Goal: Transaction & Acquisition: Book appointment/travel/reservation

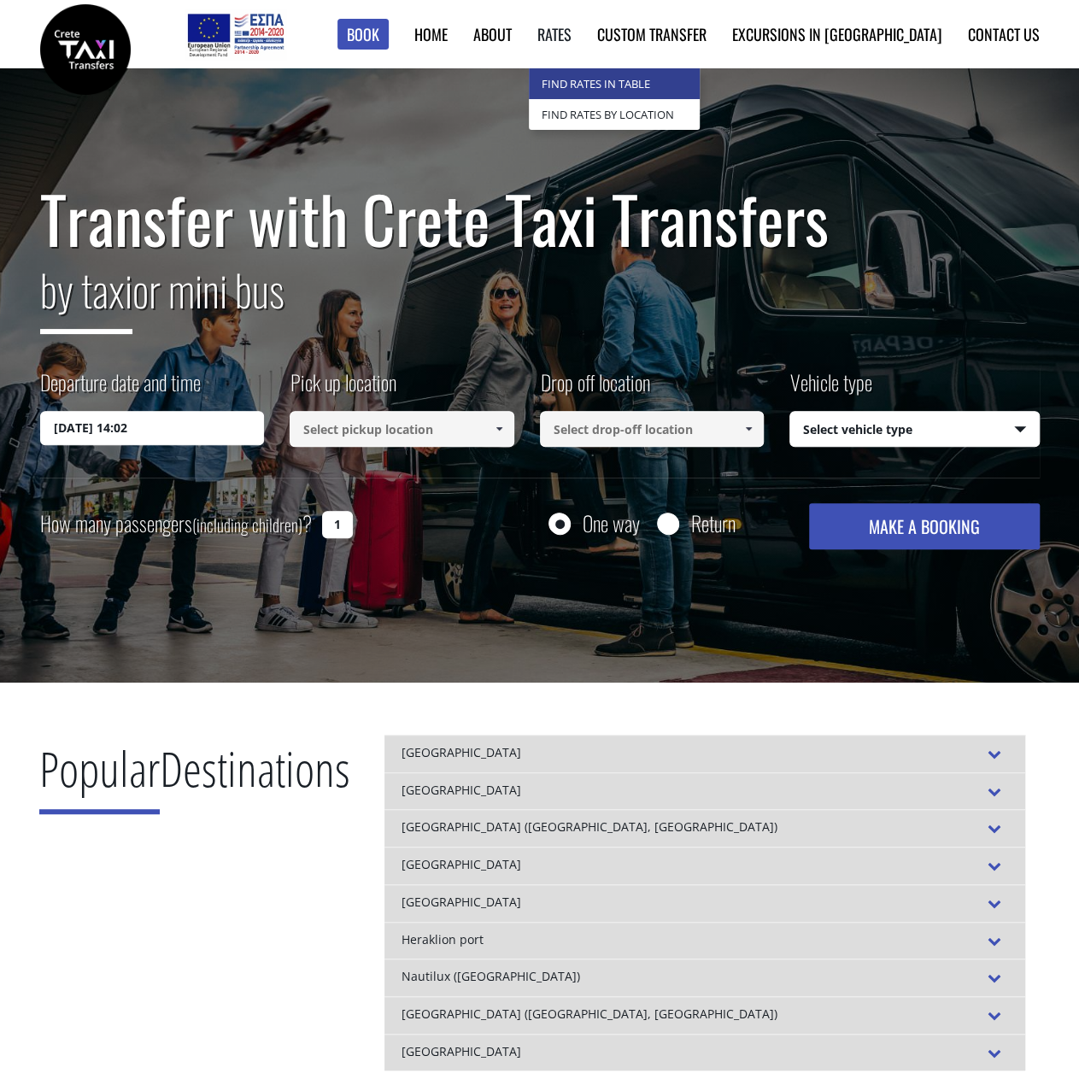
click at [683, 79] on link "Find Rates in Table" at bounding box center [614, 83] width 171 height 31
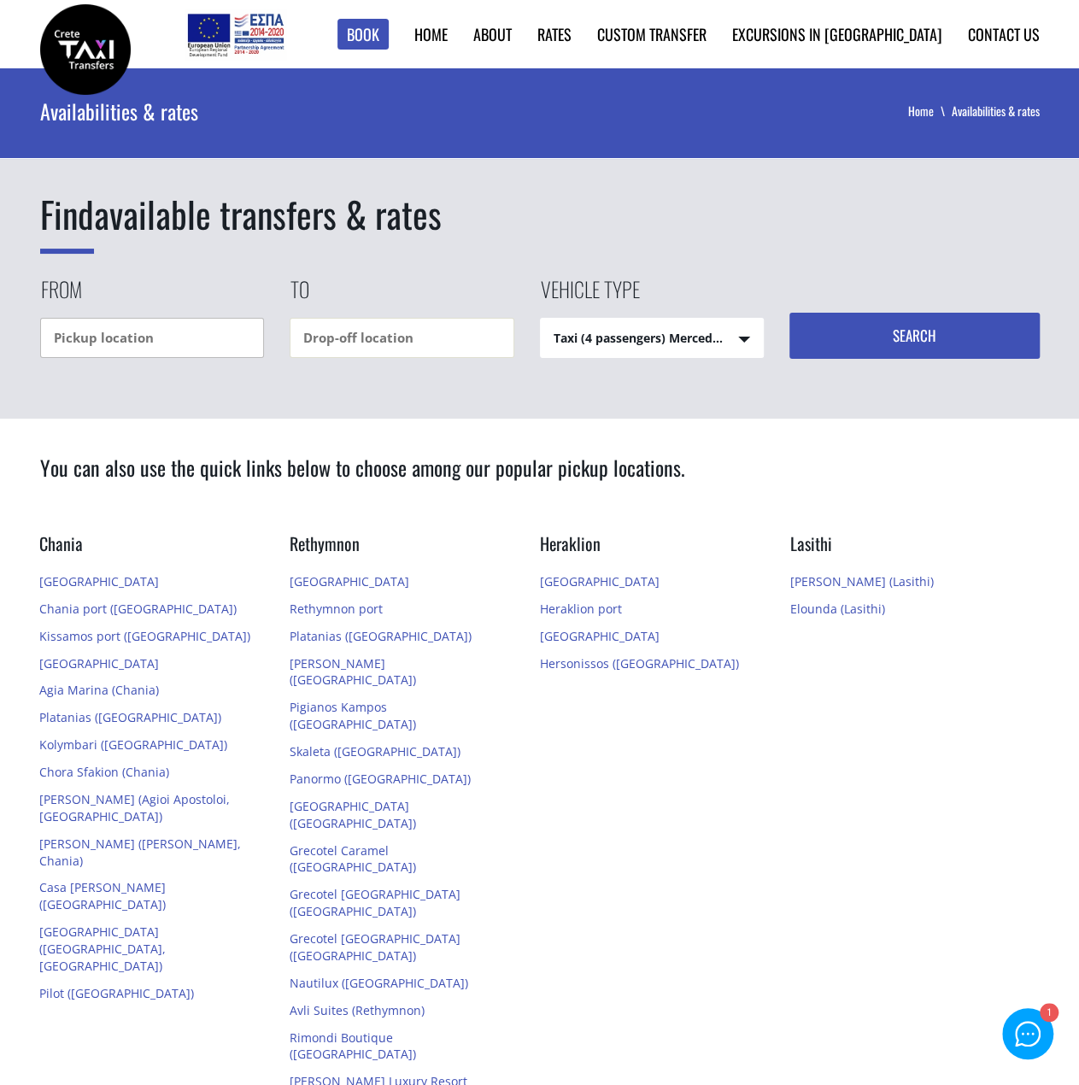
click at [216, 329] on input "text" at bounding box center [152, 338] width 225 height 40
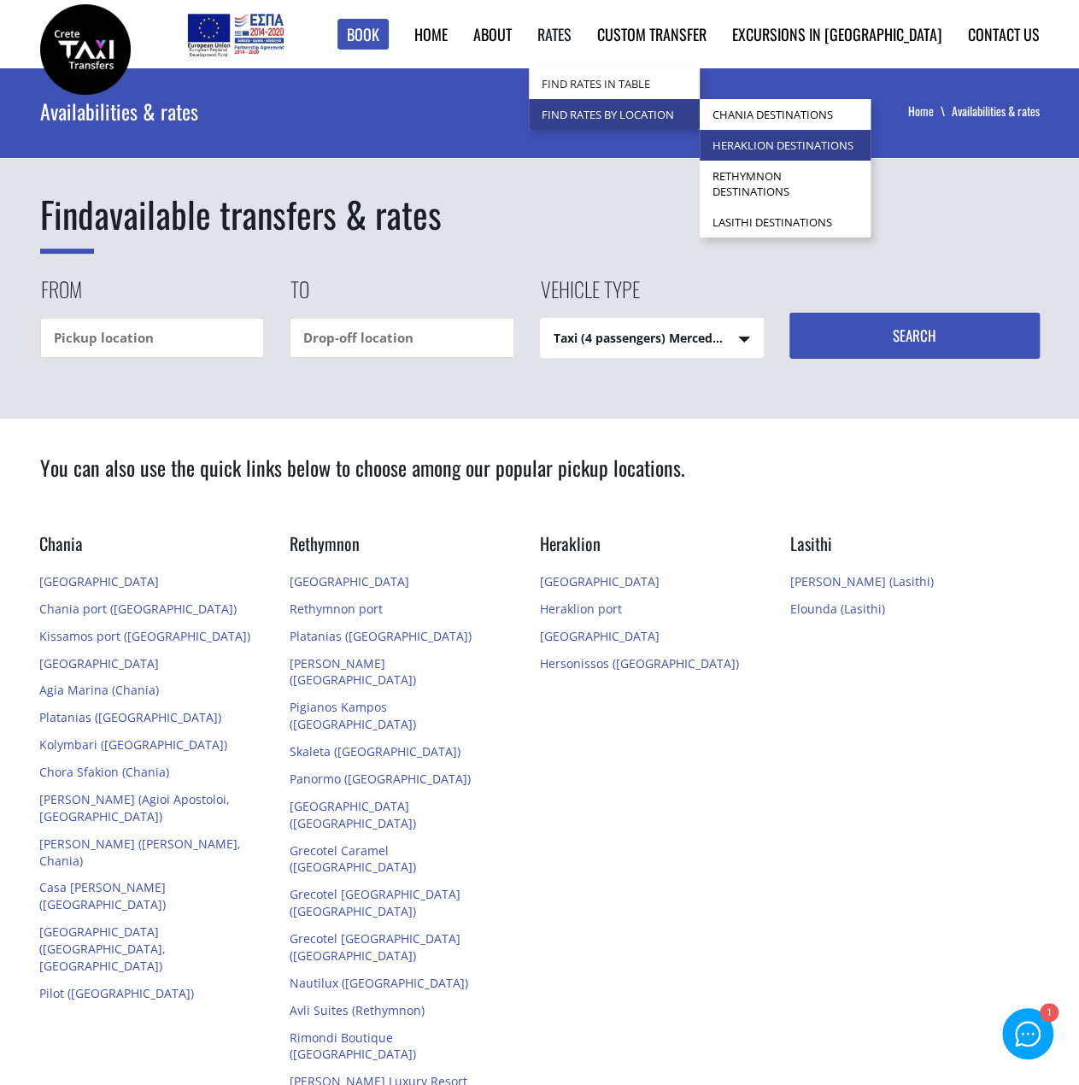
click at [827, 146] on link "Heraklion Destinations" at bounding box center [785, 145] width 171 height 31
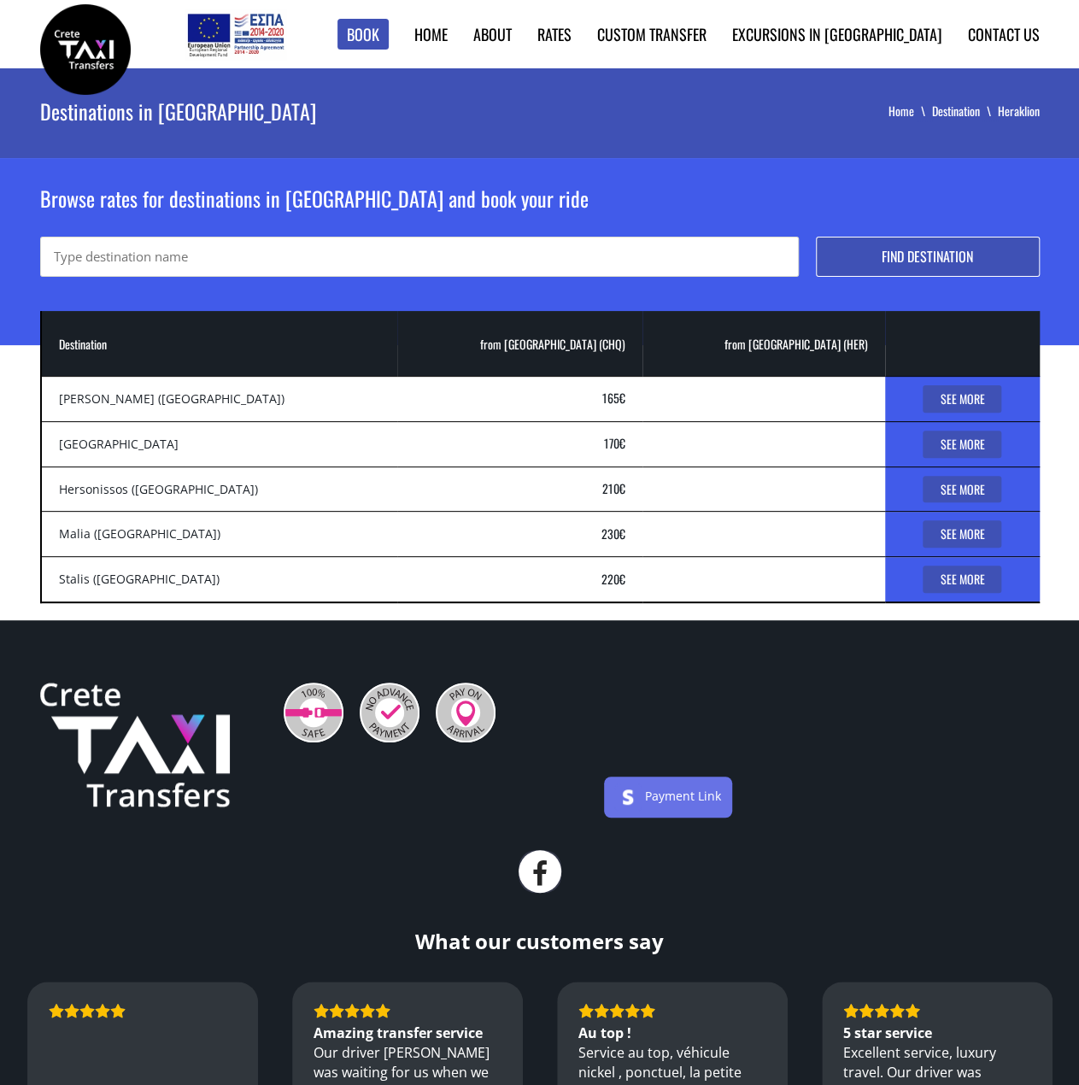
click at [936, 398] on link "See More" at bounding box center [962, 398] width 79 height 27
click at [195, 254] on input "text" at bounding box center [419, 257] width 759 height 40
type input "malia"
click at [816, 237] on button "Find destination" at bounding box center [928, 257] width 224 height 40
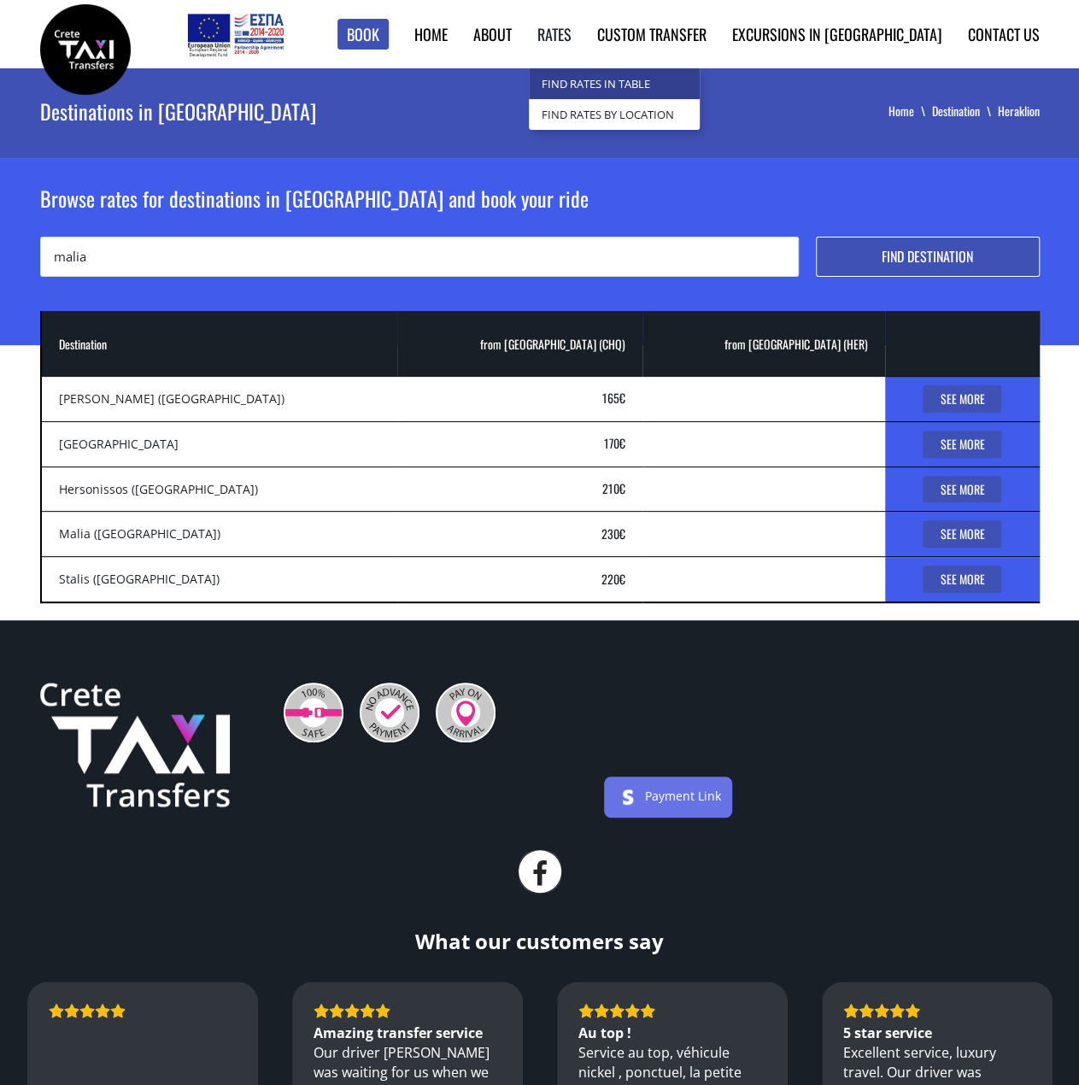
click at [649, 83] on link "Find Rates in Table" at bounding box center [614, 83] width 171 height 31
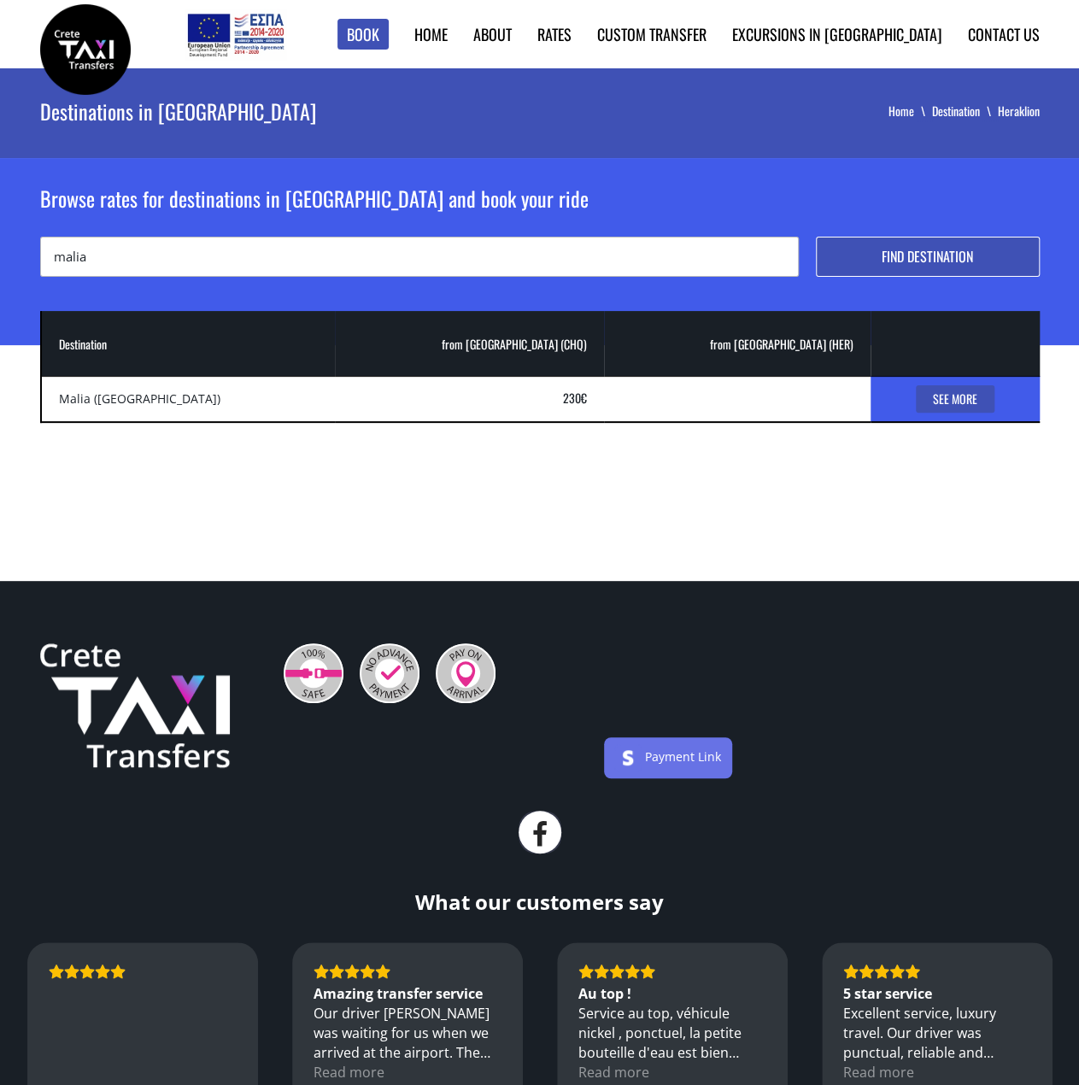
drag, startPoint x: 70, startPoint y: 252, endPoint x: -79, endPoint y: 250, distance: 149.5
click at [0, 250] on html "Book ► Taxi ► from Chania Airport ► to Heraklion City to Heraklion Port to Reth…" at bounding box center [539, 959] width 1079 height 1919
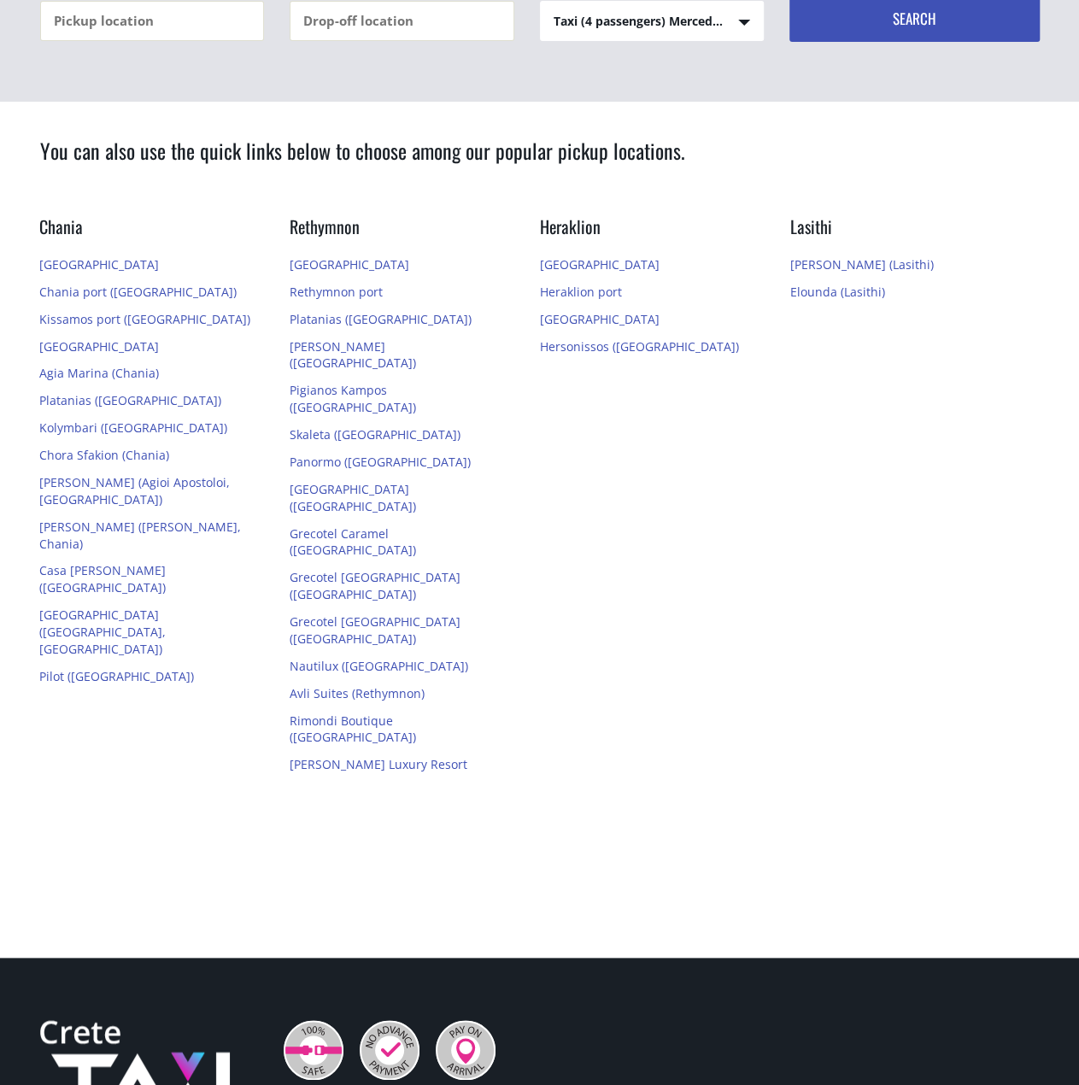
scroll to position [342, 0]
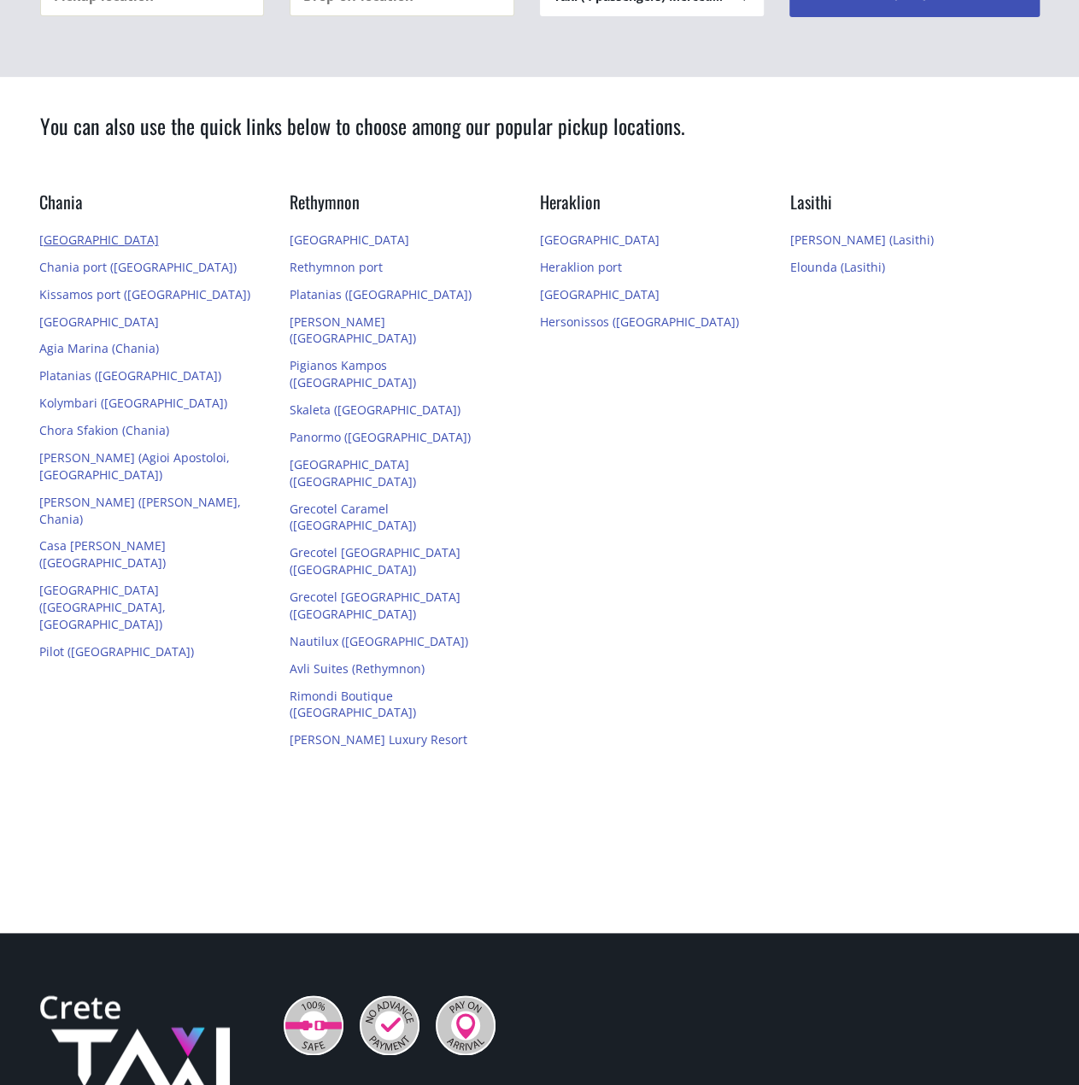
click at [92, 241] on link "[GEOGRAPHIC_DATA]" at bounding box center [99, 239] width 120 height 16
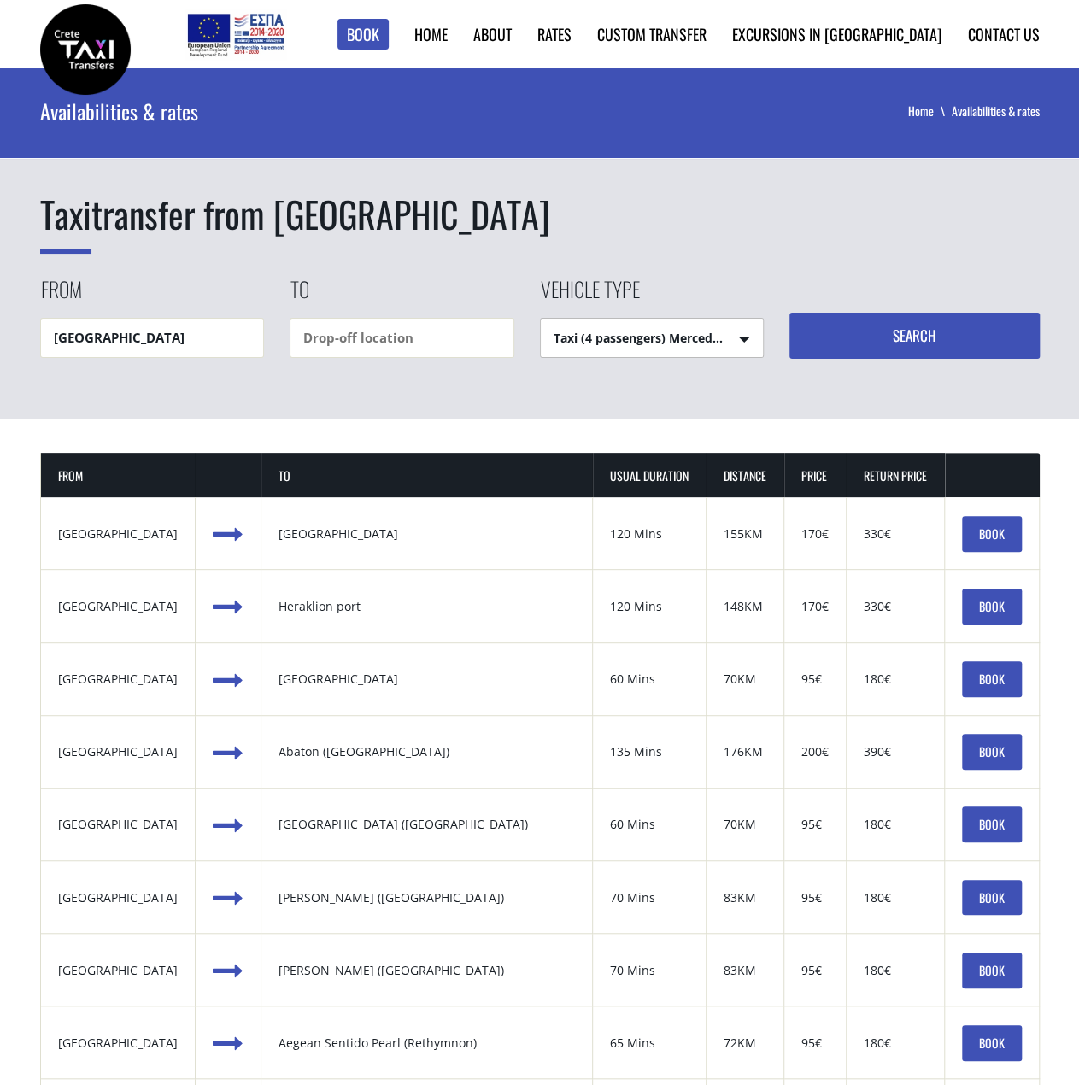
click at [716, 351] on select "Taxi (4 passengers) Mercedes E Class Mini Van (7 passengers) Mercedes Vito Mini…" at bounding box center [652, 339] width 223 height 41
click at [919, 411] on div "Taxi transfer from Chania airport From Chania airport To Vehicle type Taxi (4 p…" at bounding box center [539, 243] width 1079 height 350
click at [360, 339] on input "text" at bounding box center [402, 338] width 225 height 40
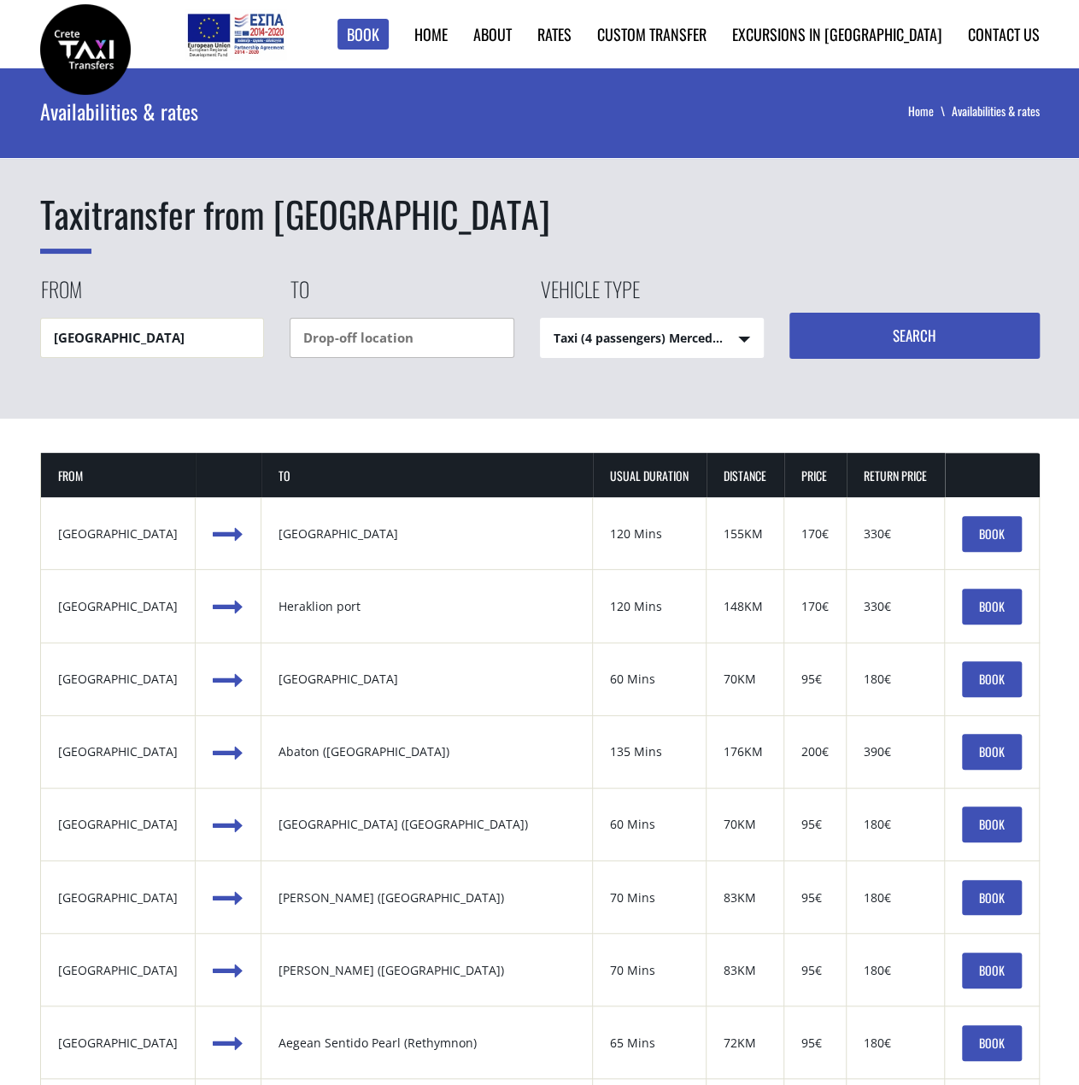
click at [360, 339] on input "text" at bounding box center [402, 338] width 225 height 40
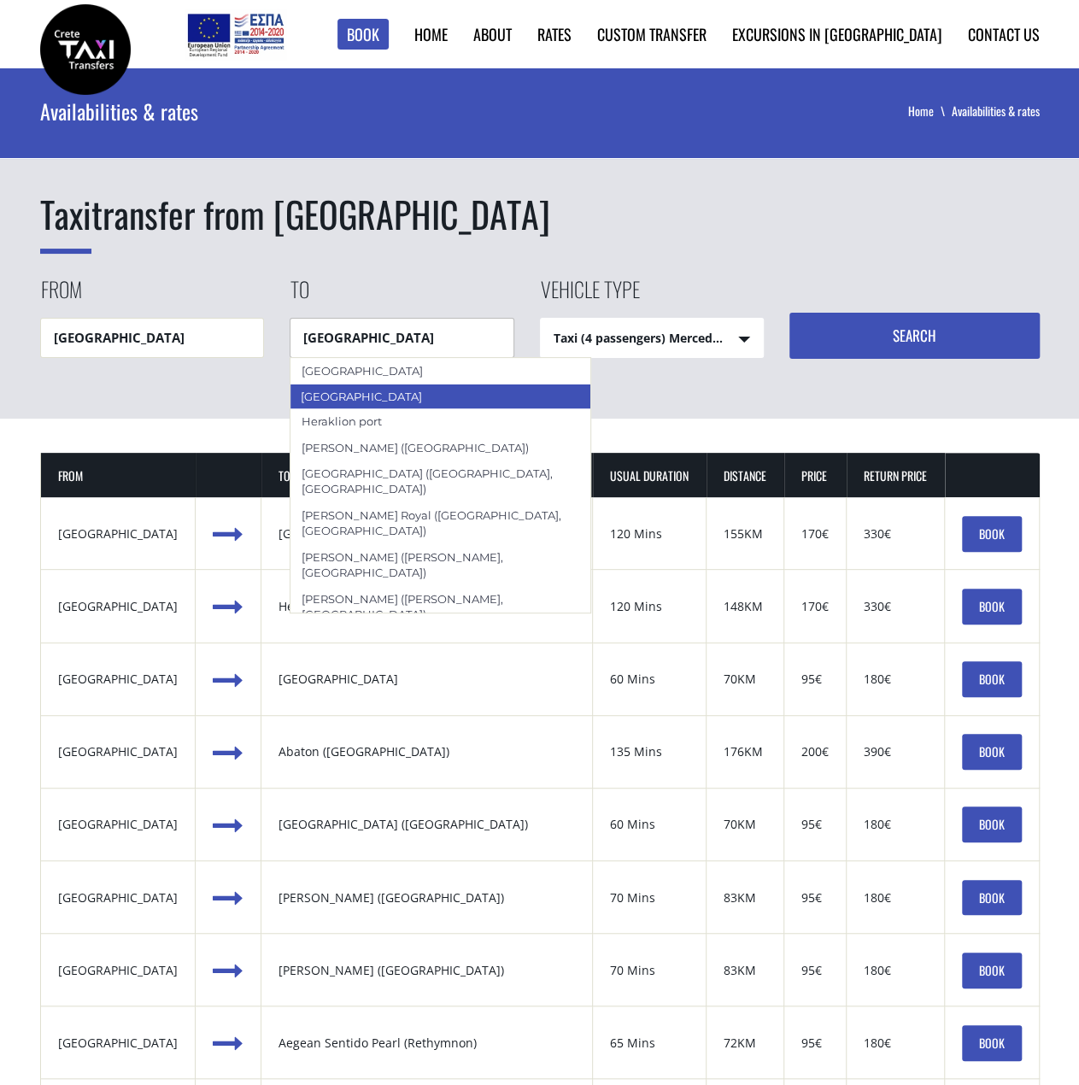
click at [359, 406] on div "Heraklion city" at bounding box center [441, 397] width 302 height 26
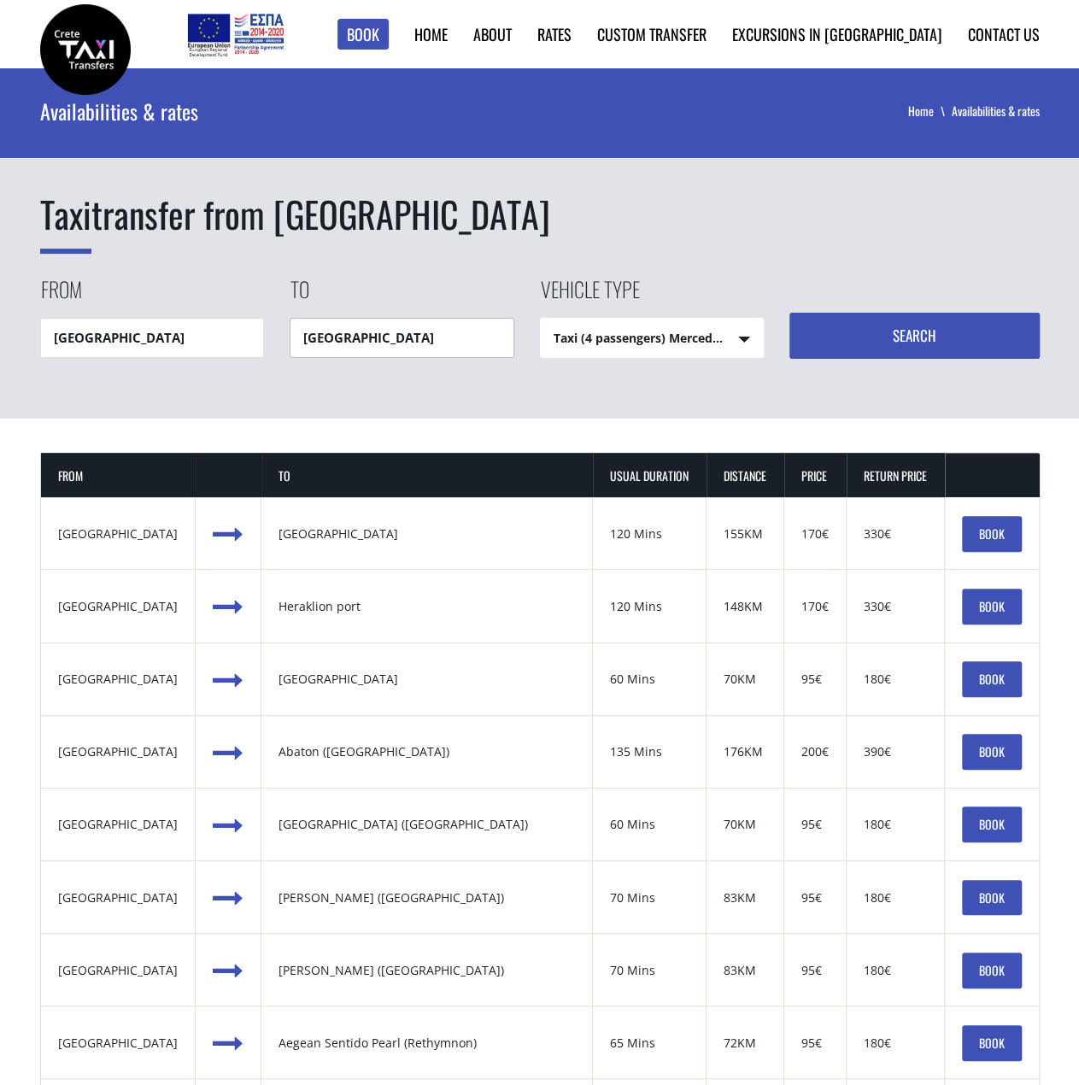
type input "Heraklion city"
click at [719, 343] on select "Taxi (4 passengers) Mercedes E Class Mini Van (7 passengers) Mercedes Vito Mini…" at bounding box center [652, 339] width 223 height 41
click at [962, 332] on button "Search" at bounding box center [914, 336] width 250 height 46
click at [1008, 542] on link "BOOK" at bounding box center [992, 534] width 60 height 36
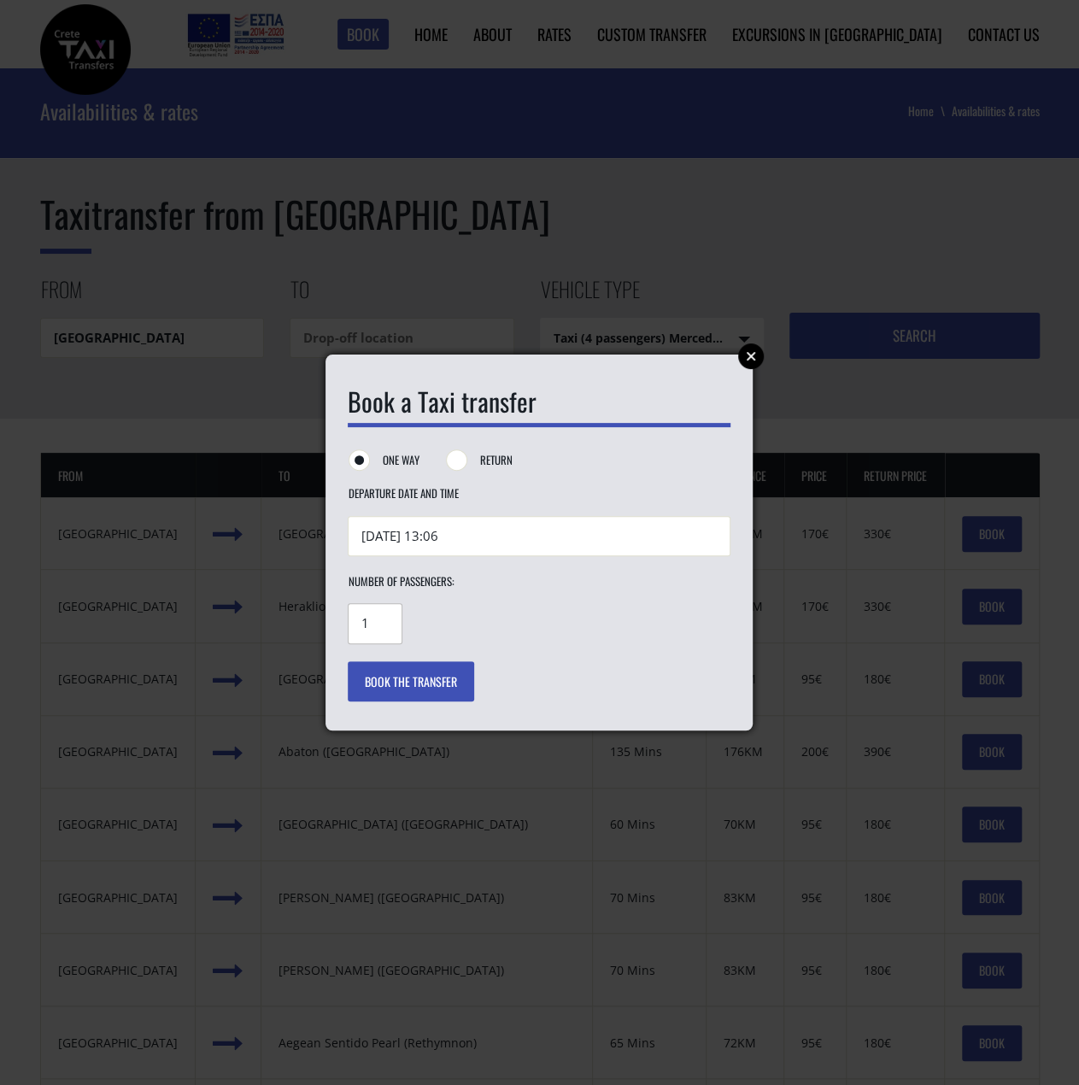
click at [393, 624] on input "1" at bounding box center [375, 623] width 55 height 40
click at [745, 359] on link "Close" at bounding box center [751, 356] width 26 height 26
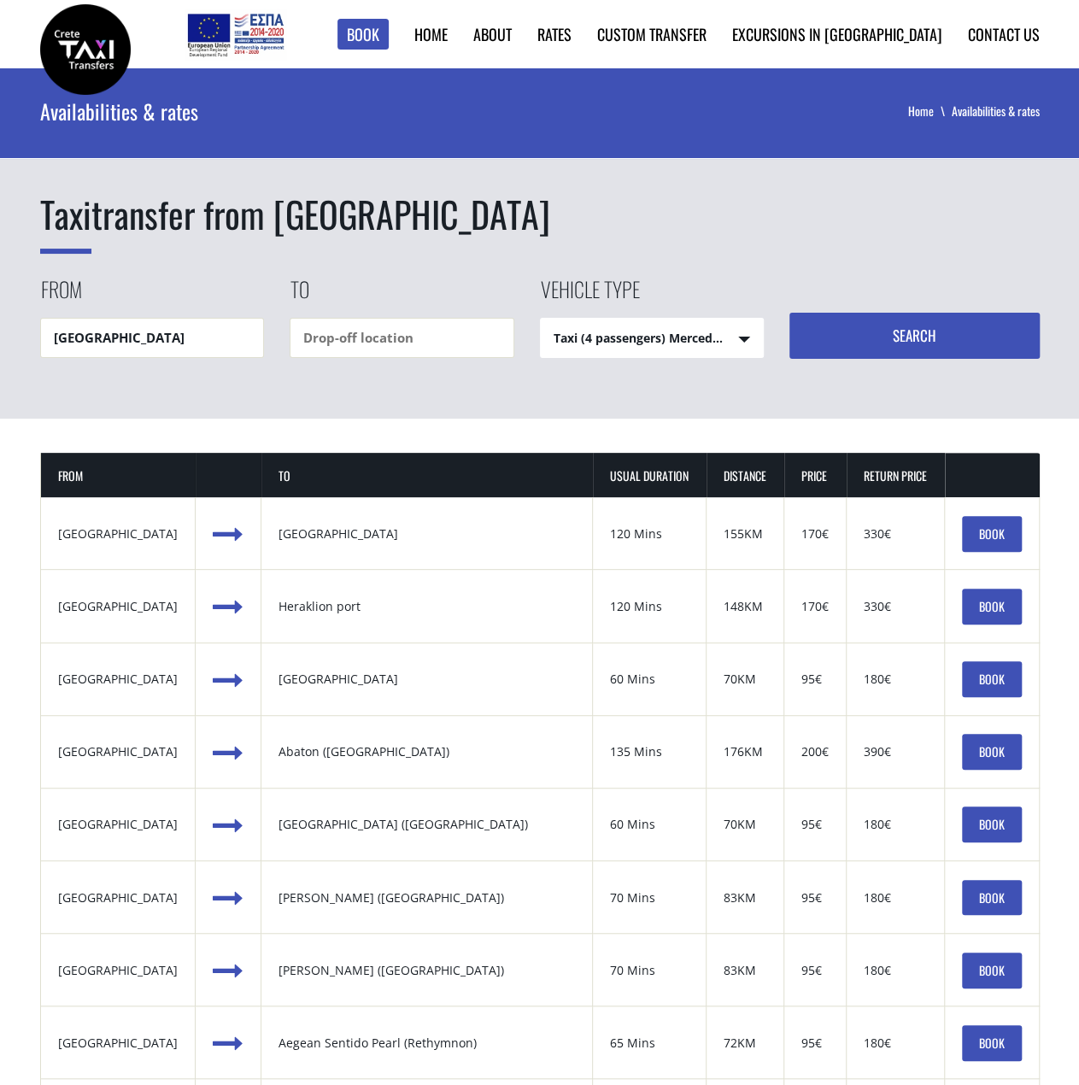
click at [1003, 536] on link "BOOK" at bounding box center [992, 534] width 60 height 36
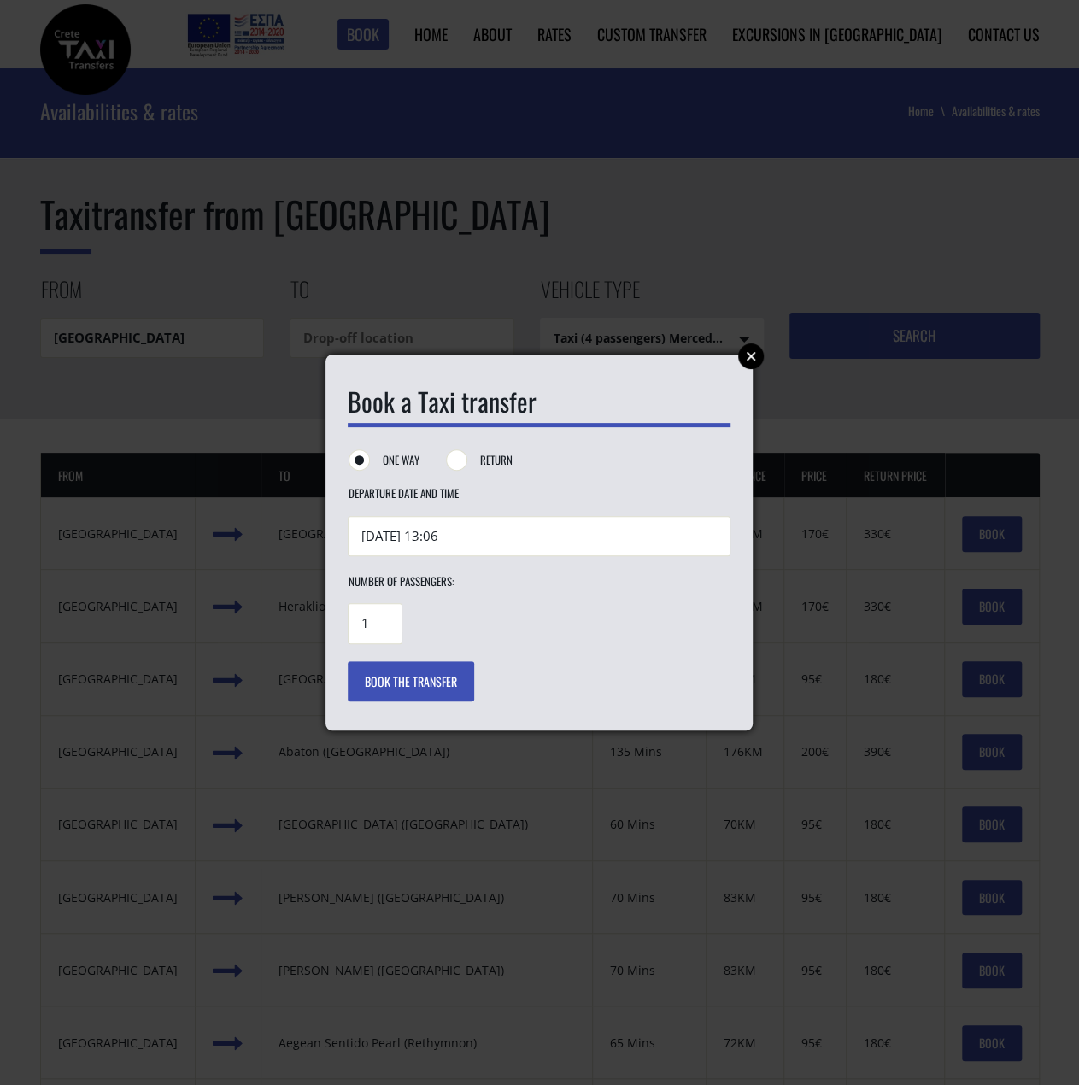
click at [745, 348] on link "Close" at bounding box center [751, 356] width 26 height 26
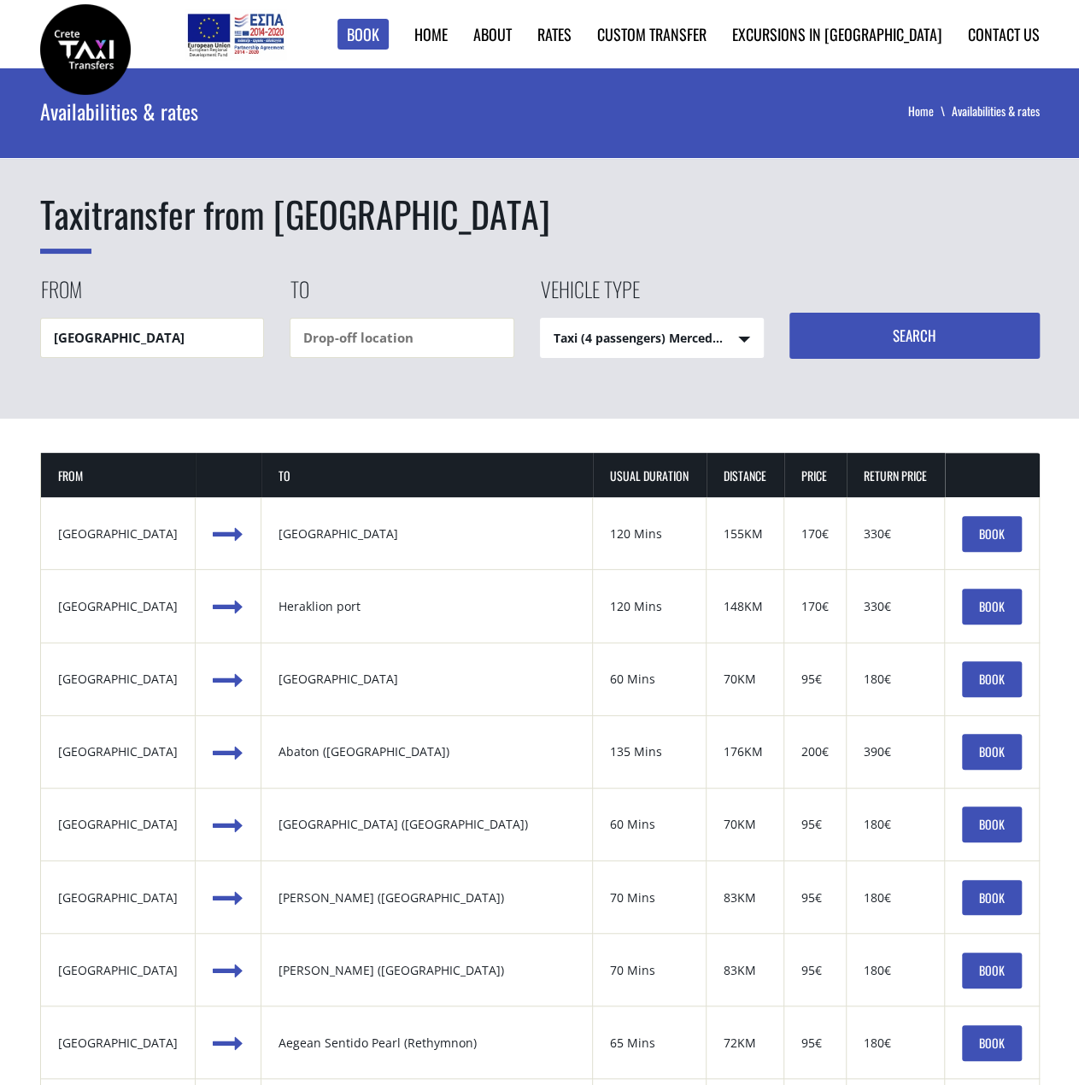
click at [984, 530] on link "BOOK" at bounding box center [992, 534] width 60 height 36
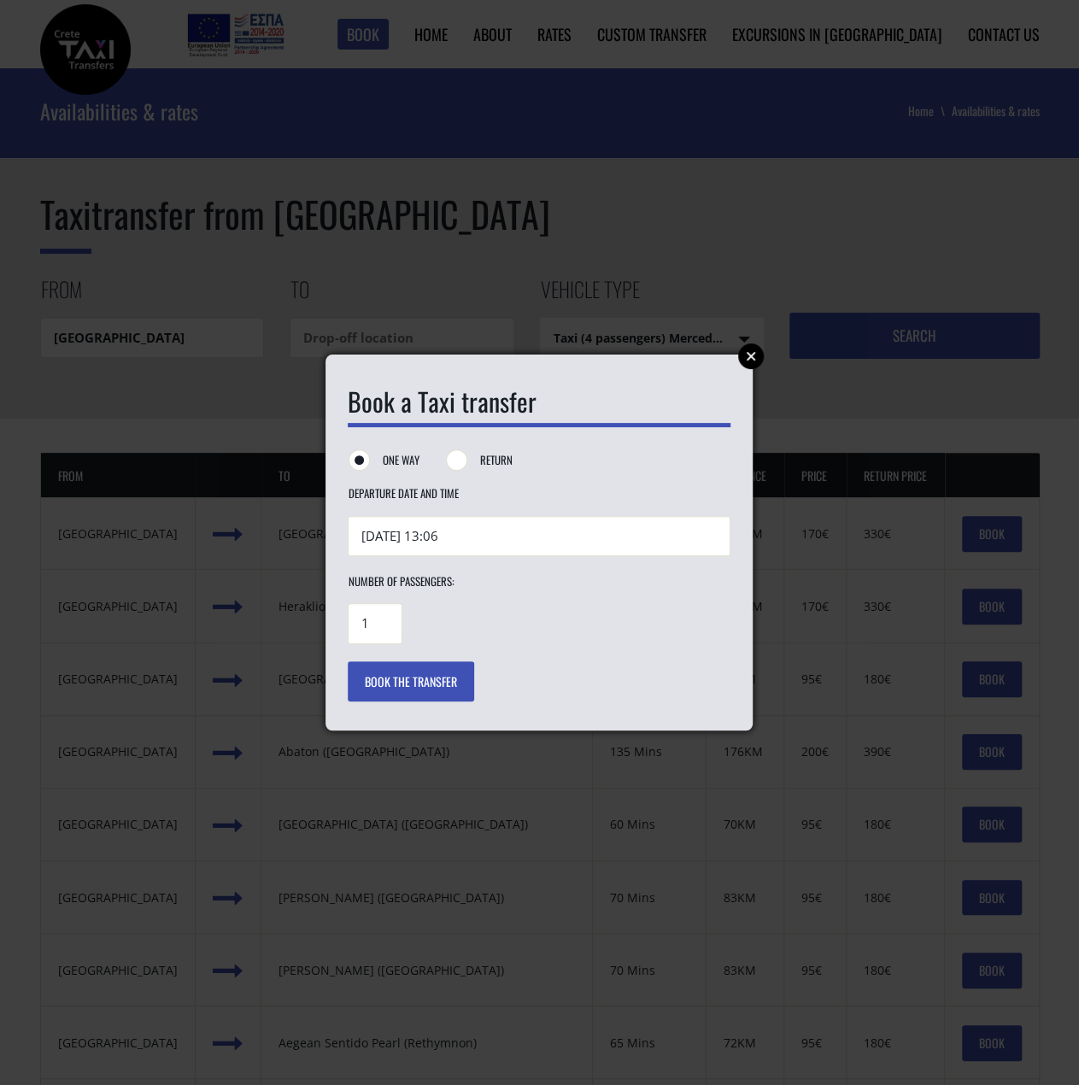
click at [755, 355] on link "Close" at bounding box center [751, 356] width 26 height 26
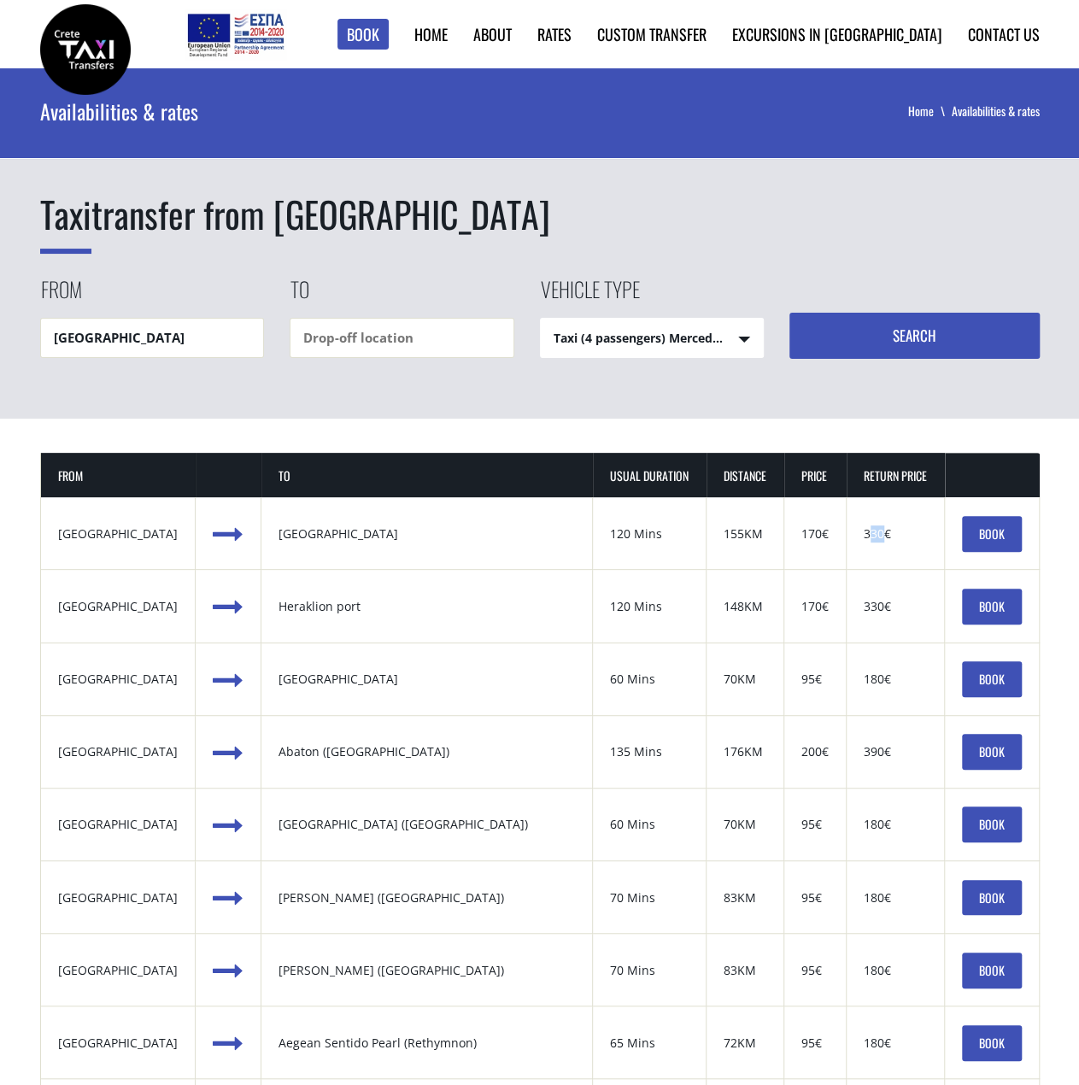
drag, startPoint x: 873, startPoint y: 530, endPoint x: 858, endPoint y: 532, distance: 14.6
click at [864, 532] on div "330€" at bounding box center [895, 533] width 63 height 17
click at [883, 531] on div "330€" at bounding box center [895, 533] width 63 height 17
drag, startPoint x: 885, startPoint y: 530, endPoint x: 851, endPoint y: 530, distance: 34.2
click at [851, 530] on td "Return Price 330€" at bounding box center [895, 533] width 98 height 73
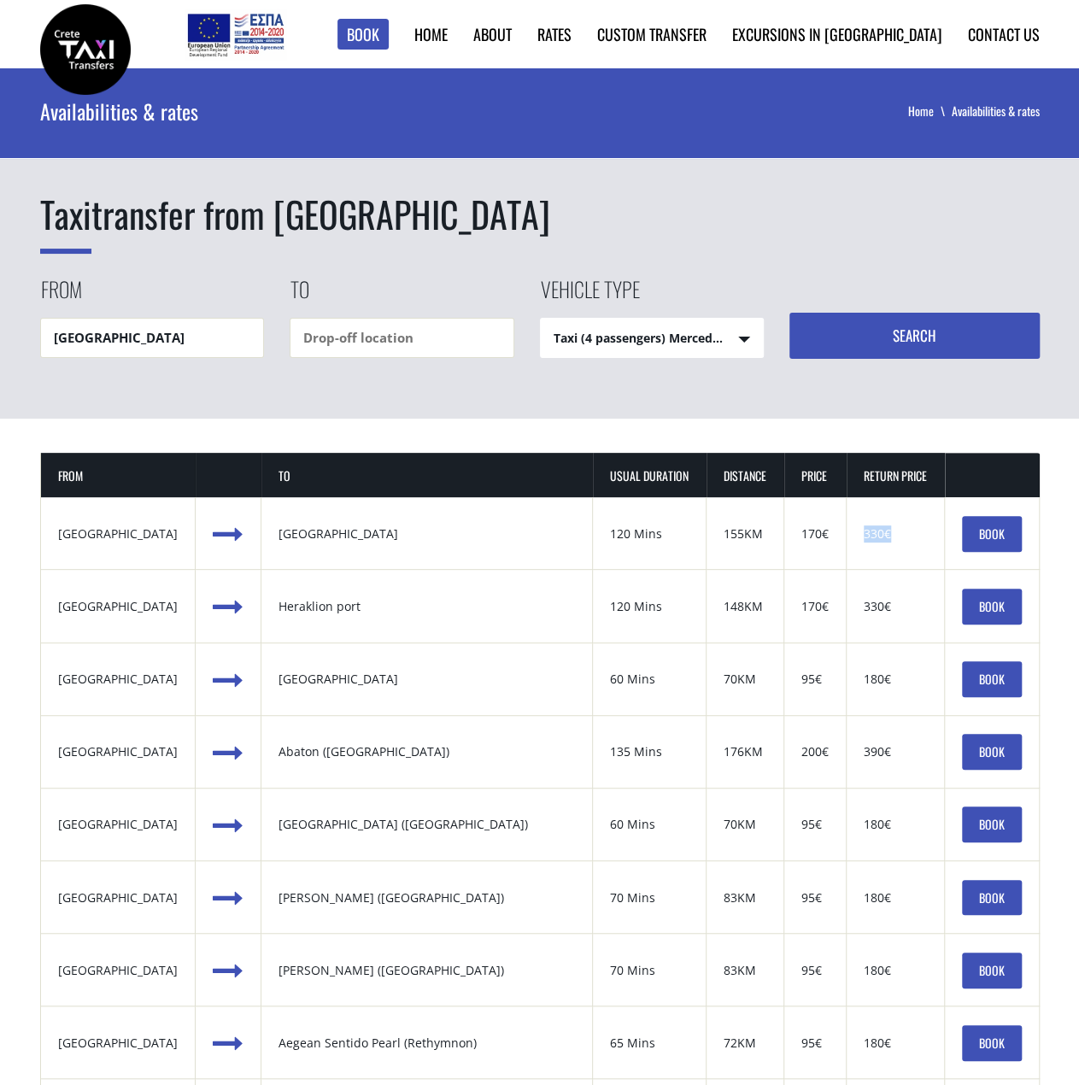
click at [888, 530] on div "330€" at bounding box center [895, 533] width 63 height 17
click at [423, 339] on input "text" at bounding box center [402, 338] width 225 height 40
click at [718, 331] on select "Taxi (4 passengers) Mercedes E Class Mini Van (7 passengers) Mercedes Vito Mini…" at bounding box center [652, 339] width 223 height 41
click at [361, 335] on input "text" at bounding box center [402, 338] width 225 height 40
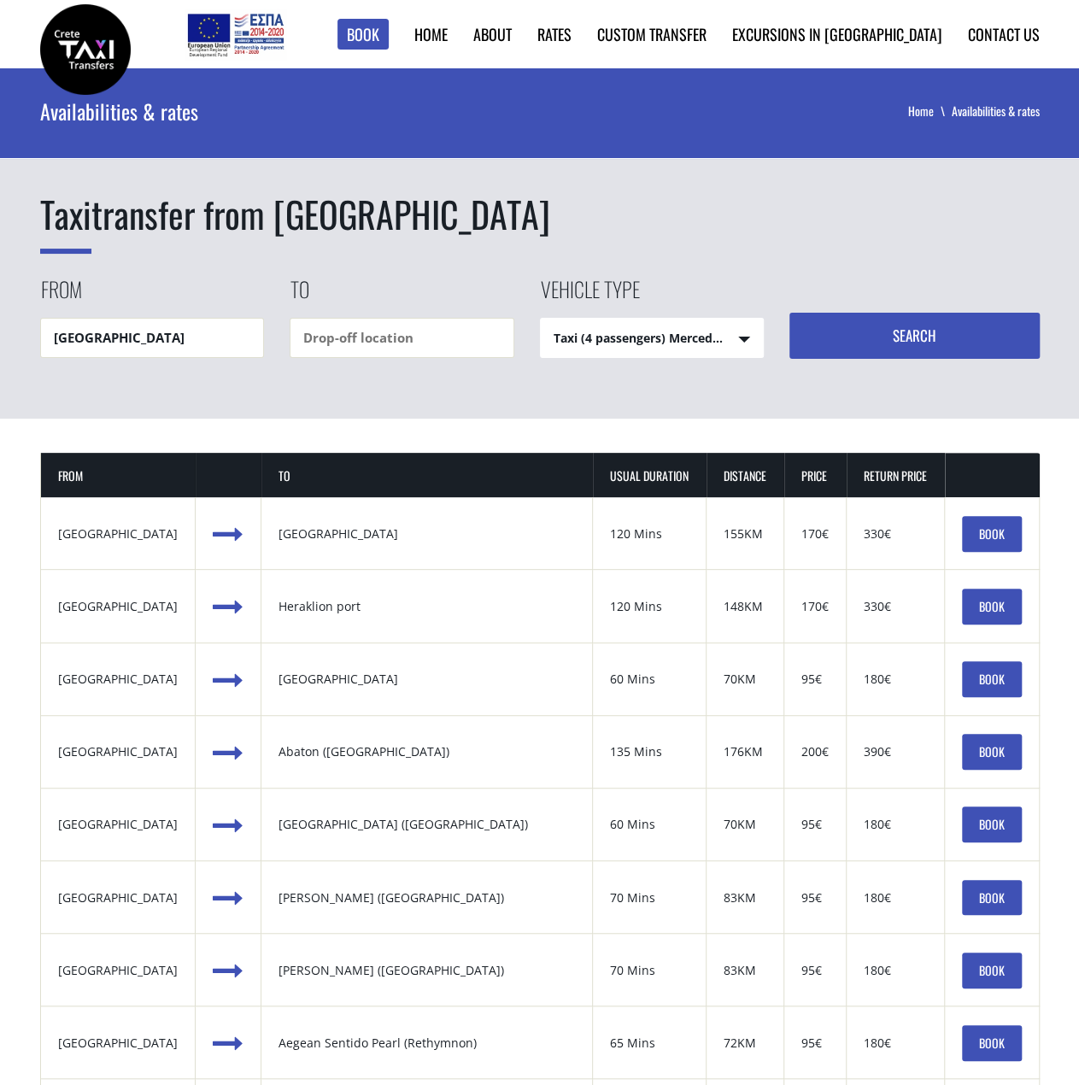
click at [988, 530] on link "BOOK" at bounding box center [992, 534] width 60 height 36
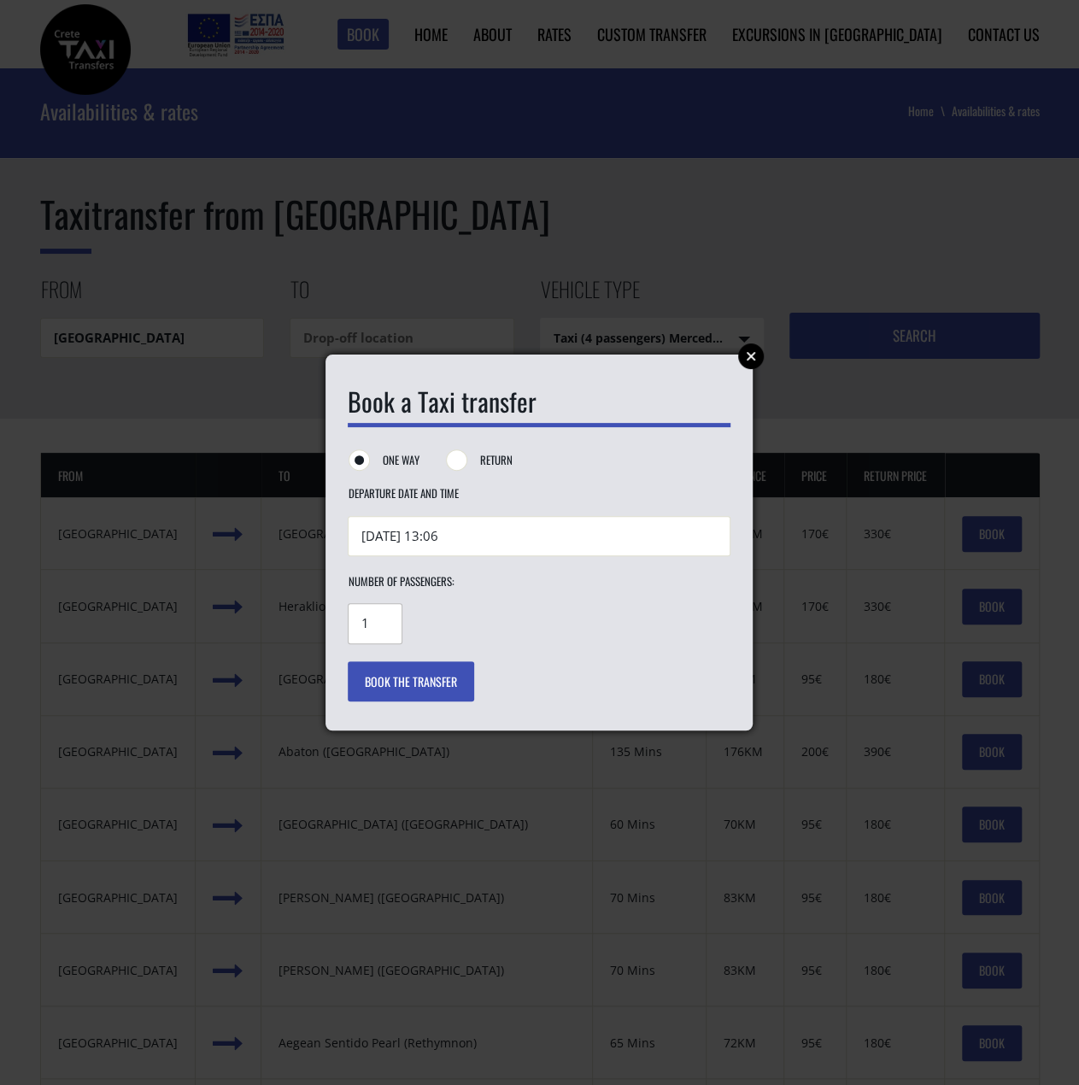
click at [359, 621] on input "1" at bounding box center [375, 623] width 55 height 40
drag, startPoint x: 369, startPoint y: 623, endPoint x: 339, endPoint y: 623, distance: 29.9
click at [339, 623] on div "Book a Taxi transfer One way Return Departure Date and Time 12/08/2025 13:06 Re…" at bounding box center [538, 542] width 427 height 377
type input "3"
click at [429, 667] on button "Book the transfer" at bounding box center [411, 681] width 126 height 41
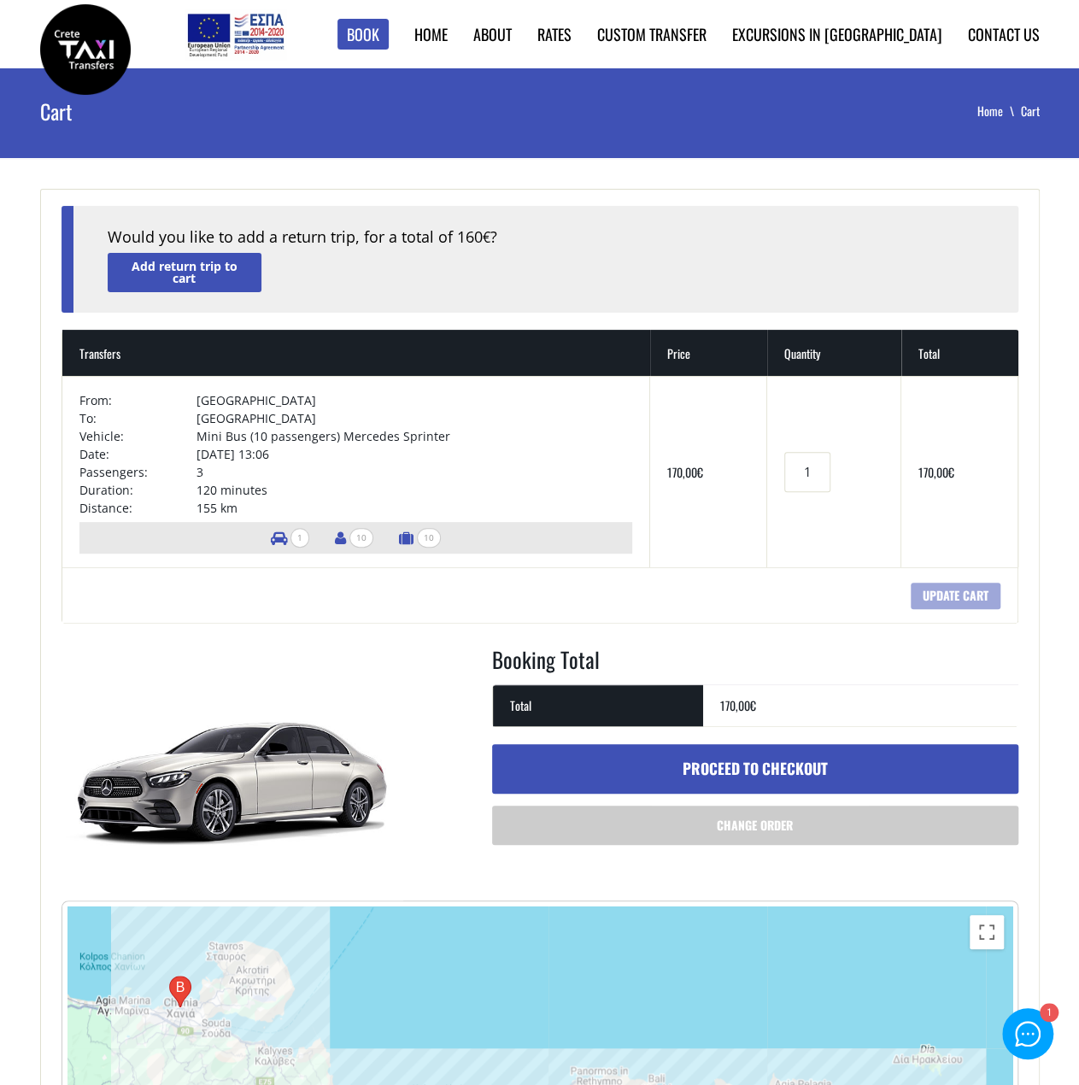
click at [199, 472] on td "3" at bounding box center [414, 472] width 436 height 18
click at [753, 758] on link "Proceed to checkout" at bounding box center [755, 769] width 526 height 50
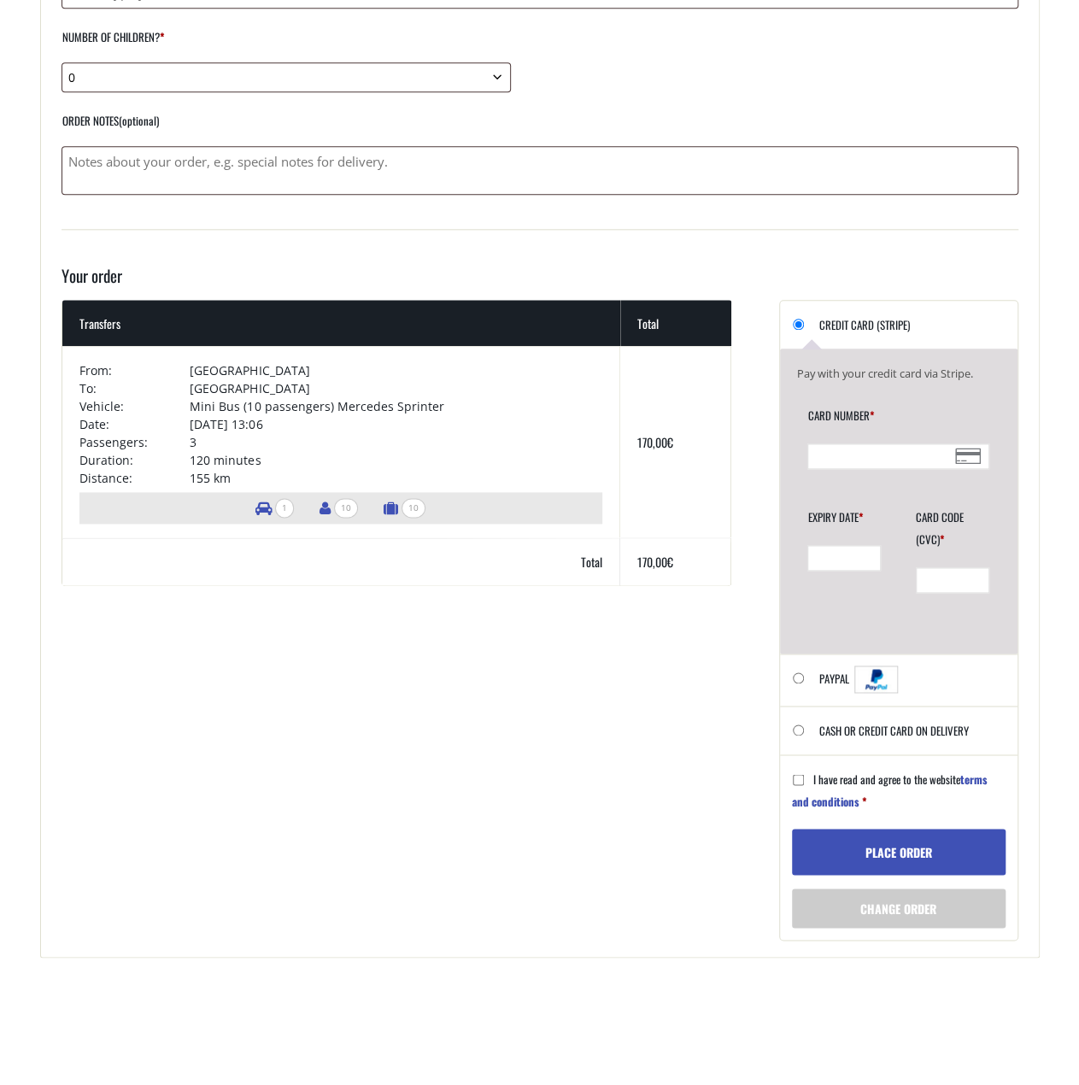
scroll to position [171, 0]
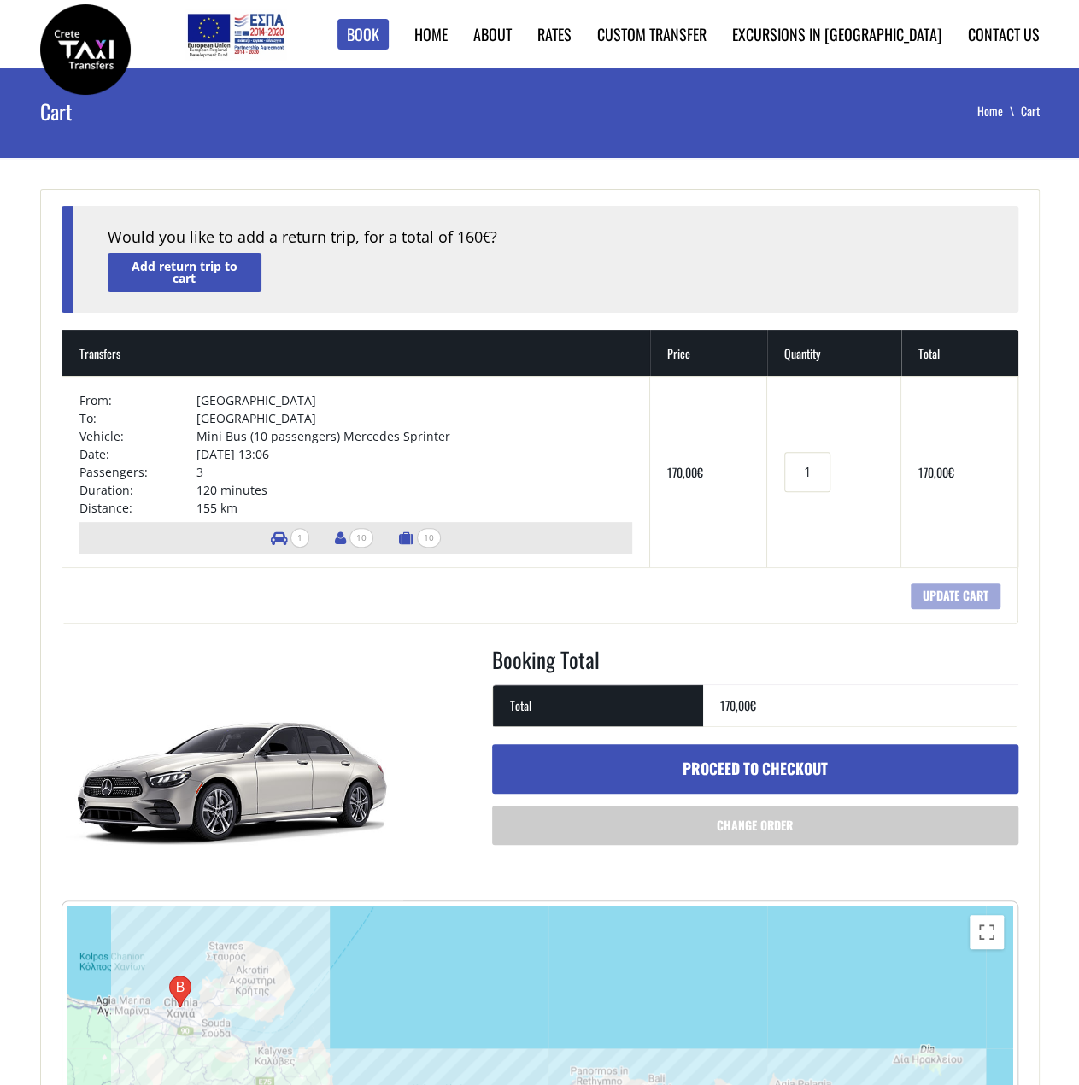
click at [420, 540] on span "10" at bounding box center [429, 538] width 24 height 20
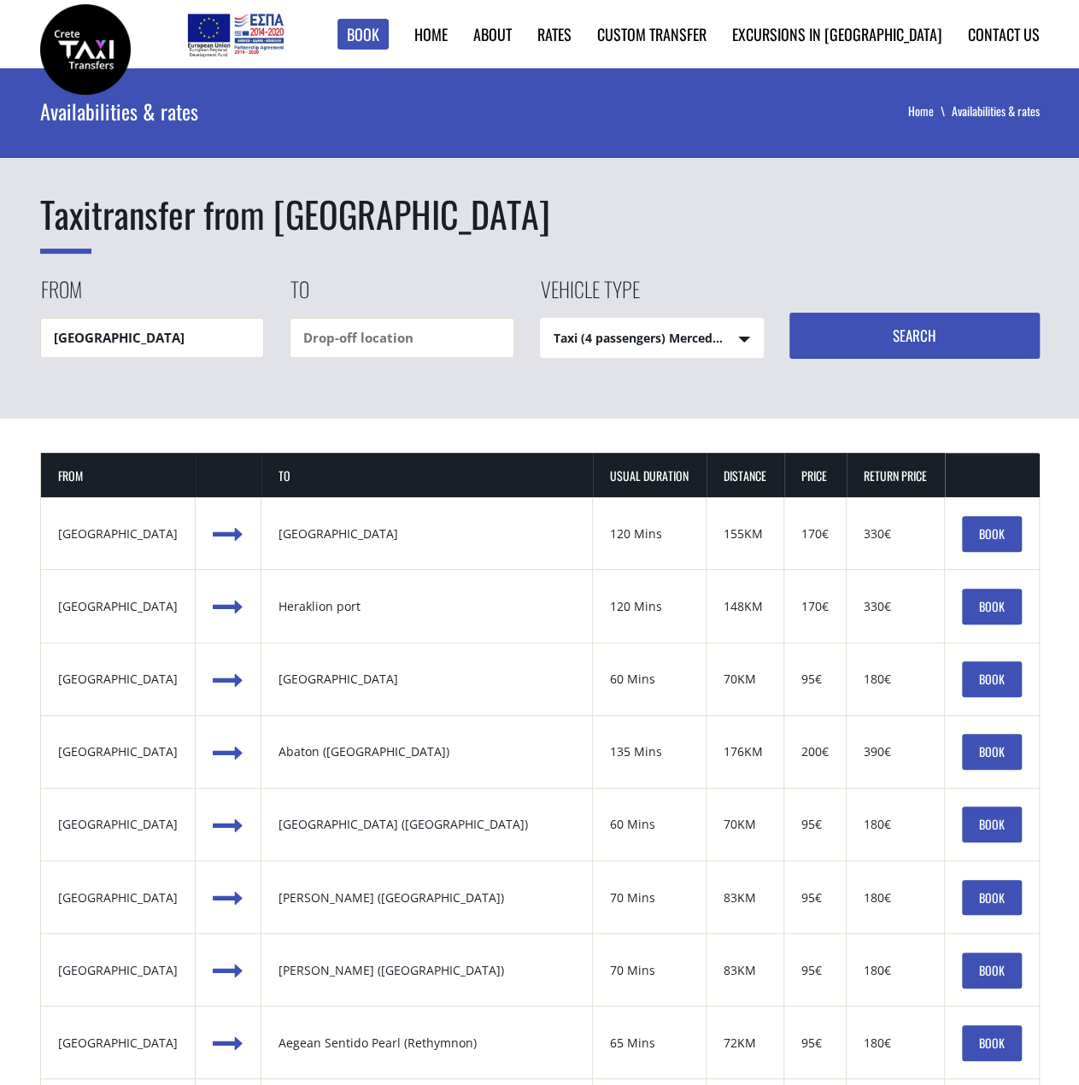
click at [577, 330] on select "Taxi (4 passengers) Mercedes E Class Mini Van (7 passengers) Mercedes Vito Mini…" at bounding box center [652, 339] width 223 height 41
click at [659, 354] on select "Taxi (4 passengers) Mercedes E Class Mini Van (7 passengers) Mercedes Vito Mini…" at bounding box center [652, 339] width 223 height 41
click at [770, 231] on h1 "Taxi transfer from Chania airport" at bounding box center [539, 214] width 999 height 51
click at [709, 212] on h1 "Taxi transfer from Chania airport" at bounding box center [539, 214] width 999 height 51
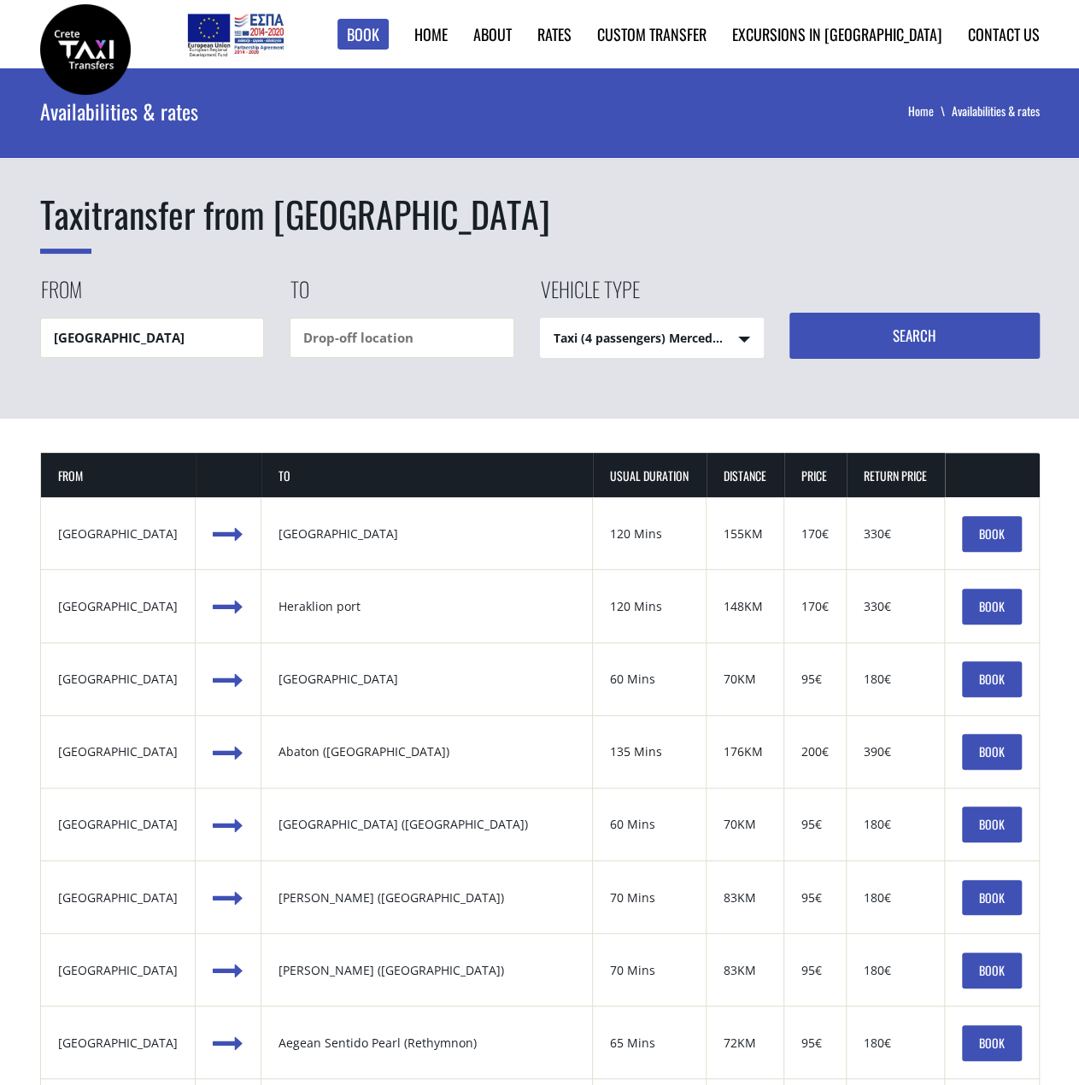
click at [743, 534] on div "155KM" at bounding box center [744, 533] width 43 height 17
click at [723, 531] on div "155KM" at bounding box center [744, 533] width 43 height 17
click at [732, 536] on div "155KM" at bounding box center [744, 533] width 43 height 17
click at [737, 534] on div "155KM" at bounding box center [744, 533] width 43 height 17
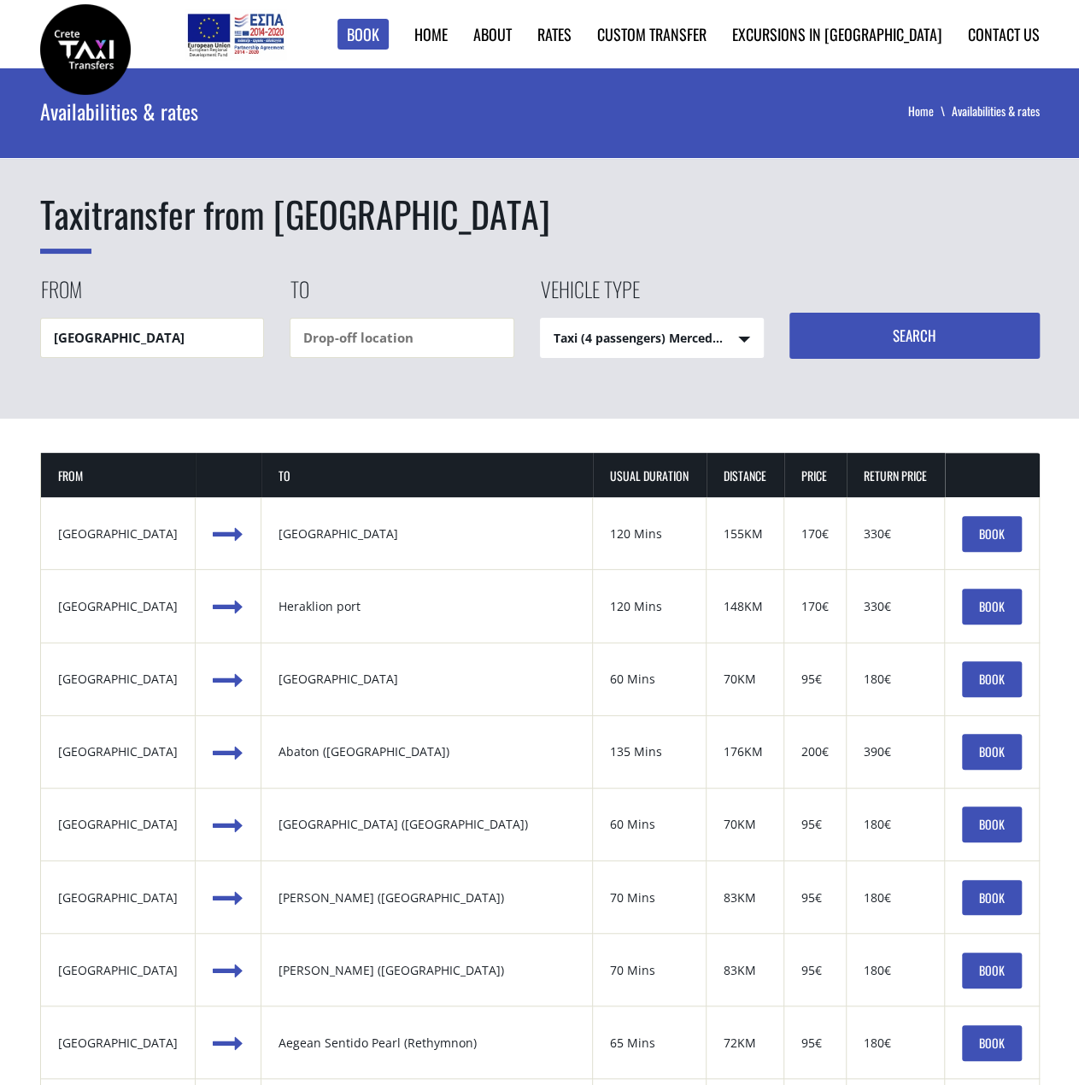
click at [977, 536] on link "BOOK" at bounding box center [992, 534] width 60 height 36
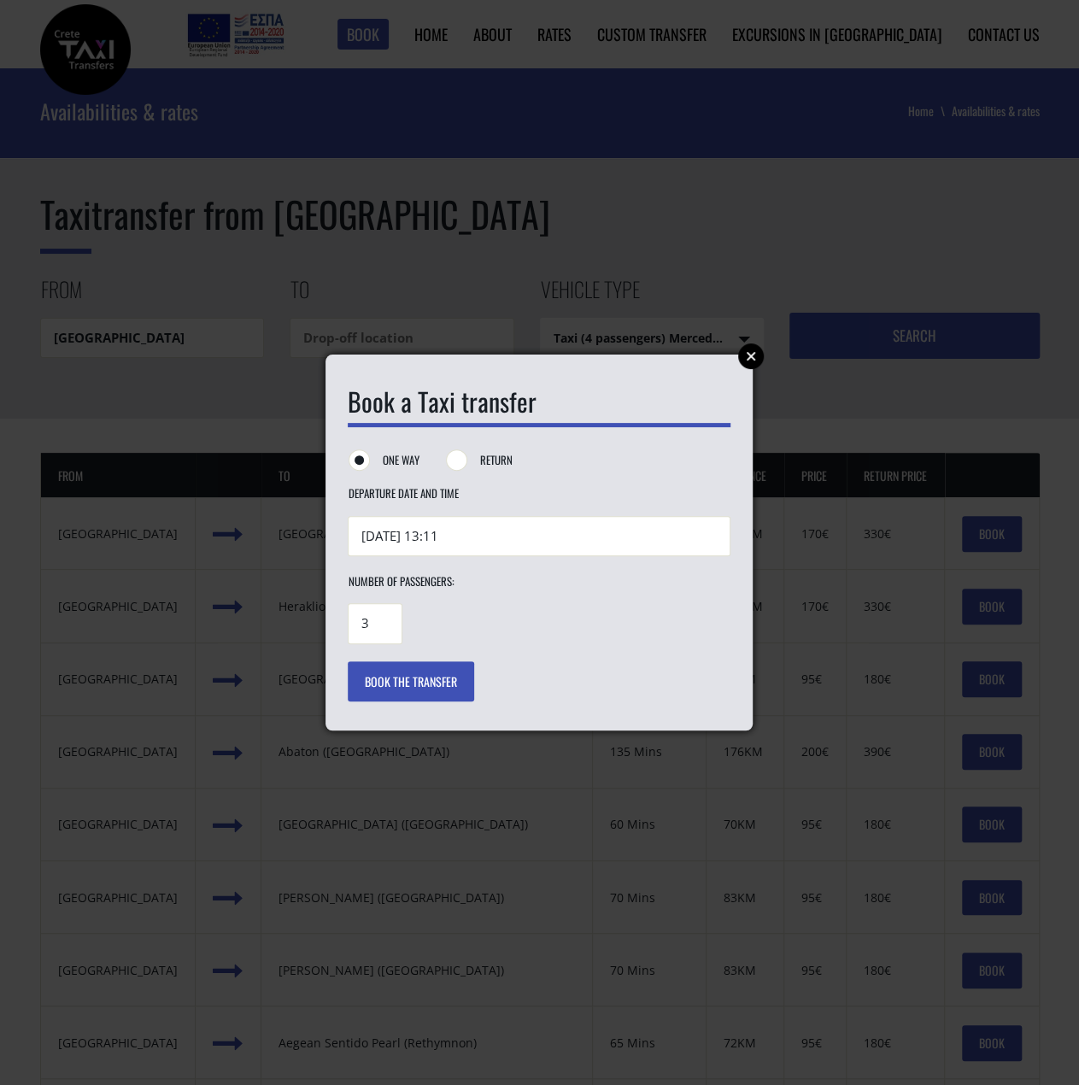
click at [408, 674] on button "Book the transfer" at bounding box center [411, 681] width 126 height 41
click at [755, 352] on link "Close" at bounding box center [751, 356] width 26 height 26
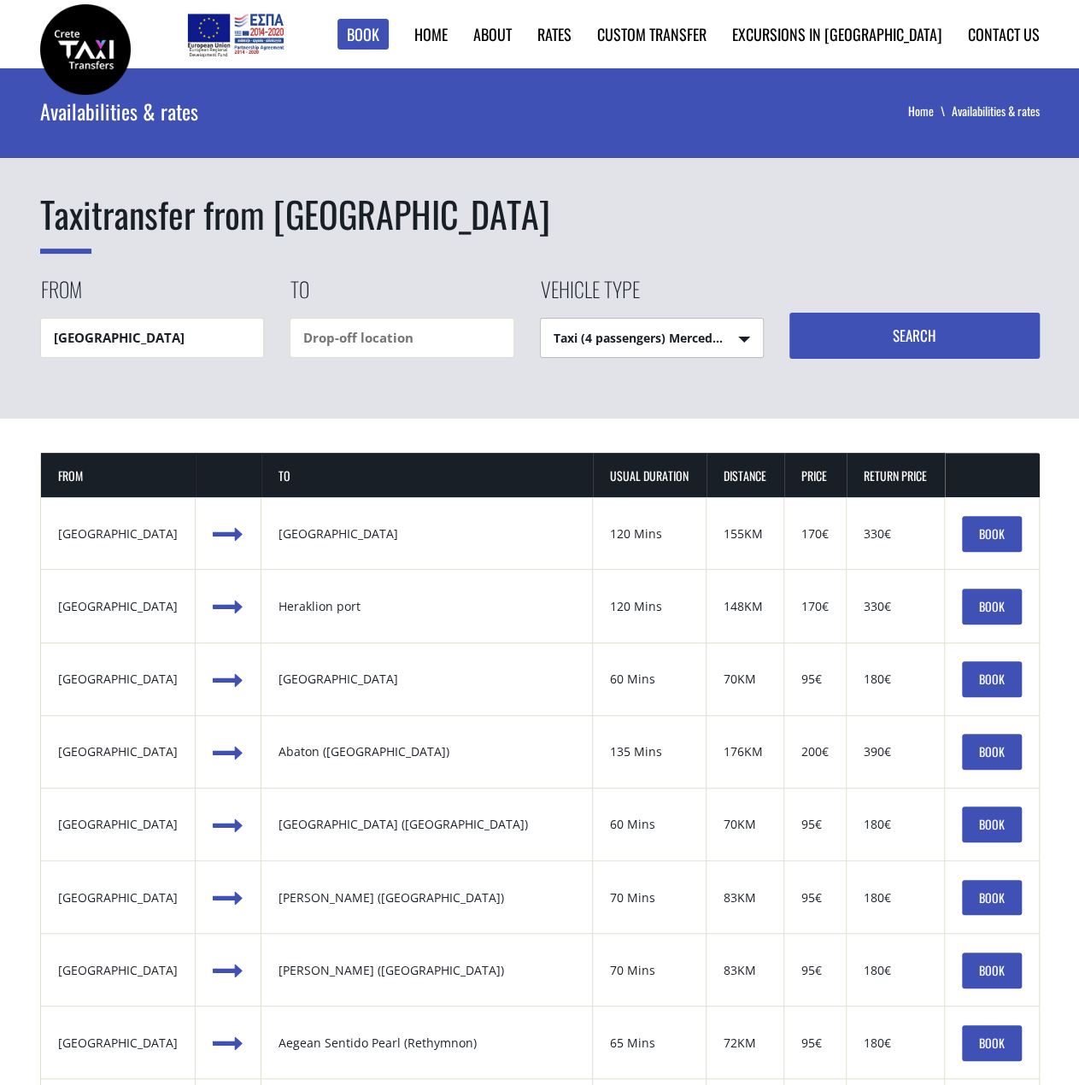
click at [723, 325] on select "Taxi (4 passengers) Mercedes E Class Mini Van (7 passengers) Mercedes Vito Mini…" at bounding box center [652, 339] width 223 height 41
click at [726, 306] on div "Vehicle type Taxi (4 passengers) Mercedes E Class Taxi (4 passengers) Mercedes …" at bounding box center [665, 316] width 250 height 84
click at [726, 334] on select "Taxi (4 passengers) Mercedes E Class Mini Van (7 passengers) Mercedes Vito Mini…" at bounding box center [652, 339] width 223 height 41
click at [722, 305] on div "Vehicle type Taxi (4 passengers) Mercedes E Class Taxi (4 passengers) Mercedes …" at bounding box center [665, 316] width 250 height 84
click at [62, 50] on img at bounding box center [85, 49] width 91 height 91
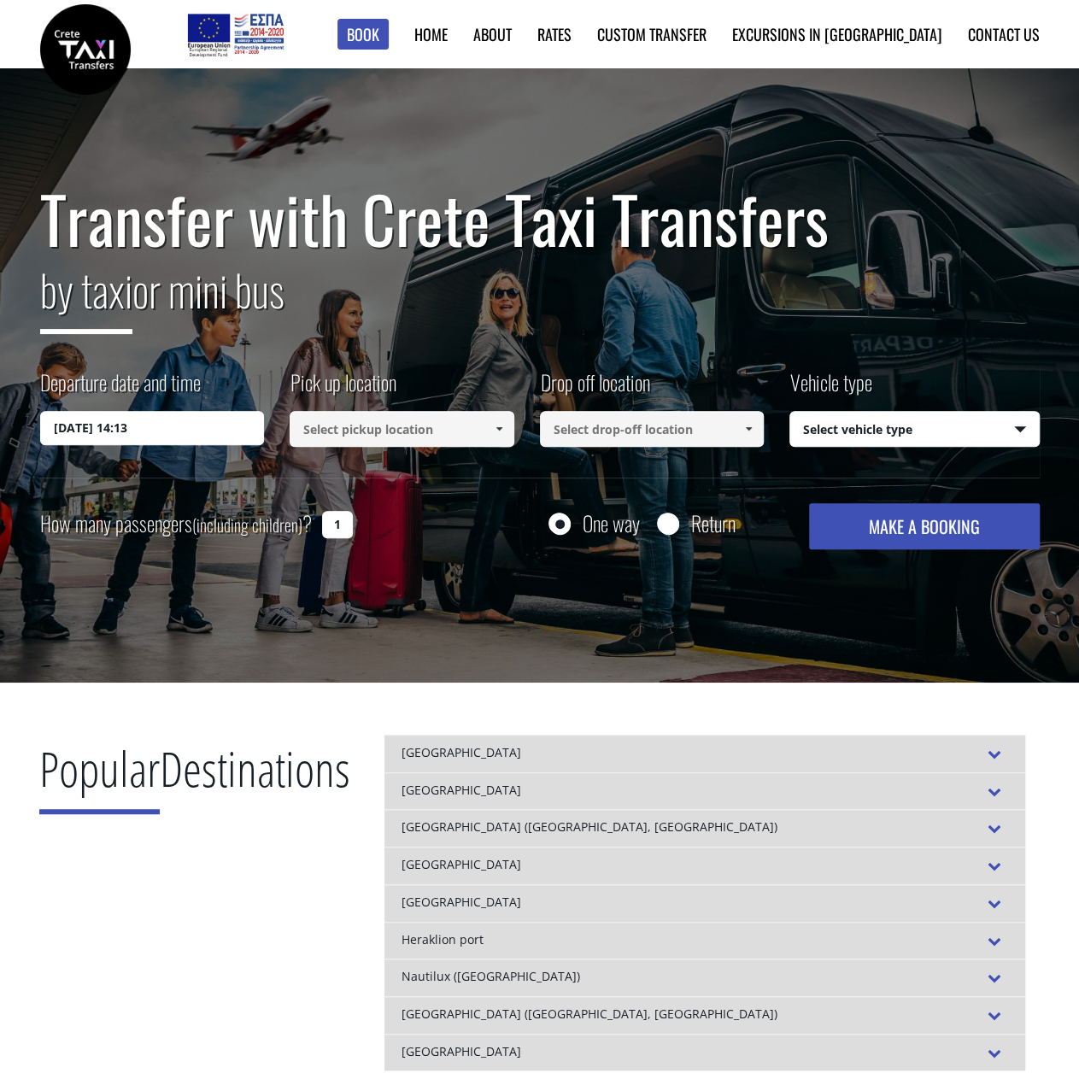
click at [345, 529] on input "1" at bounding box center [337, 524] width 31 height 27
drag, startPoint x: 343, startPoint y: 529, endPoint x: 319, endPoint y: 527, distance: 24.0
click at [319, 527] on div "How many passengers (including children) ? 1" at bounding box center [215, 524] width 351 height 42
type input "3"
click at [364, 667] on div "Transfer with Crete Taxi Transfers by taxi or mini bus Departure date and time …" at bounding box center [539, 375] width 1079 height 615
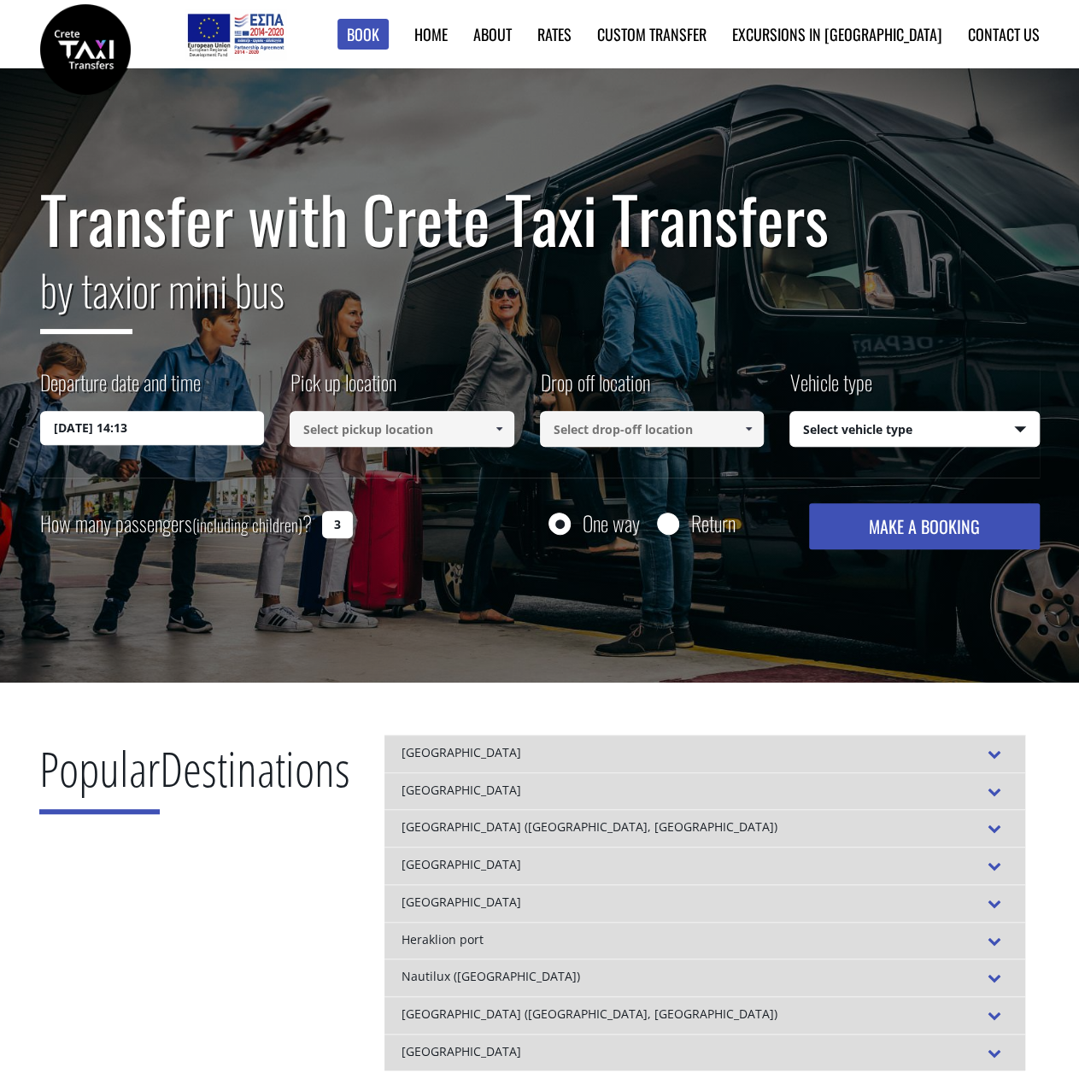
click at [475, 421] on input at bounding box center [402, 429] width 225 height 36
click at [424, 431] on input at bounding box center [402, 429] width 225 height 36
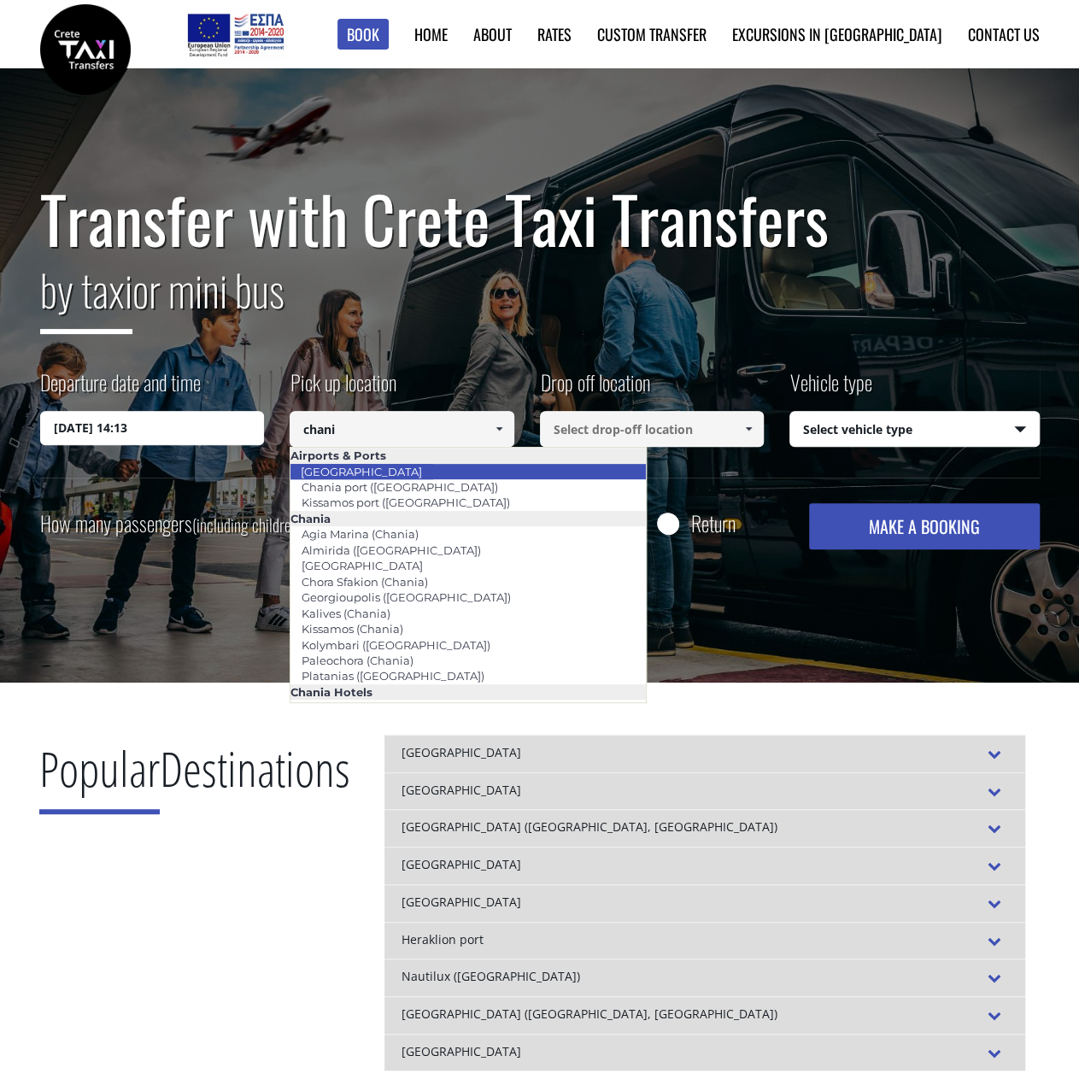
click at [332, 462] on link "[GEOGRAPHIC_DATA]" at bounding box center [362, 472] width 144 height 24
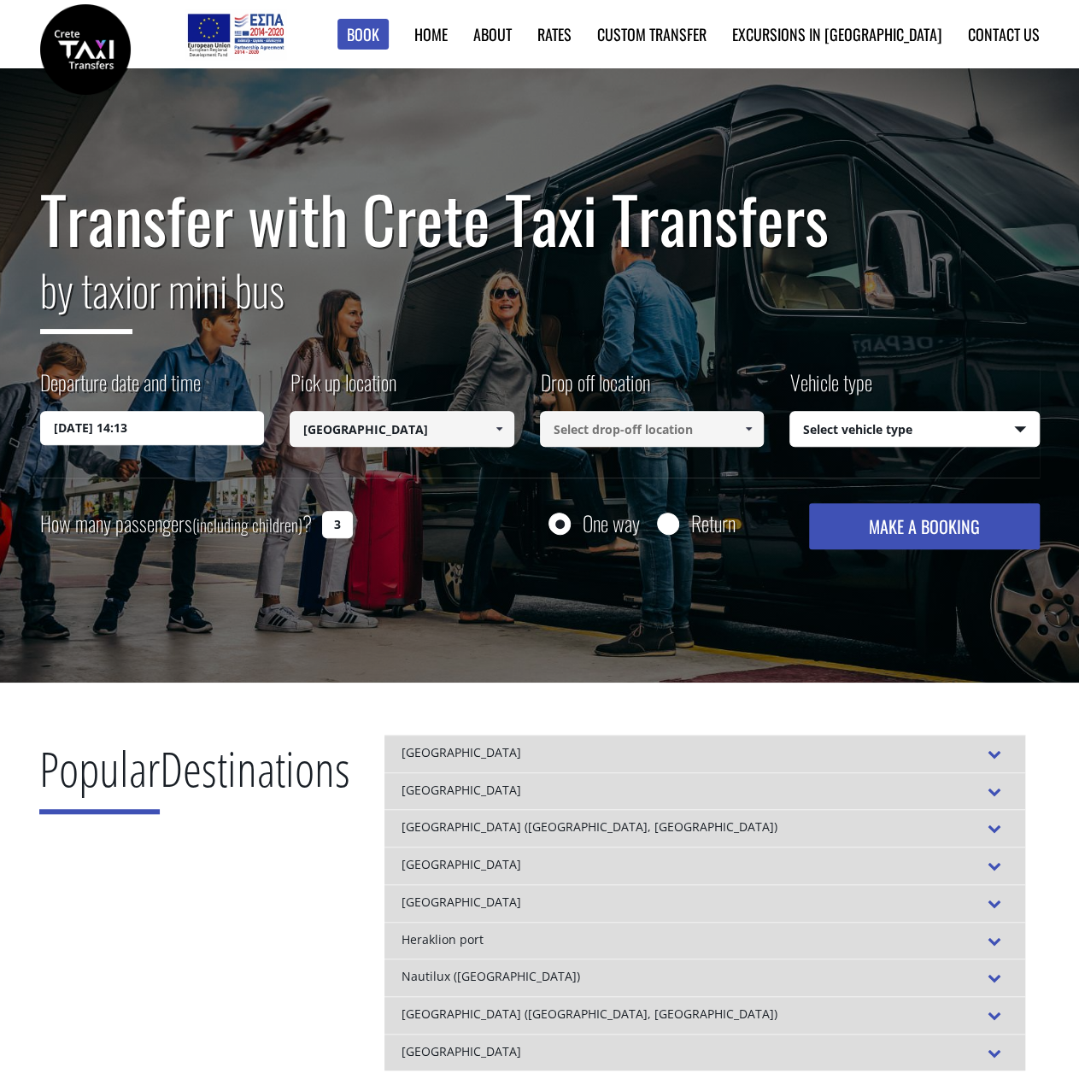
type input "[GEOGRAPHIC_DATA]"
click at [694, 431] on input at bounding box center [652, 429] width 225 height 36
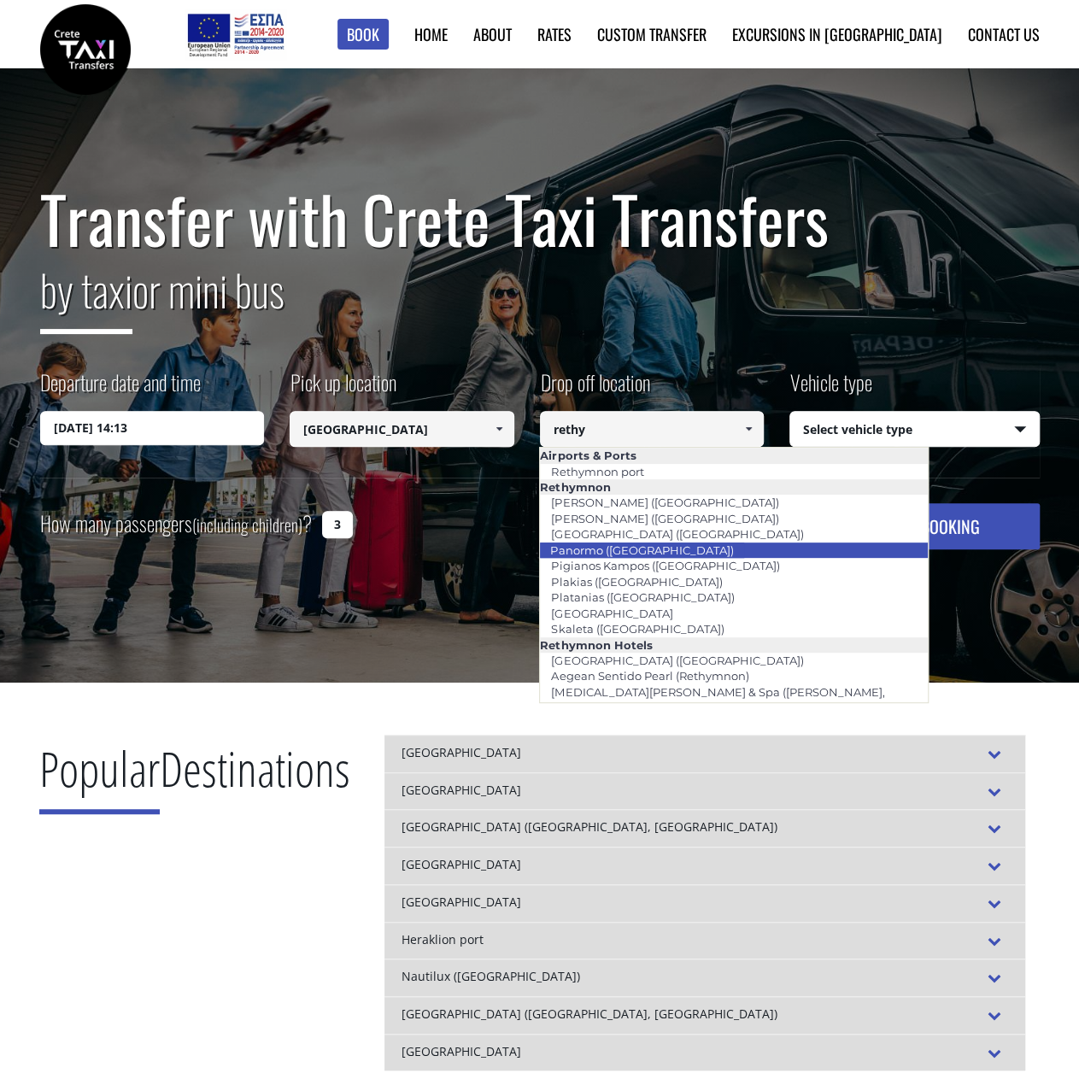
click at [609, 547] on link "Panormo (Rethymnon)" at bounding box center [641, 550] width 205 height 24
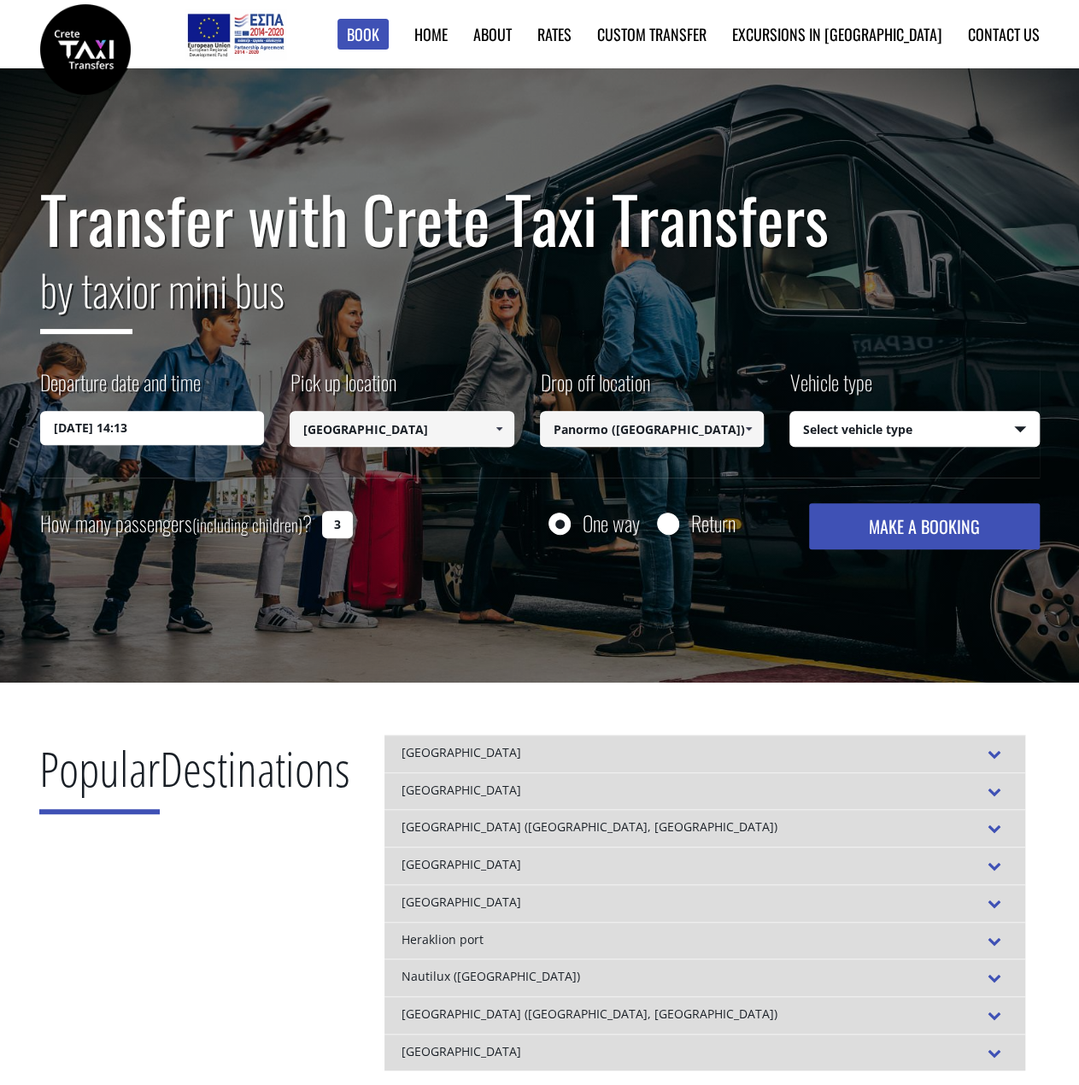
type input "Panormo (Rethymnon)"
click at [912, 430] on select "Select vehicle type Taxi (4 passengers) Mercedes E Class Mini Van (7 passengers…" at bounding box center [914, 430] width 249 height 36
click at [902, 343] on h2 "by taxi or mini bus" at bounding box center [539, 301] width 999 height 92
click at [870, 530] on button "MAKE A BOOKING" at bounding box center [924, 526] width 230 height 46
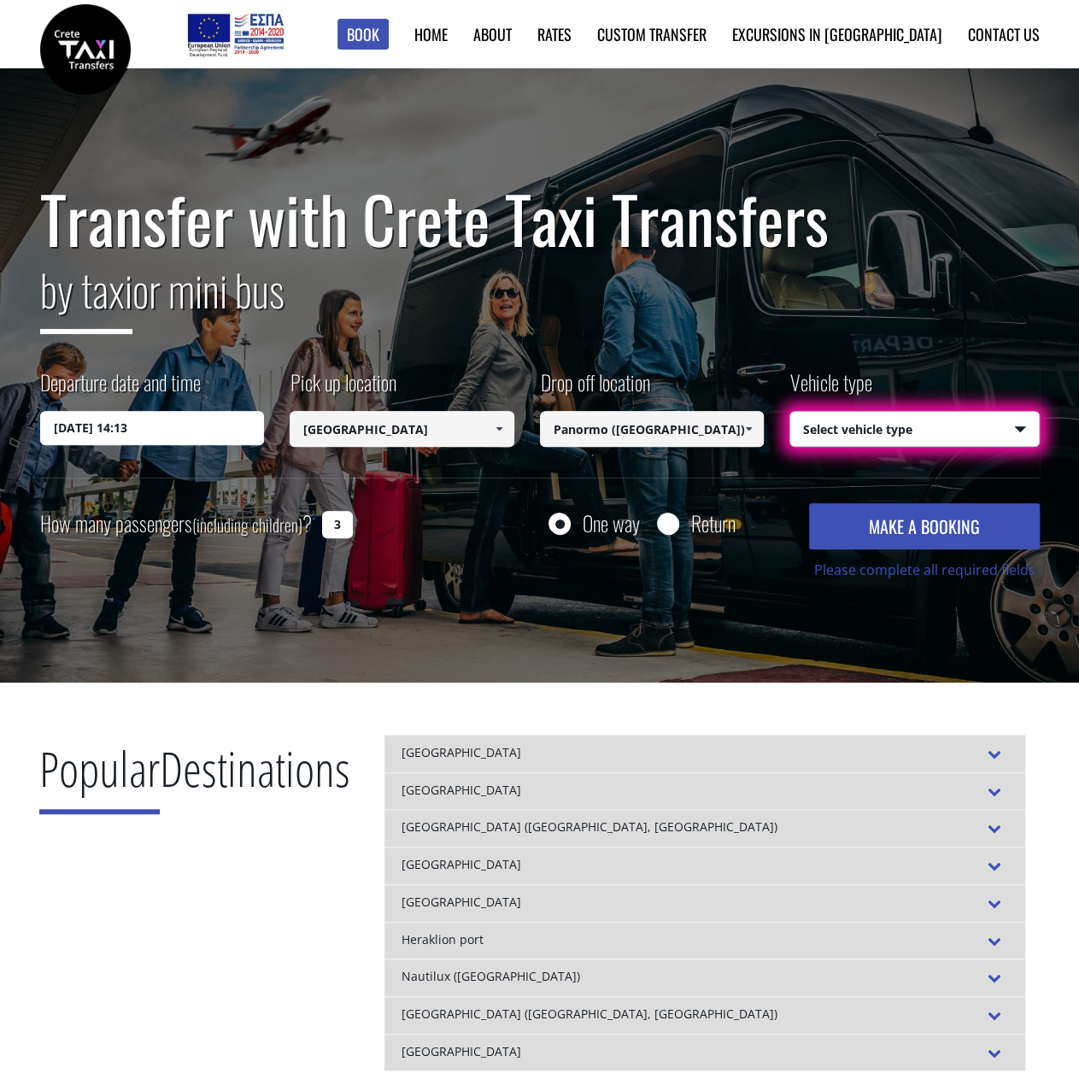
click at [899, 425] on select "Select vehicle type Taxi (4 passengers) Mercedes E Class Mini Van (7 passengers…" at bounding box center [914, 430] width 249 height 36
click at [343, 529] on input "3" at bounding box center [337, 524] width 31 height 27
drag, startPoint x: 343, startPoint y: 529, endPoint x: 329, endPoint y: 529, distance: 14.5
click at [329, 529] on input "3" at bounding box center [337, 524] width 31 height 27
click at [881, 424] on select "Select vehicle type Taxi (4 passengers) Mercedes E Class Mini Van (7 passengers…" at bounding box center [914, 430] width 249 height 36
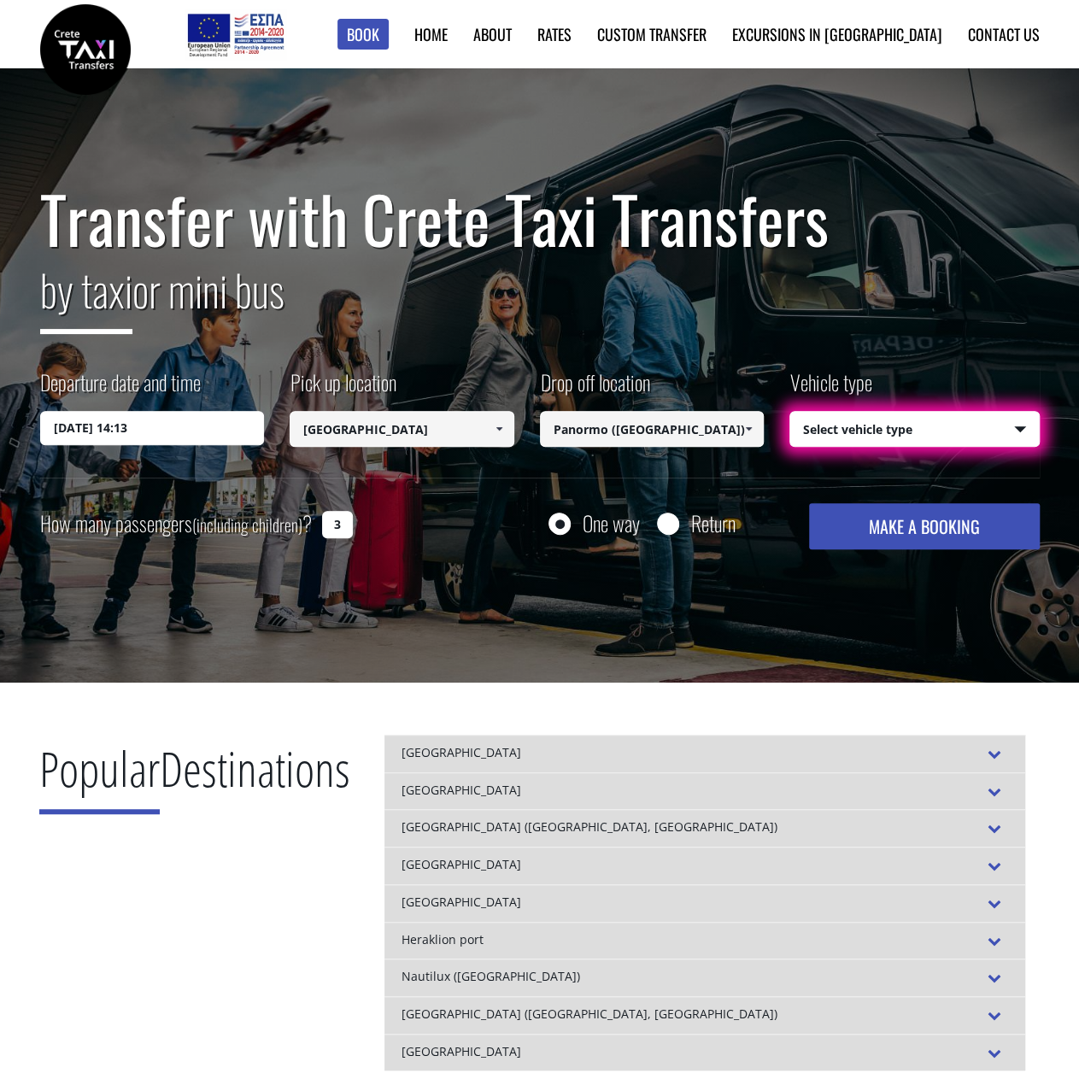
click at [905, 348] on div "Transfer with Crete Taxi Transfers by taxi or mini bus Departure date and time …" at bounding box center [539, 366] width 999 height 366
click at [871, 442] on select "Select vehicle type Taxi (4 passengers) Mercedes E Class Mini Van (7 passengers…" at bounding box center [914, 430] width 249 height 36
click at [878, 361] on div "Transfer with Crete Taxi Transfers by taxi or mini bus Departure date and time …" at bounding box center [539, 366] width 999 height 366
click at [849, 443] on select "Select vehicle type Taxi (4 passengers) Mercedes E Class Mini Van (7 passengers…" at bounding box center [914, 430] width 249 height 36
select select "540"
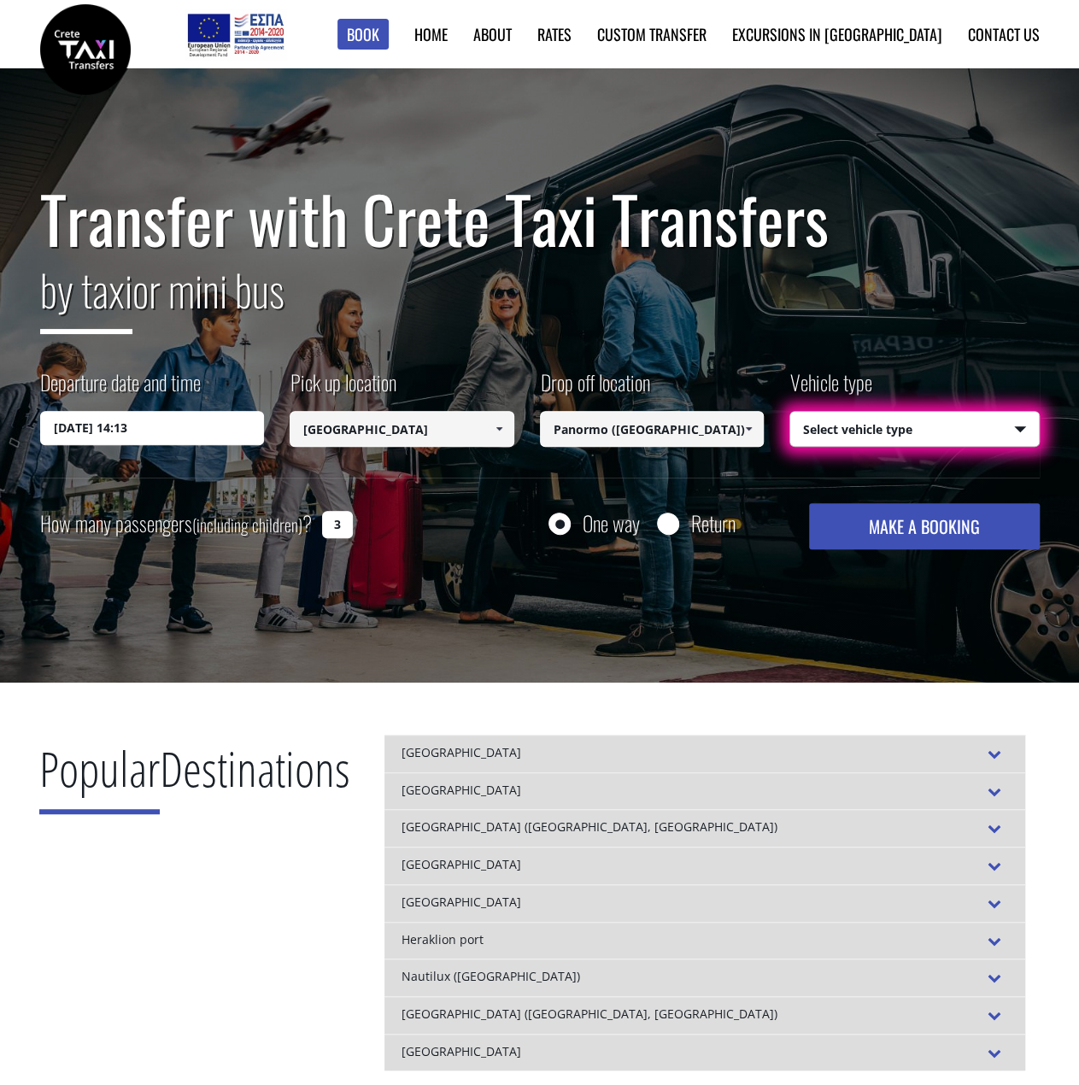
click at [790, 412] on select "Select vehicle type Taxi (4 passengers) Mercedes E Class Mini Van (7 passengers…" at bounding box center [914, 430] width 249 height 36
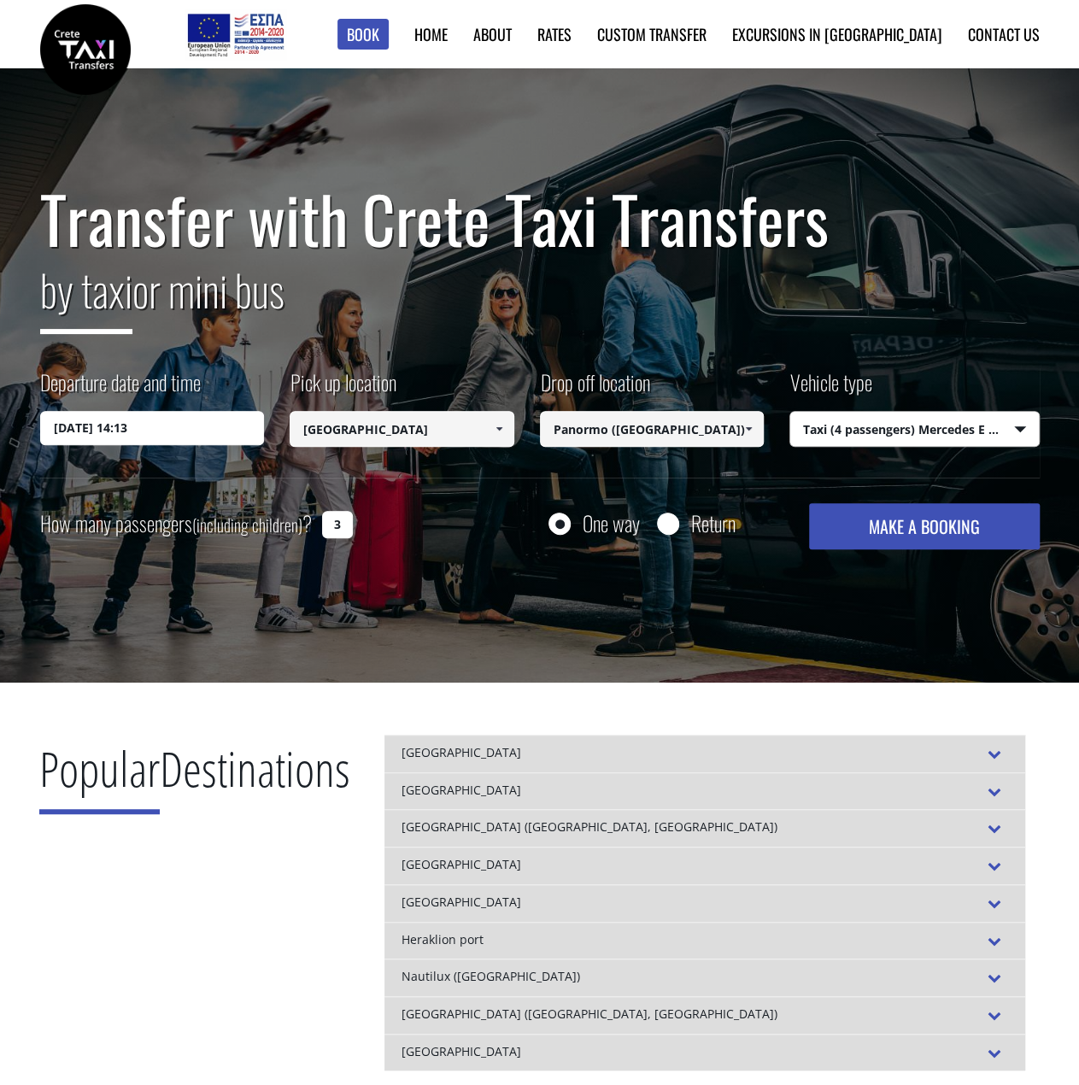
click at [873, 524] on button "MAKE A BOOKING" at bounding box center [924, 526] width 230 height 46
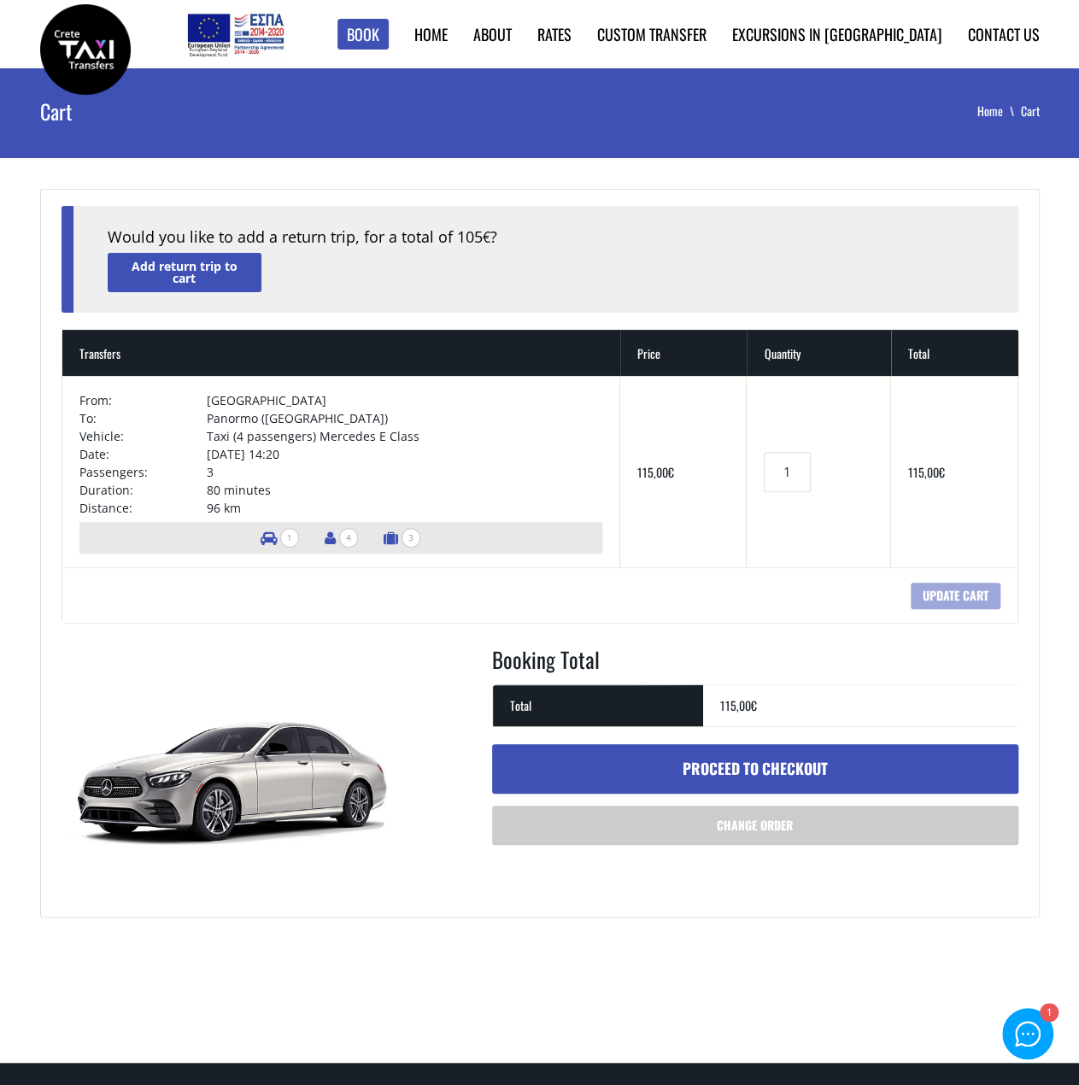
drag, startPoint x: 267, startPoint y: 755, endPoint x: 308, endPoint y: 735, distance: 45.8
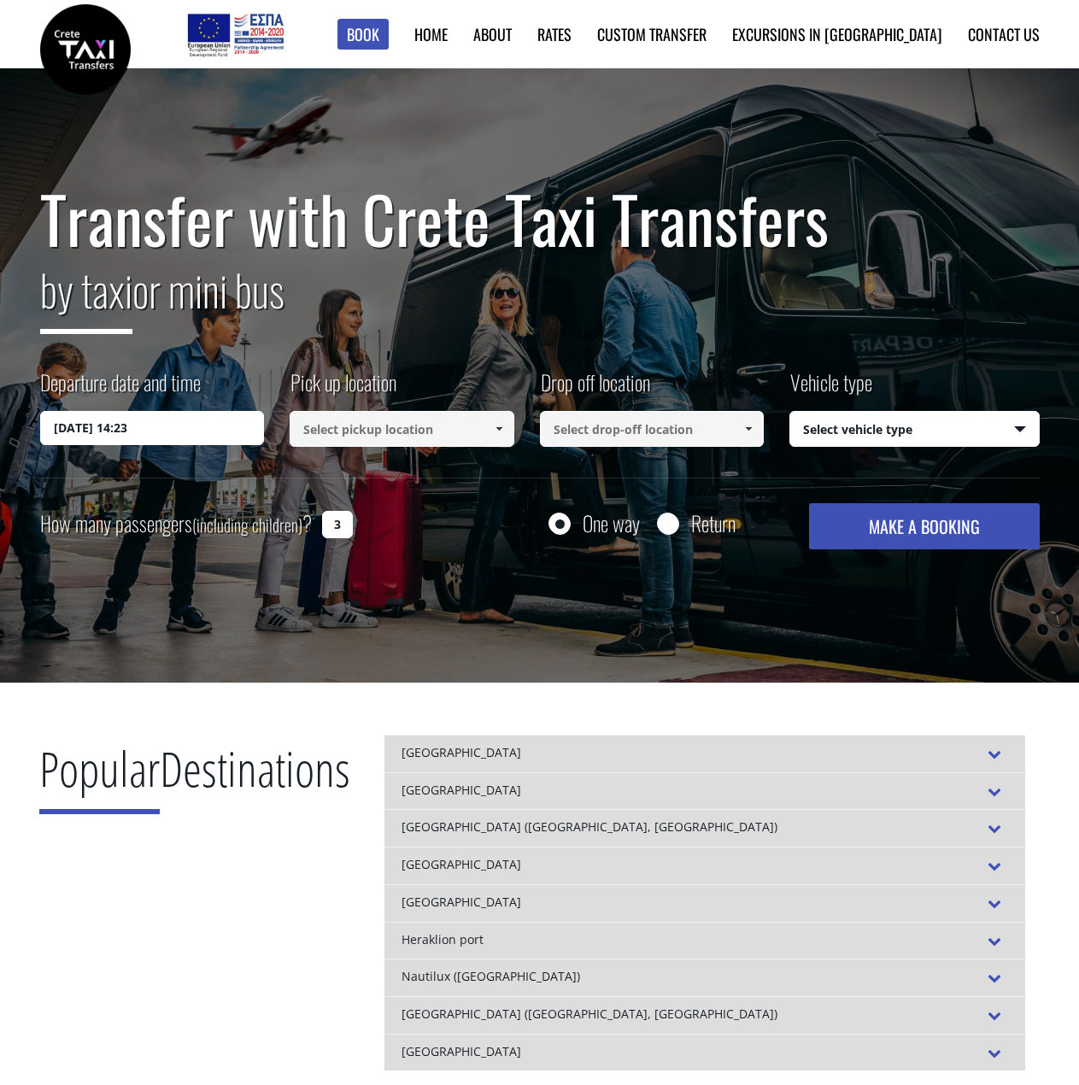
select select "540"
drag, startPoint x: 555, startPoint y: 644, endPoint x: 583, endPoint y: 645, distance: 27.3
click at [914, 421] on select "Select vehicle type Taxi (4 passengers) Mercedes E Class Mini Van (7 passengers…" at bounding box center [914, 430] width 249 height 36
click at [923, 529] on button "MAKE A BOOKING" at bounding box center [924, 526] width 230 height 46
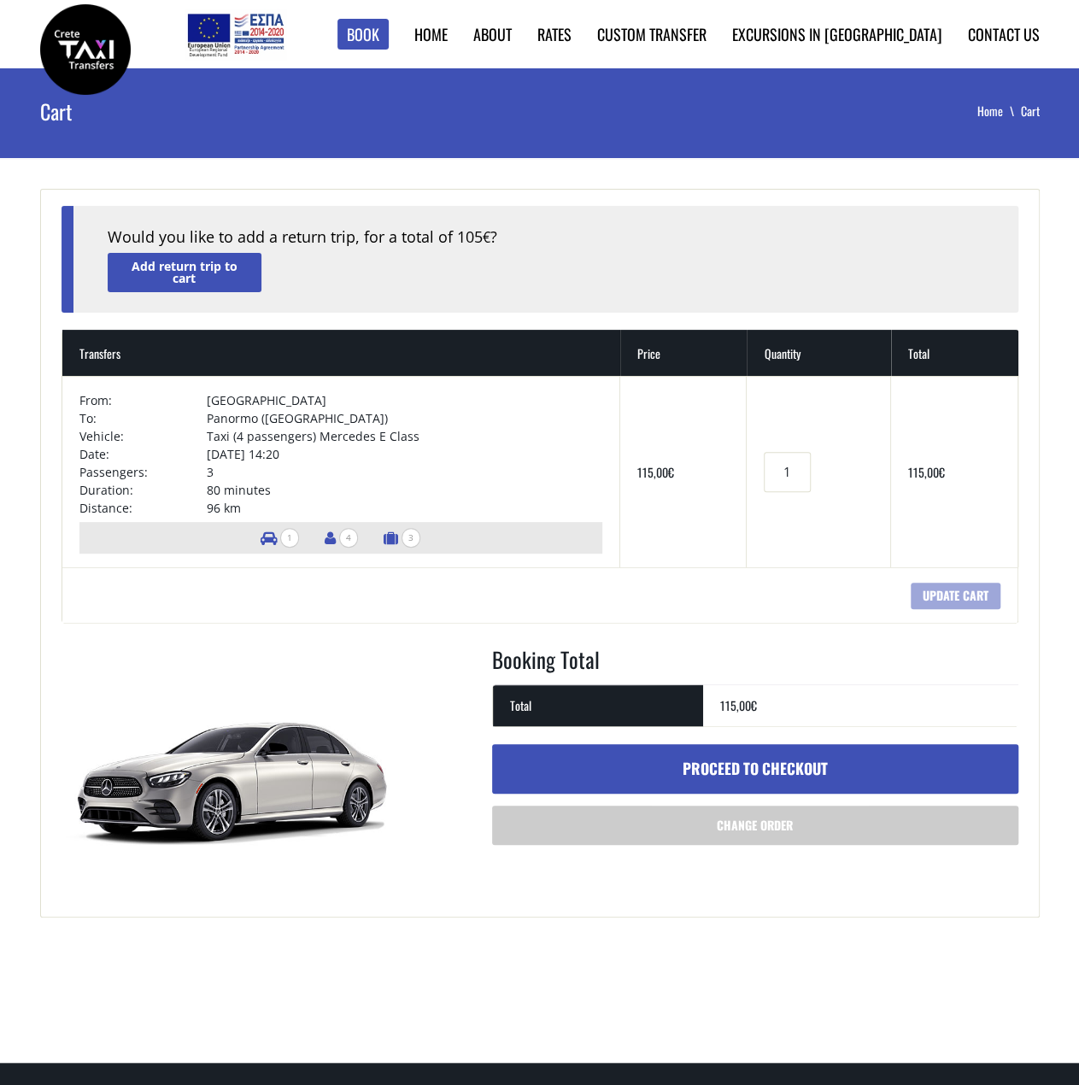
drag, startPoint x: 680, startPoint y: 520, endPoint x: 685, endPoint y: 508, distance: 13.0
click at [100, 38] on img at bounding box center [85, 49] width 91 height 91
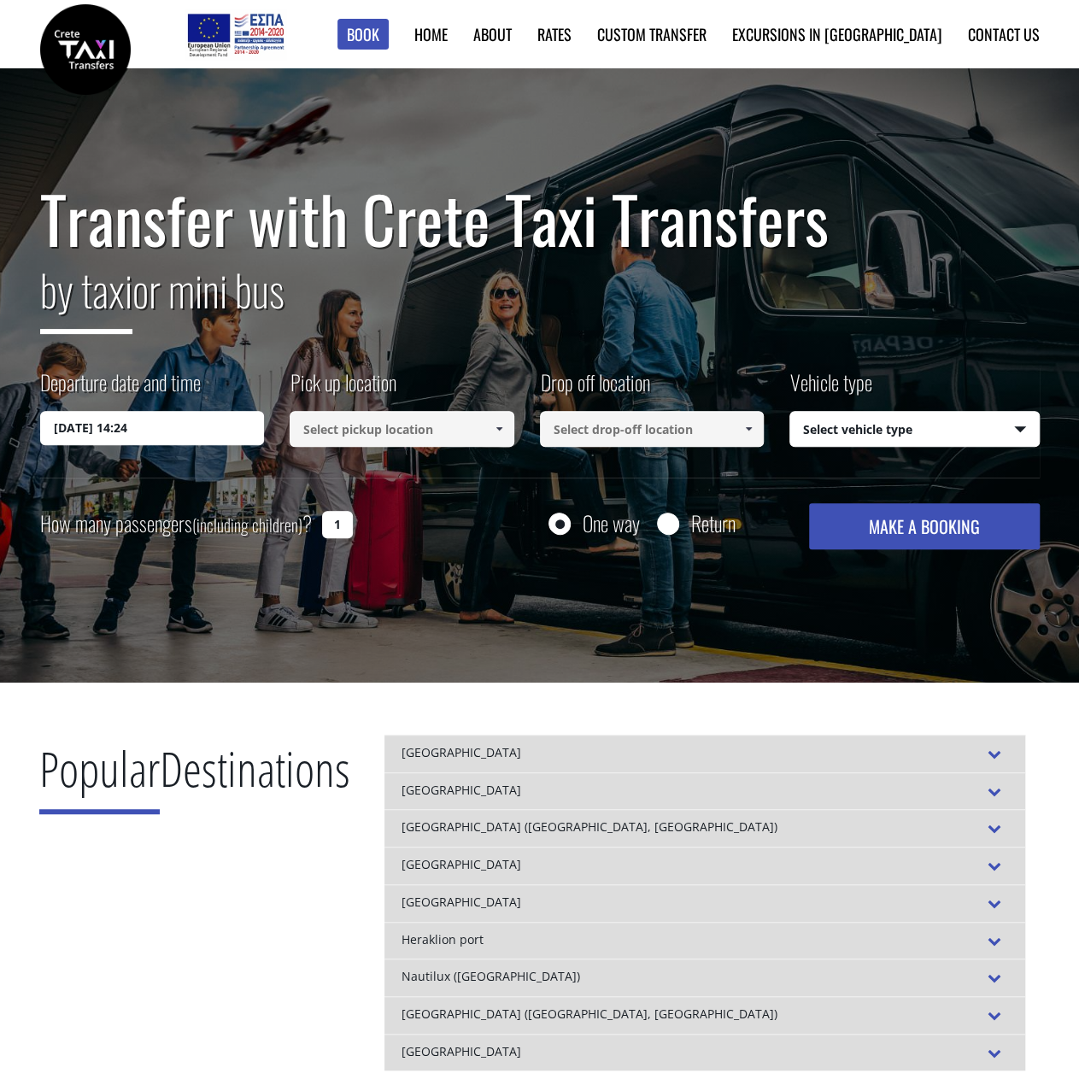
click at [888, 438] on select "Select vehicle type Taxi (4 passengers) Mercedes E Class Mini Van (7 passengers…" at bounding box center [914, 430] width 249 height 36
select select "541"
click at [790, 412] on select "Select vehicle type Taxi (4 passengers) Mercedes E Class Mini Van (7 passengers…" at bounding box center [914, 430] width 249 height 36
click at [916, 530] on button "MAKE A BOOKING" at bounding box center [924, 526] width 230 height 46
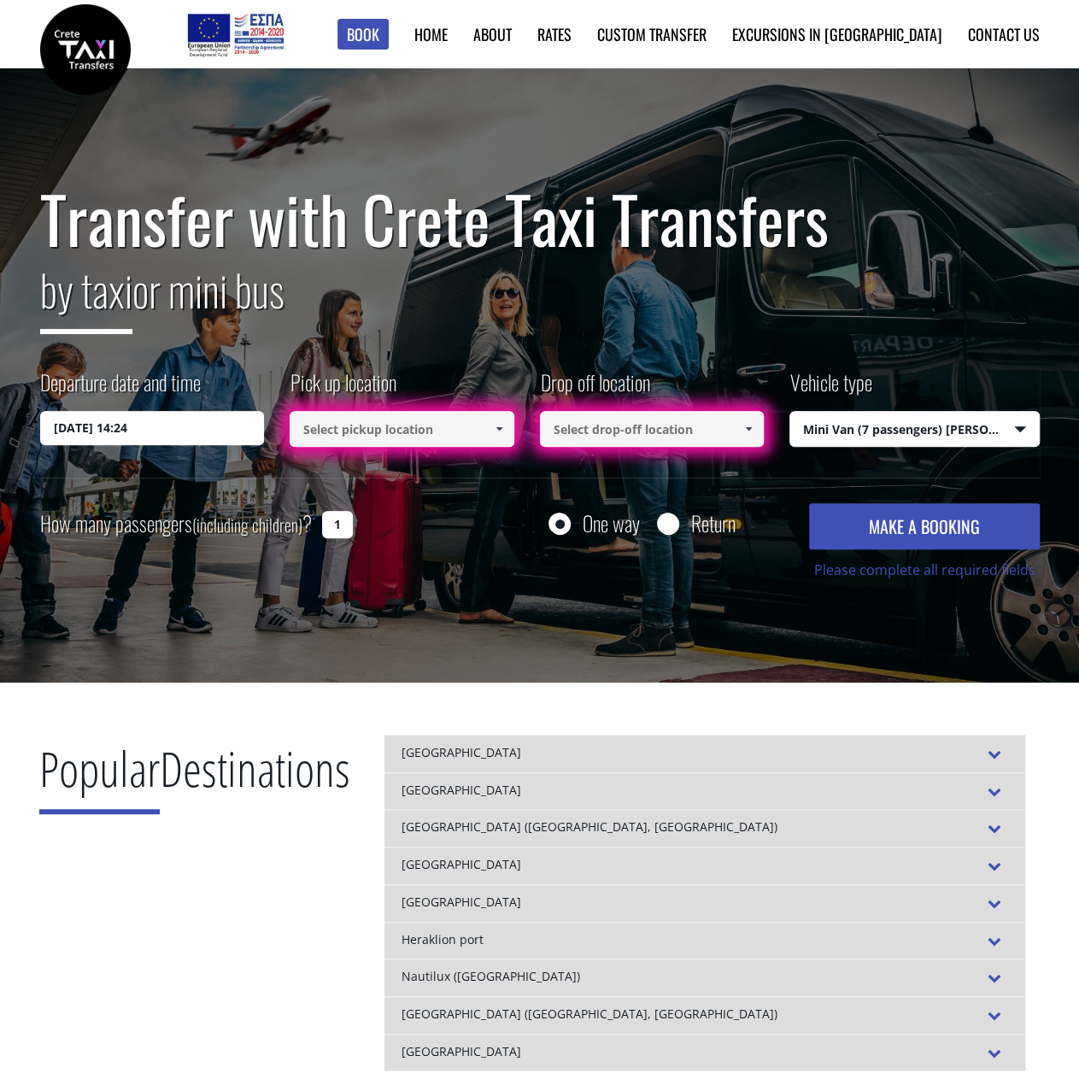
click at [415, 430] on input at bounding box center [402, 429] width 225 height 36
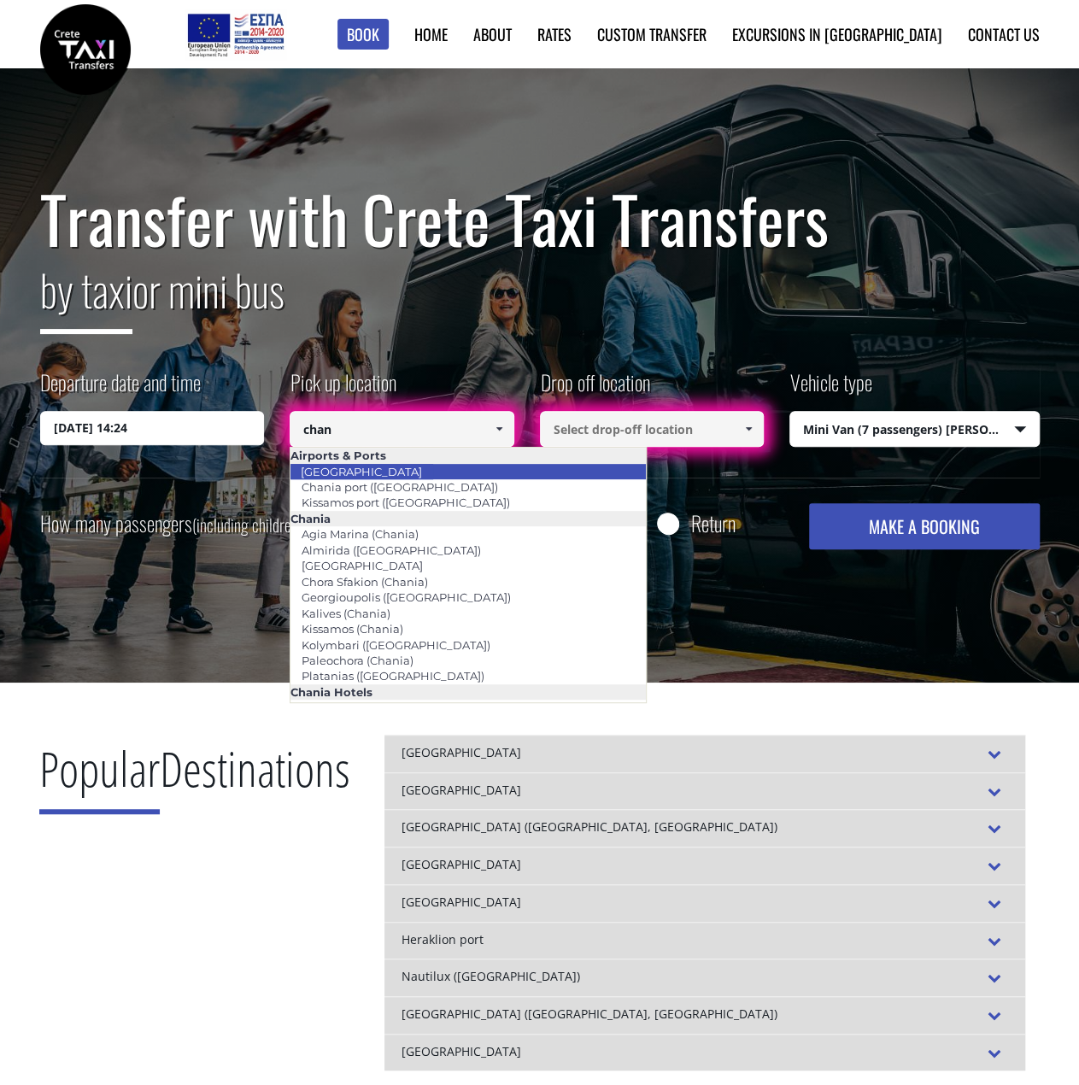
click at [394, 476] on li "[GEOGRAPHIC_DATA]" at bounding box center [467, 471] width 355 height 15
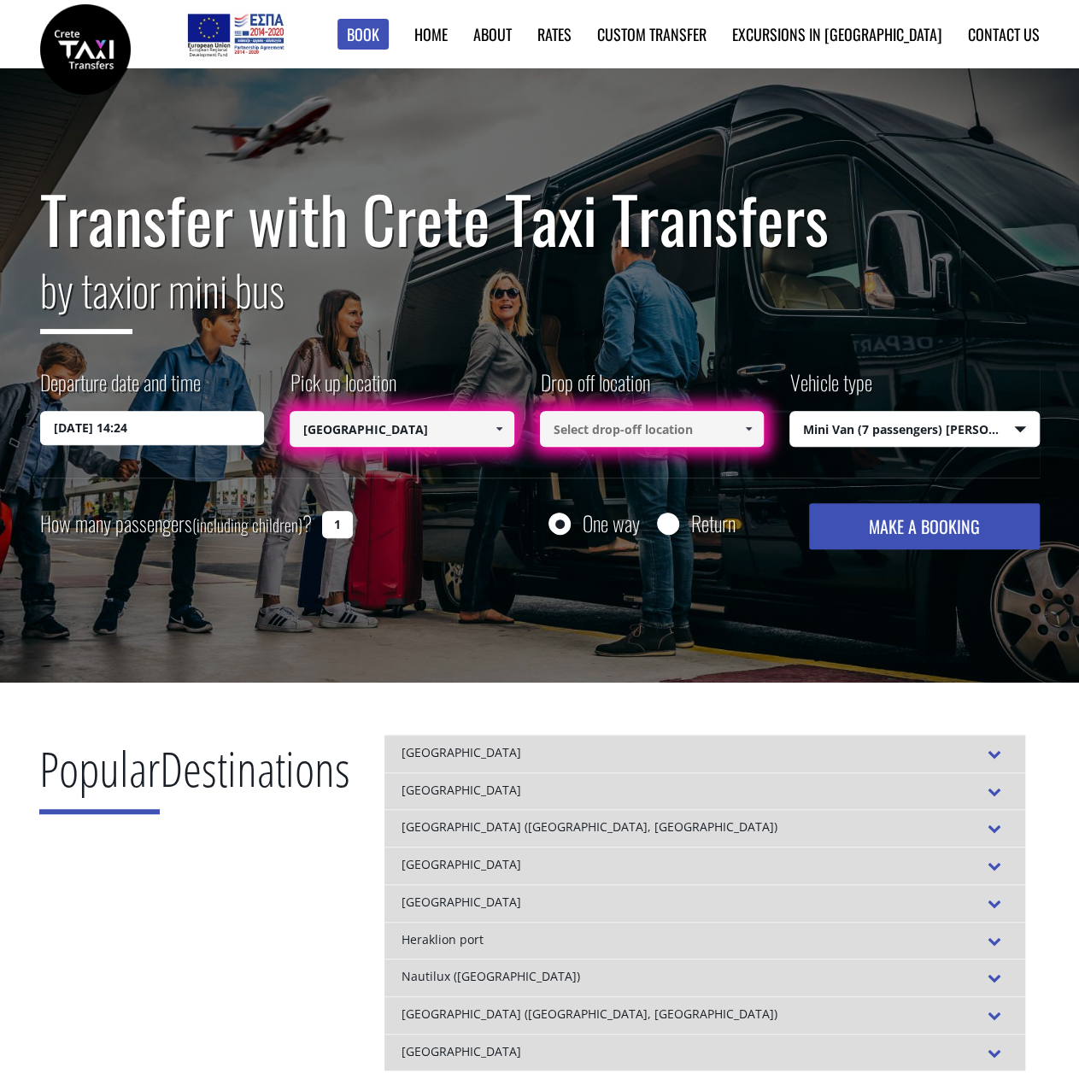
type input "[GEOGRAPHIC_DATA]"
click at [618, 442] on input at bounding box center [652, 429] width 225 height 36
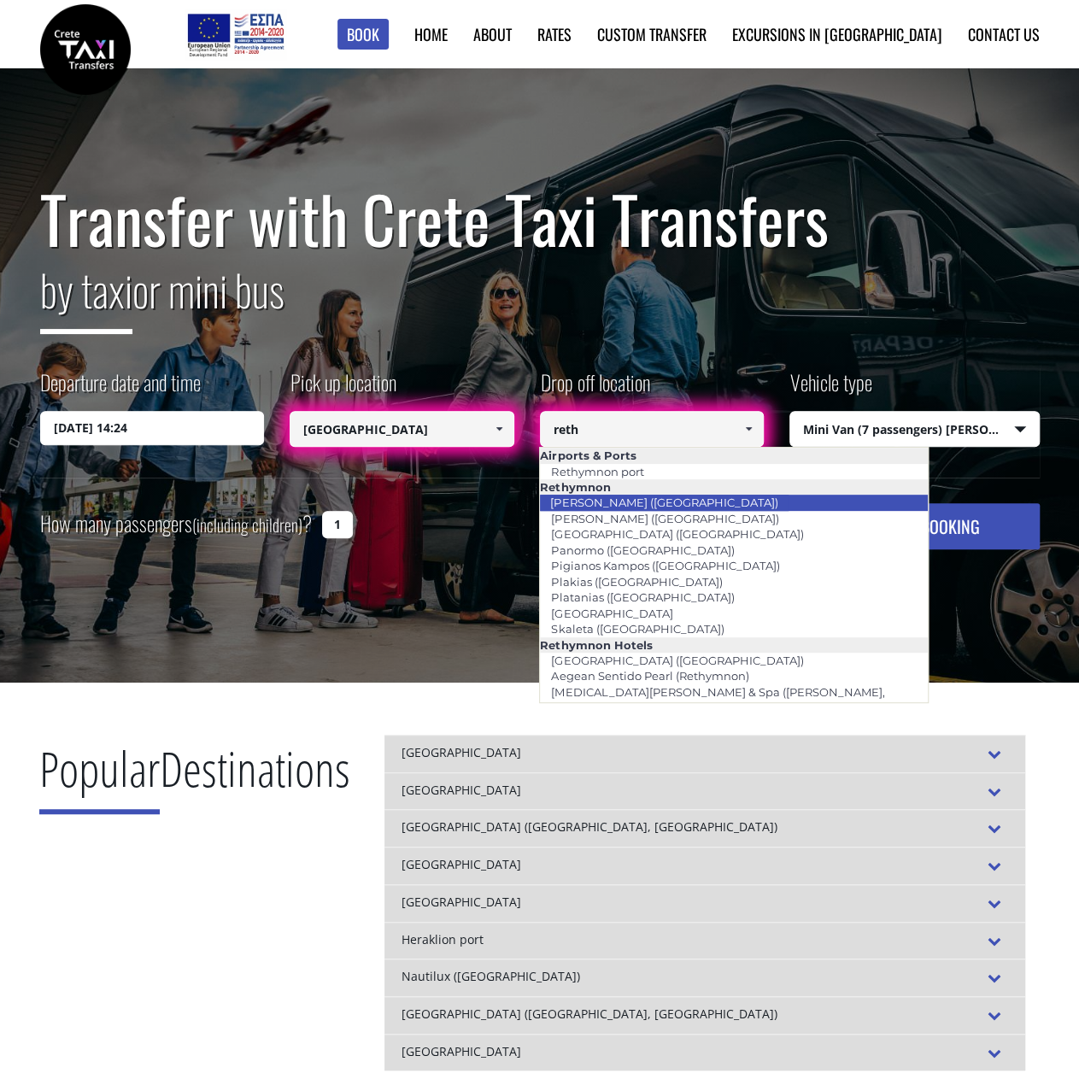
click at [633, 496] on link "[PERSON_NAME] ([GEOGRAPHIC_DATA])" at bounding box center [663, 502] width 249 height 24
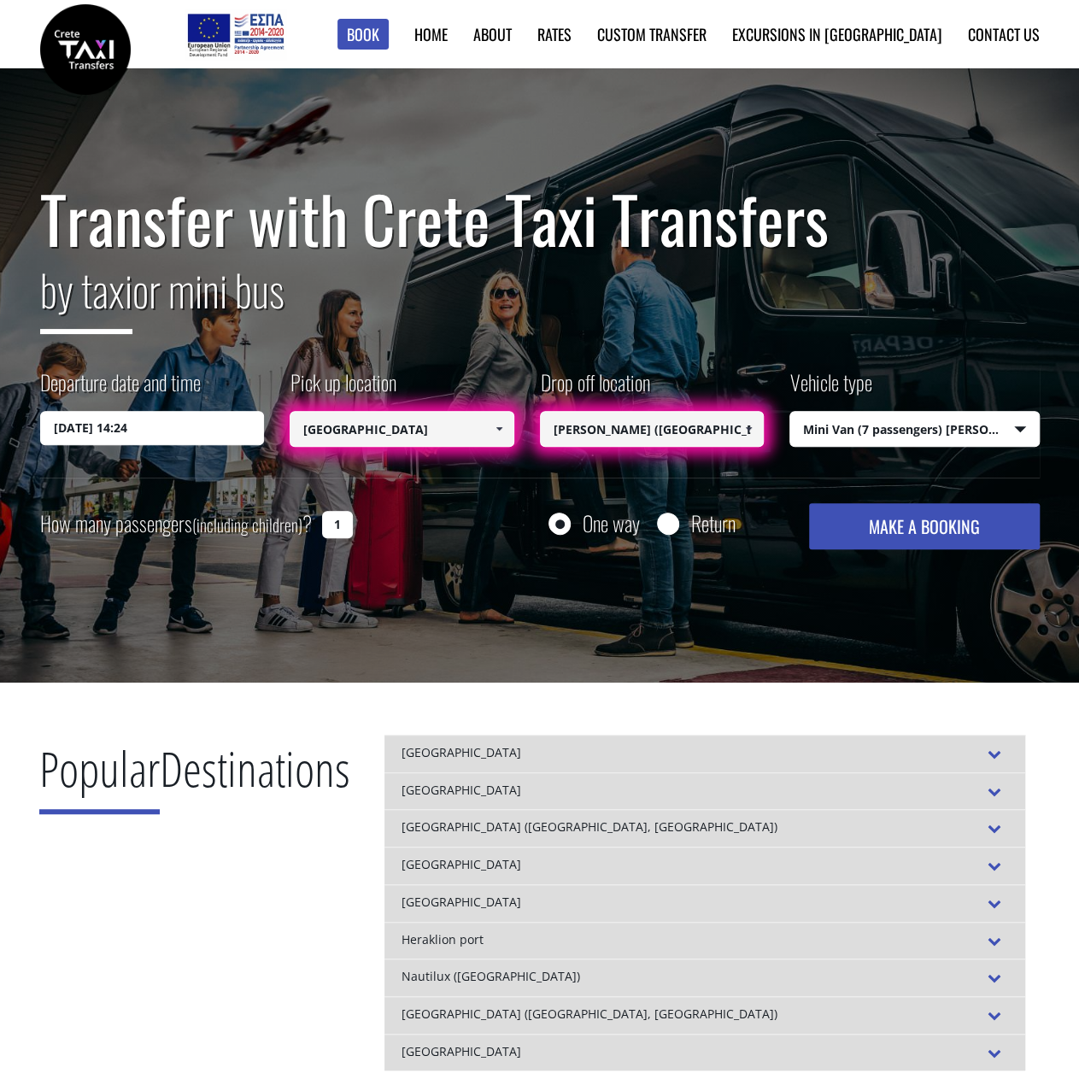
type input "[PERSON_NAME] ([GEOGRAPHIC_DATA])"
click at [919, 529] on button "MAKE A BOOKING" at bounding box center [924, 526] width 230 height 46
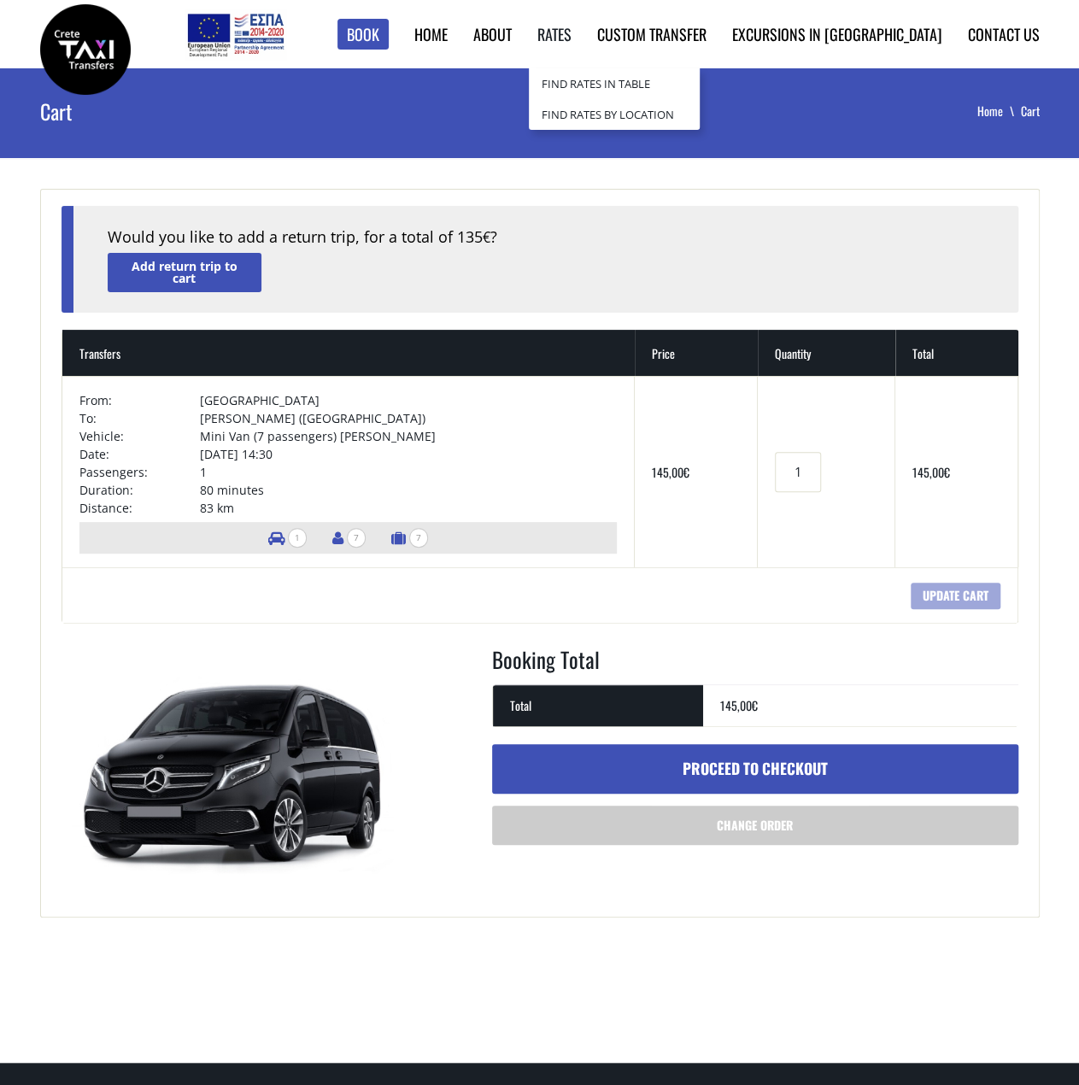
click at [571, 35] on li "Rates Find Rates in Table Find Rates by Location [GEOGRAPHIC_DATA] Destinations…" at bounding box center [542, 34] width 60 height 68
click at [649, 91] on link "Find Rates in Table" at bounding box center [614, 83] width 171 height 31
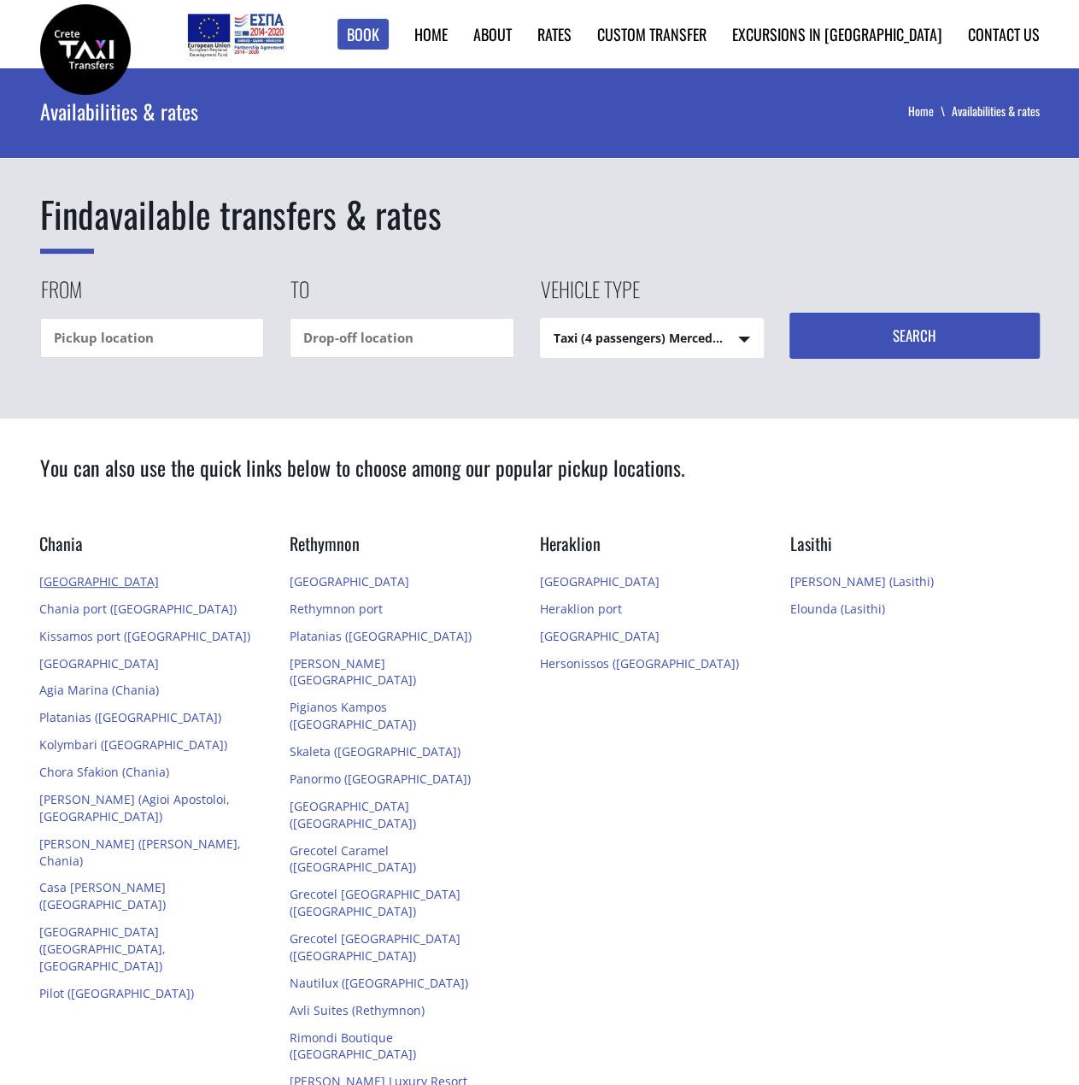
click at [81, 575] on link "[GEOGRAPHIC_DATA]" at bounding box center [99, 581] width 120 height 16
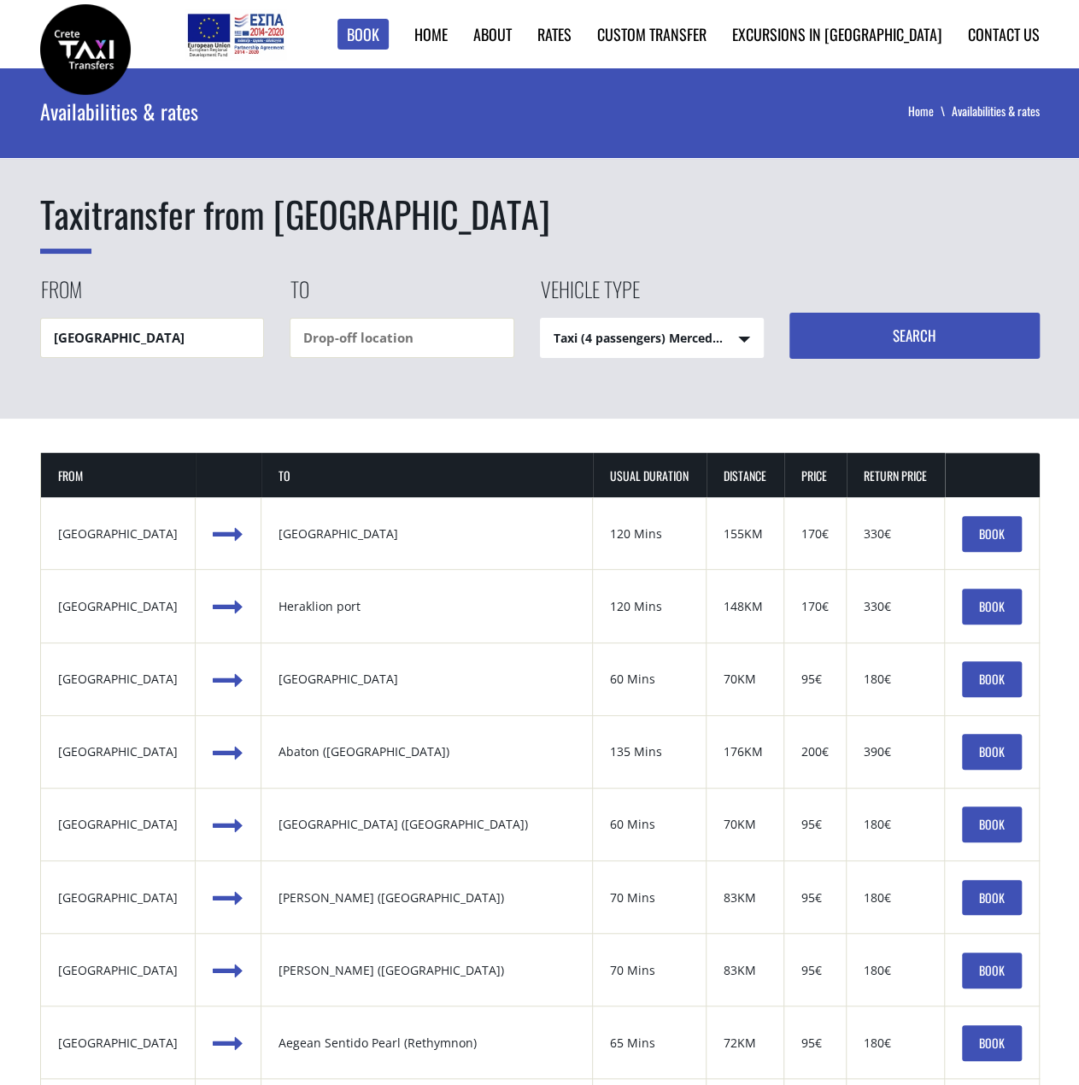
click at [974, 538] on link "BOOK" at bounding box center [992, 534] width 60 height 36
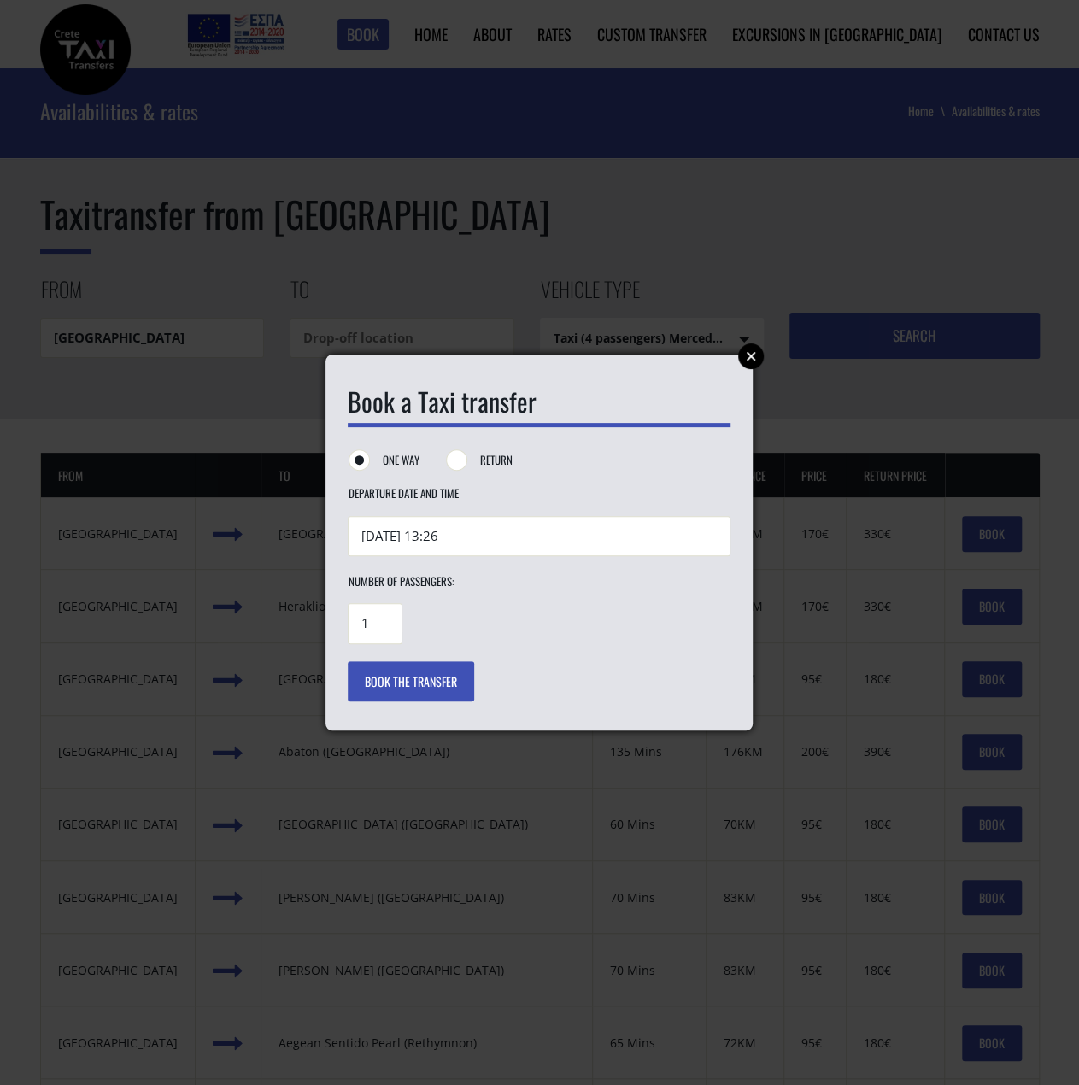
click at [747, 349] on link "Close" at bounding box center [751, 356] width 26 height 26
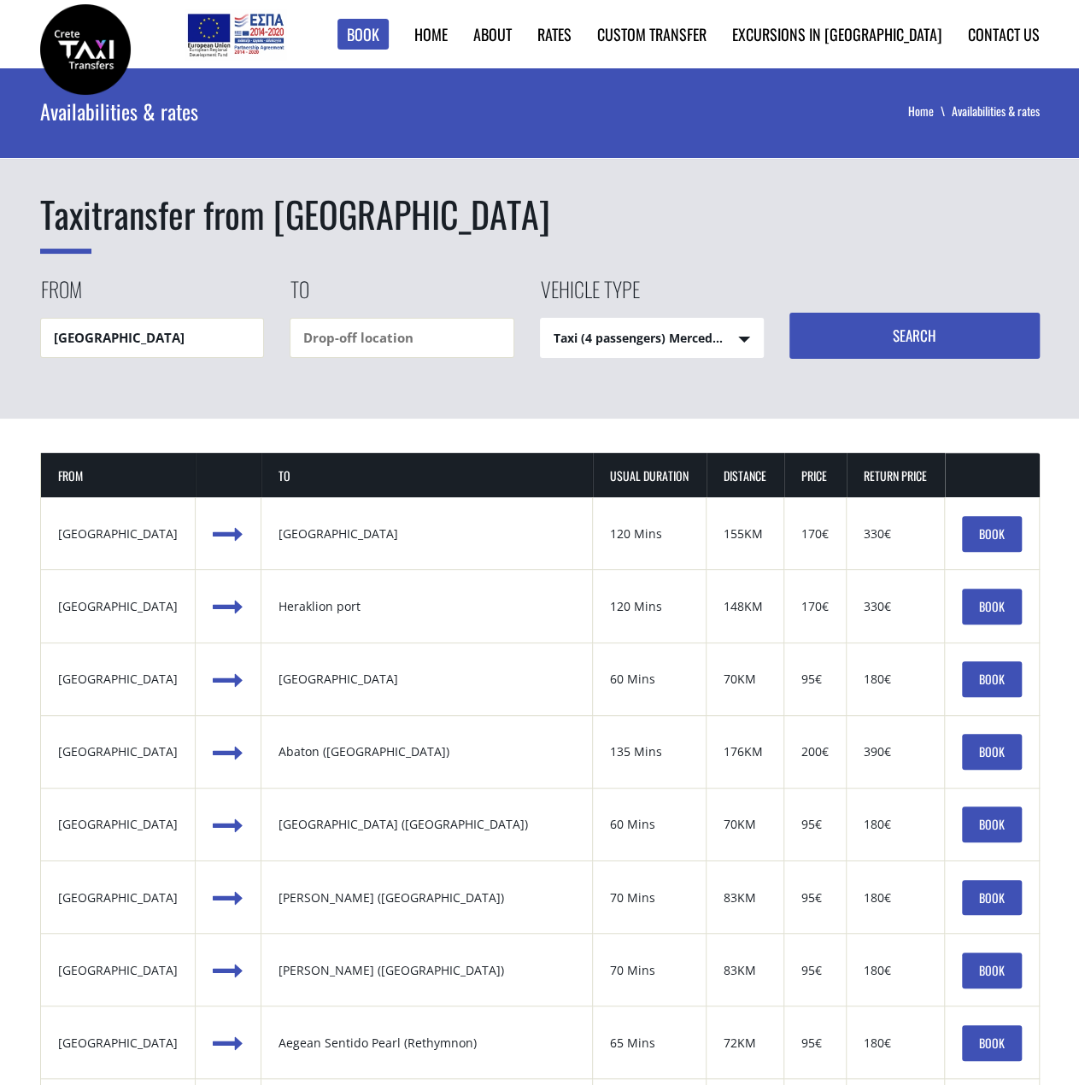
click at [990, 524] on link "BOOK" at bounding box center [992, 534] width 60 height 36
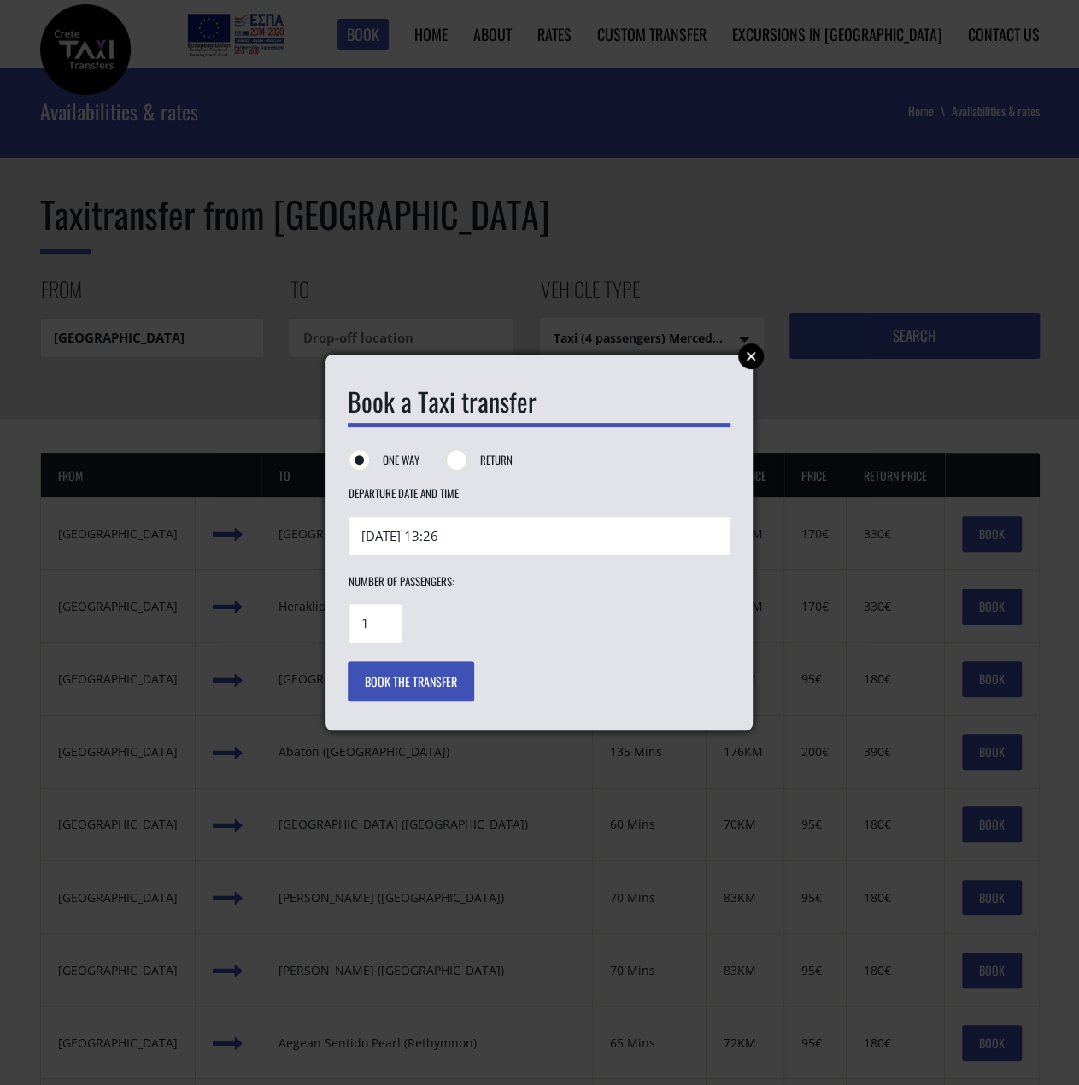
click at [746, 351] on link "Close" at bounding box center [751, 356] width 26 height 26
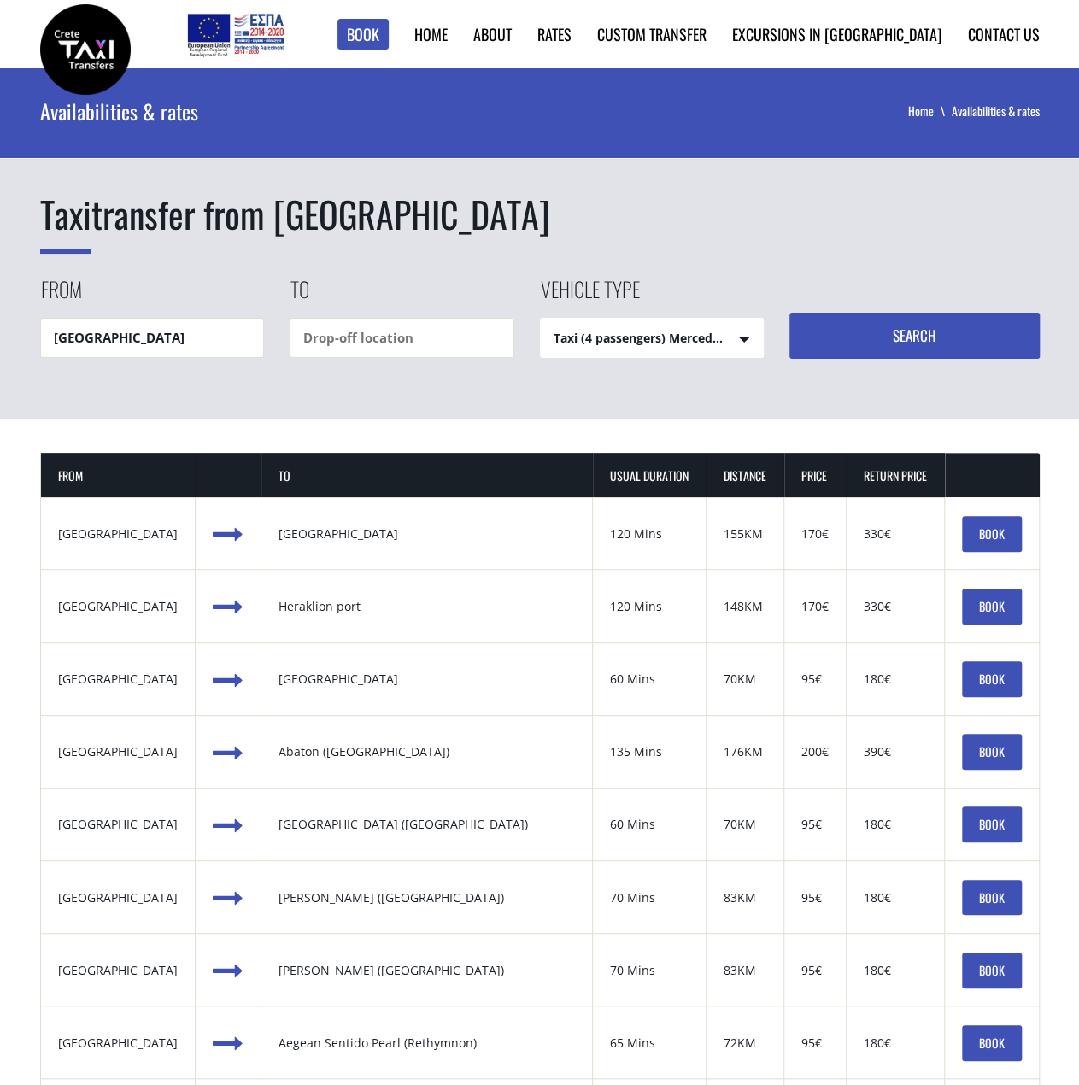
click at [991, 535] on link "BOOK" at bounding box center [992, 534] width 60 height 36
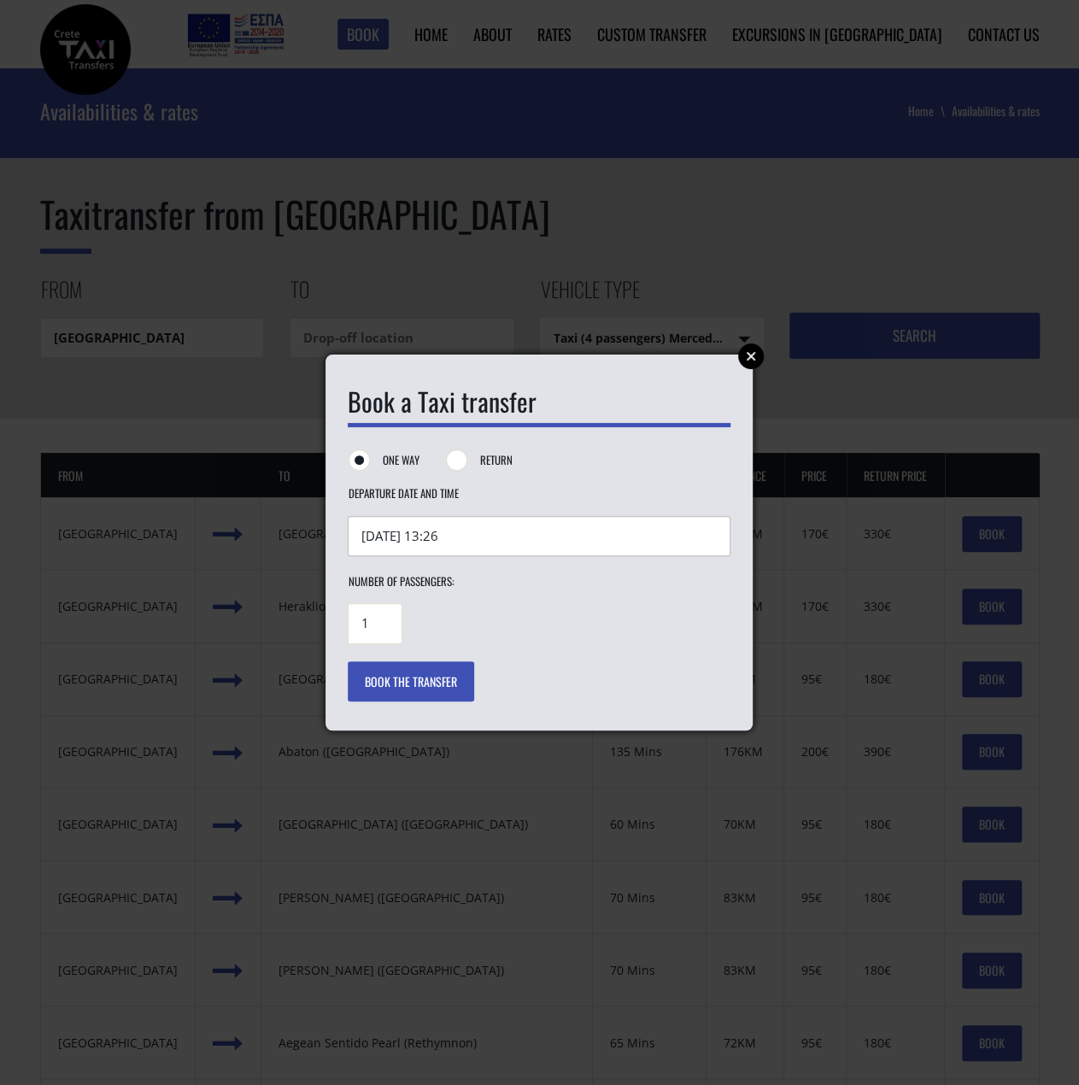
click at [508, 548] on input "[DATE] 13:26" at bounding box center [539, 536] width 383 height 40
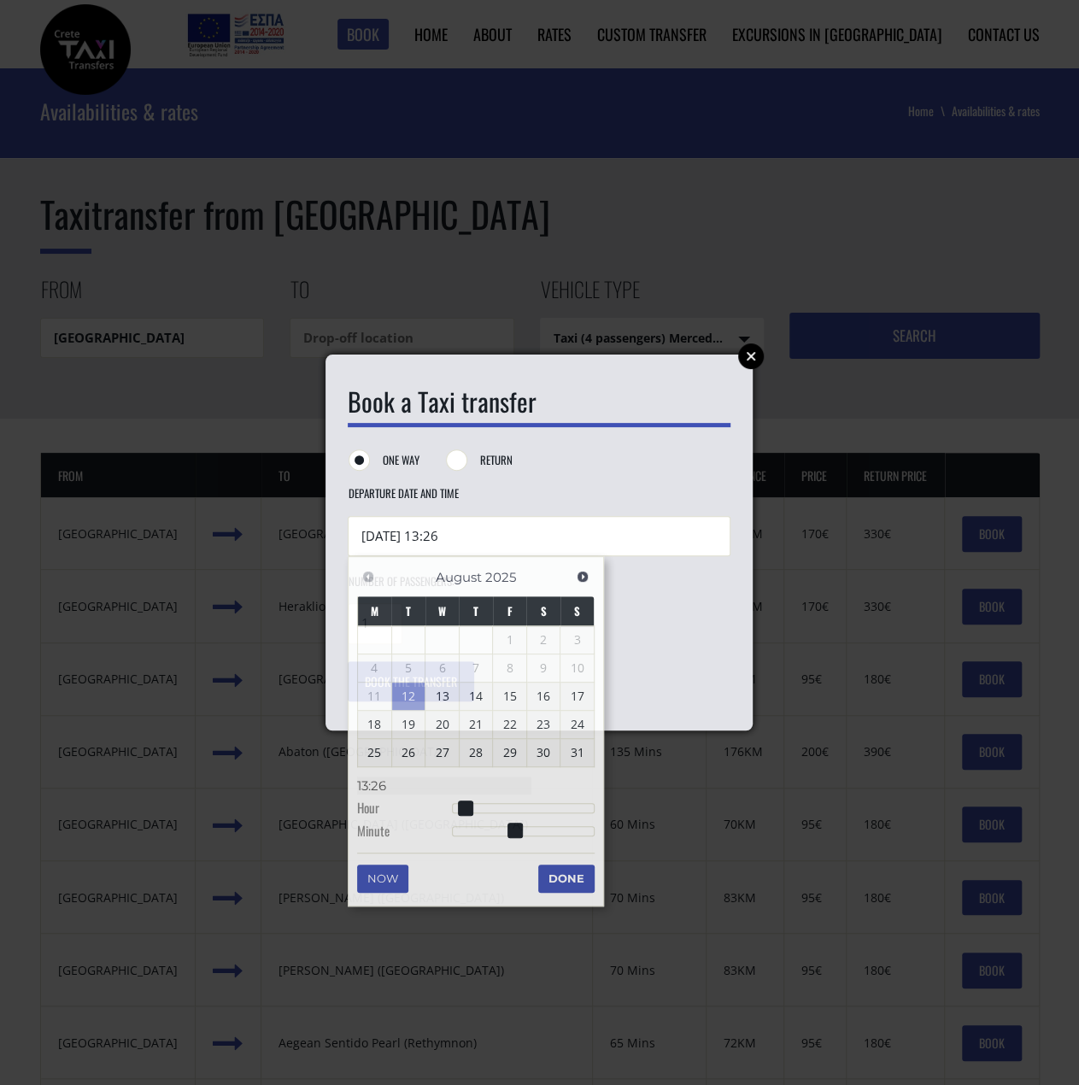
click at [752, 356] on link "Close" at bounding box center [751, 356] width 26 height 26
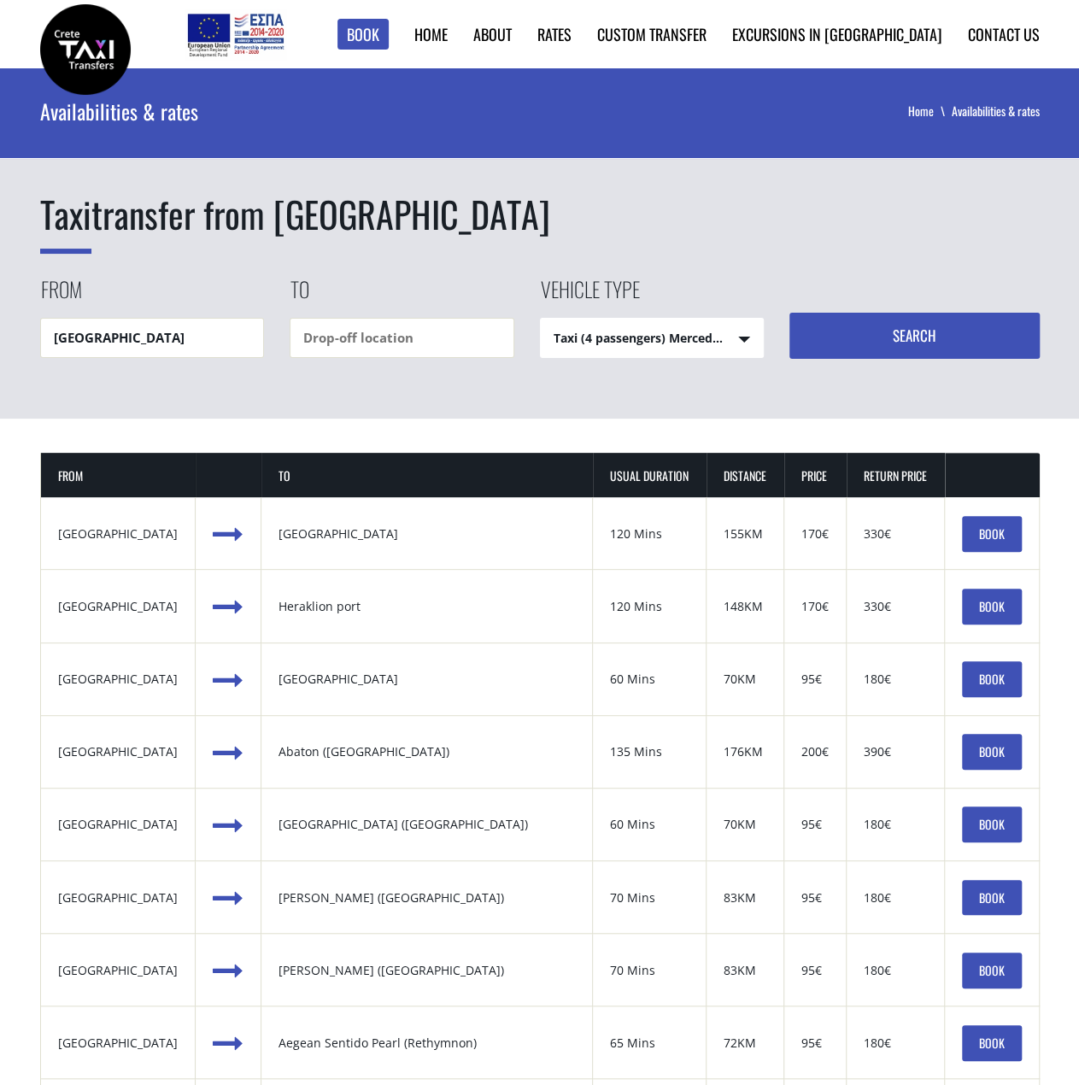
click at [1003, 540] on link "BOOK" at bounding box center [992, 534] width 60 height 36
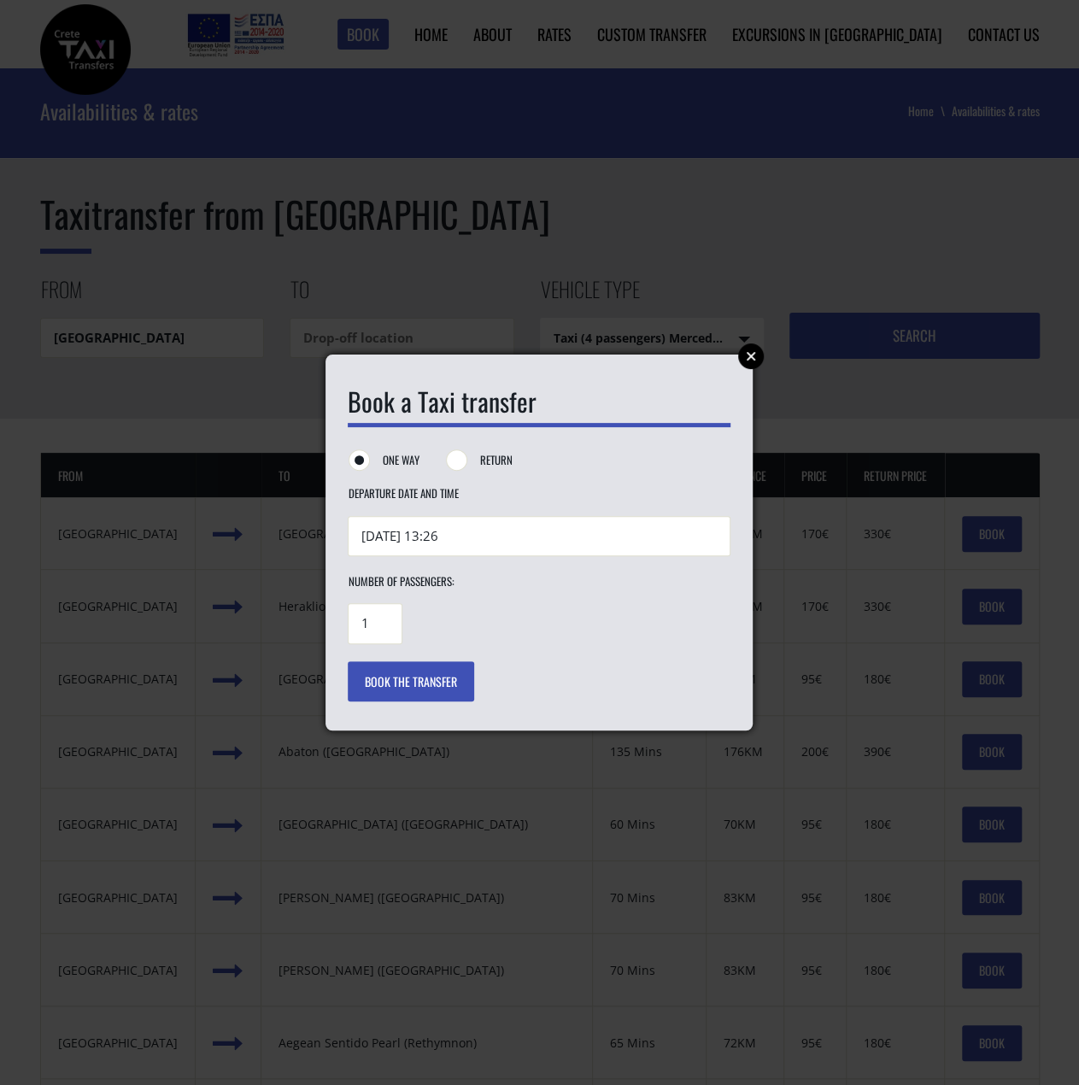
click at [748, 351] on link "Close" at bounding box center [751, 356] width 26 height 26
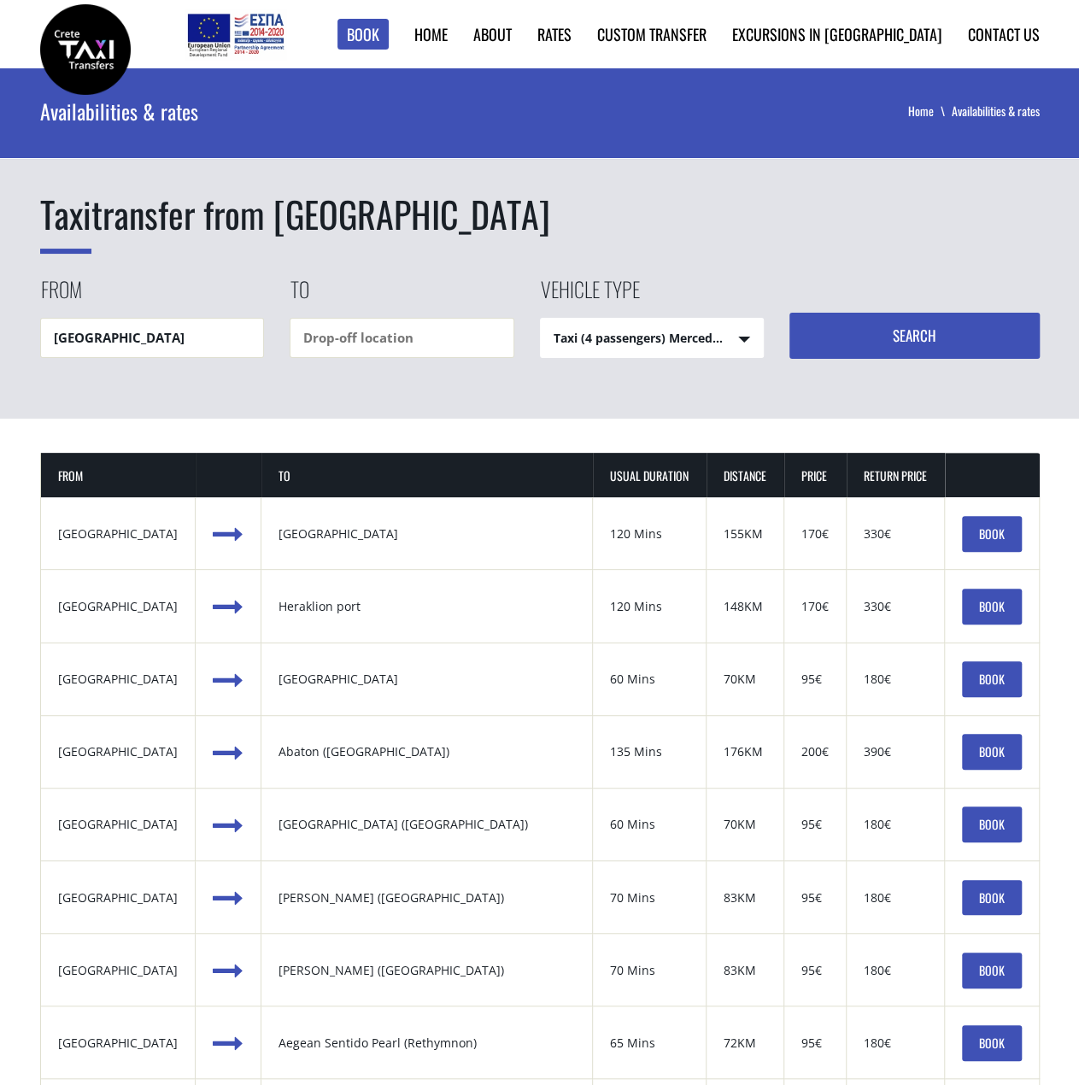
click at [987, 532] on link "BOOK" at bounding box center [992, 534] width 60 height 36
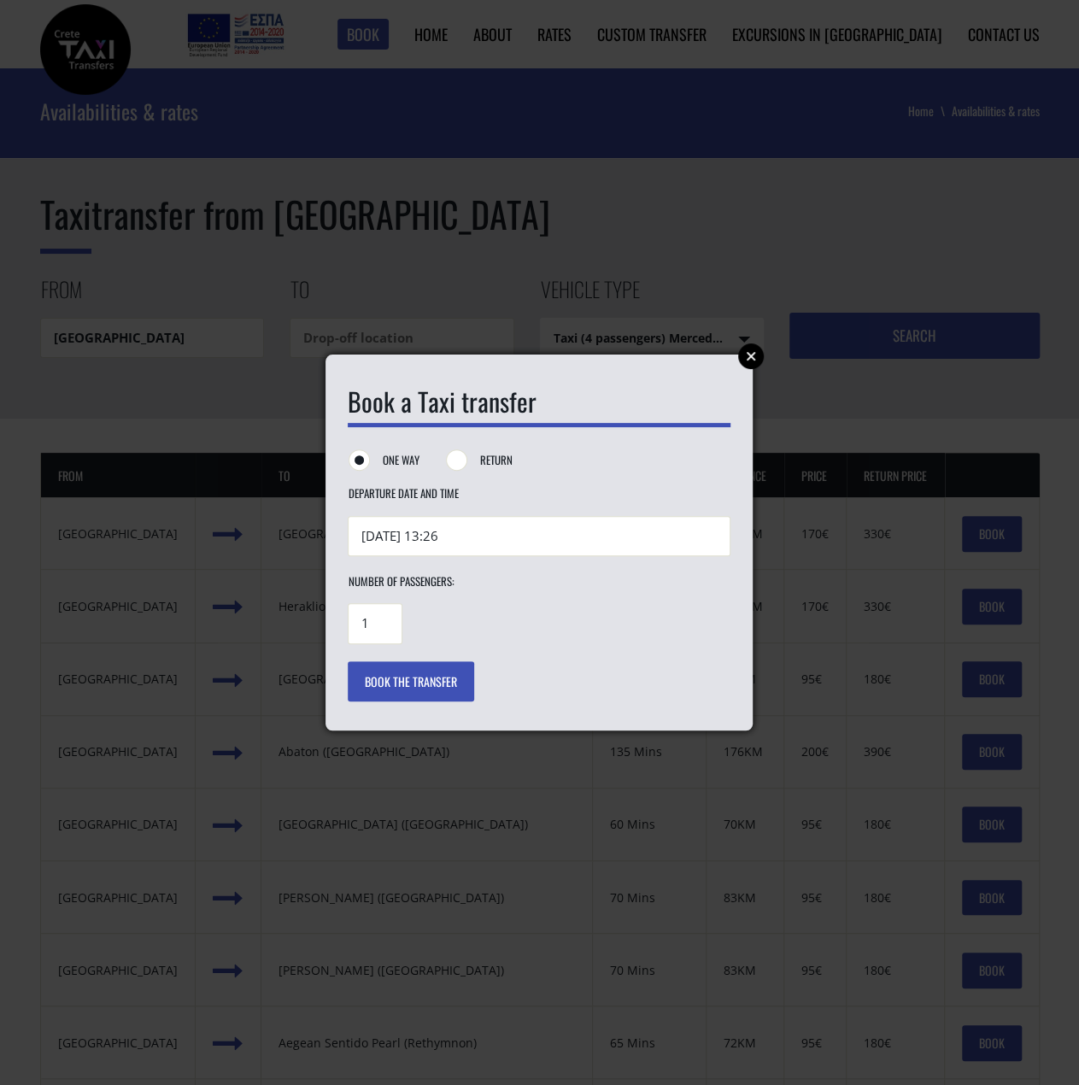
click at [747, 366] on link "Close" at bounding box center [751, 356] width 26 height 26
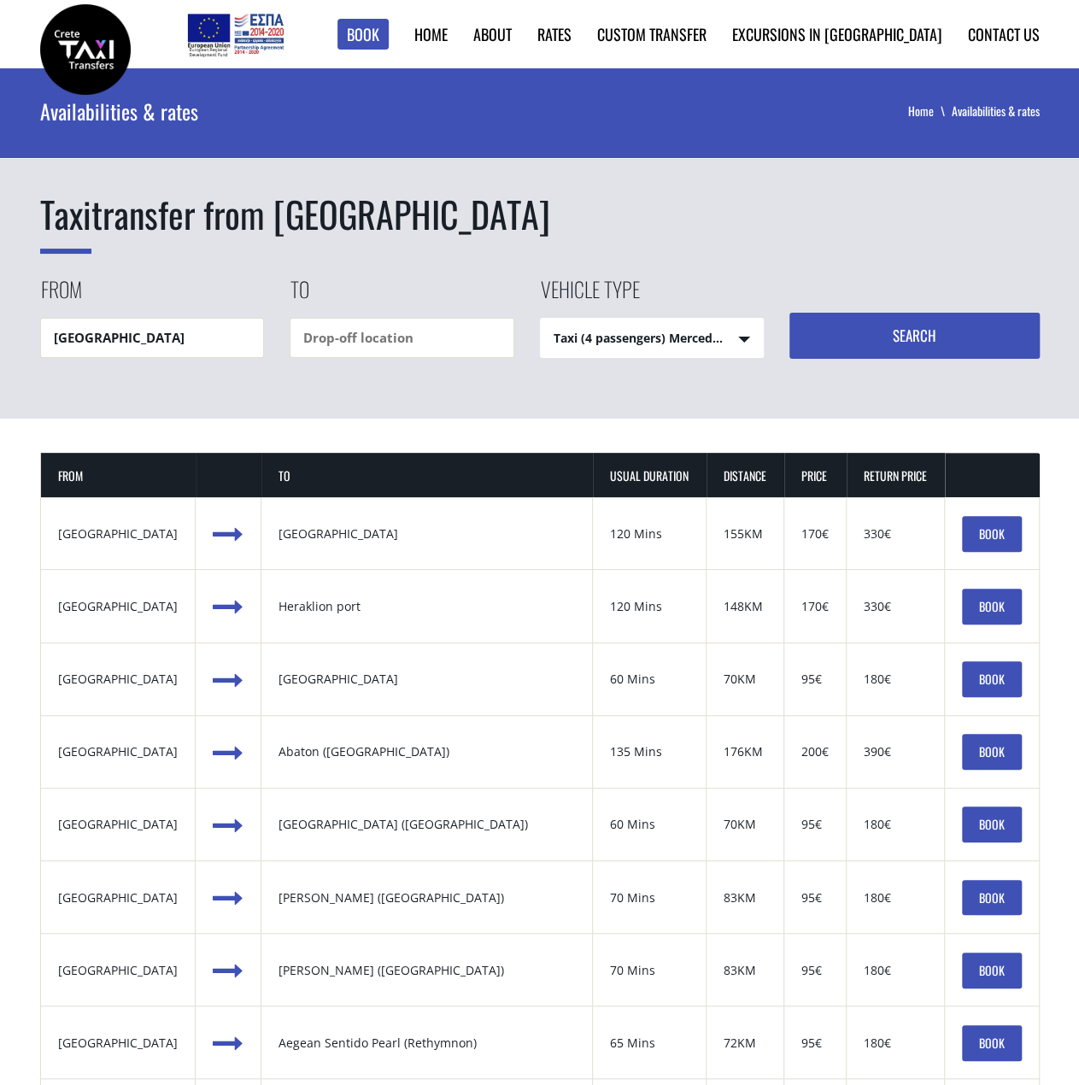
click at [965, 534] on link "BOOK" at bounding box center [992, 534] width 60 height 36
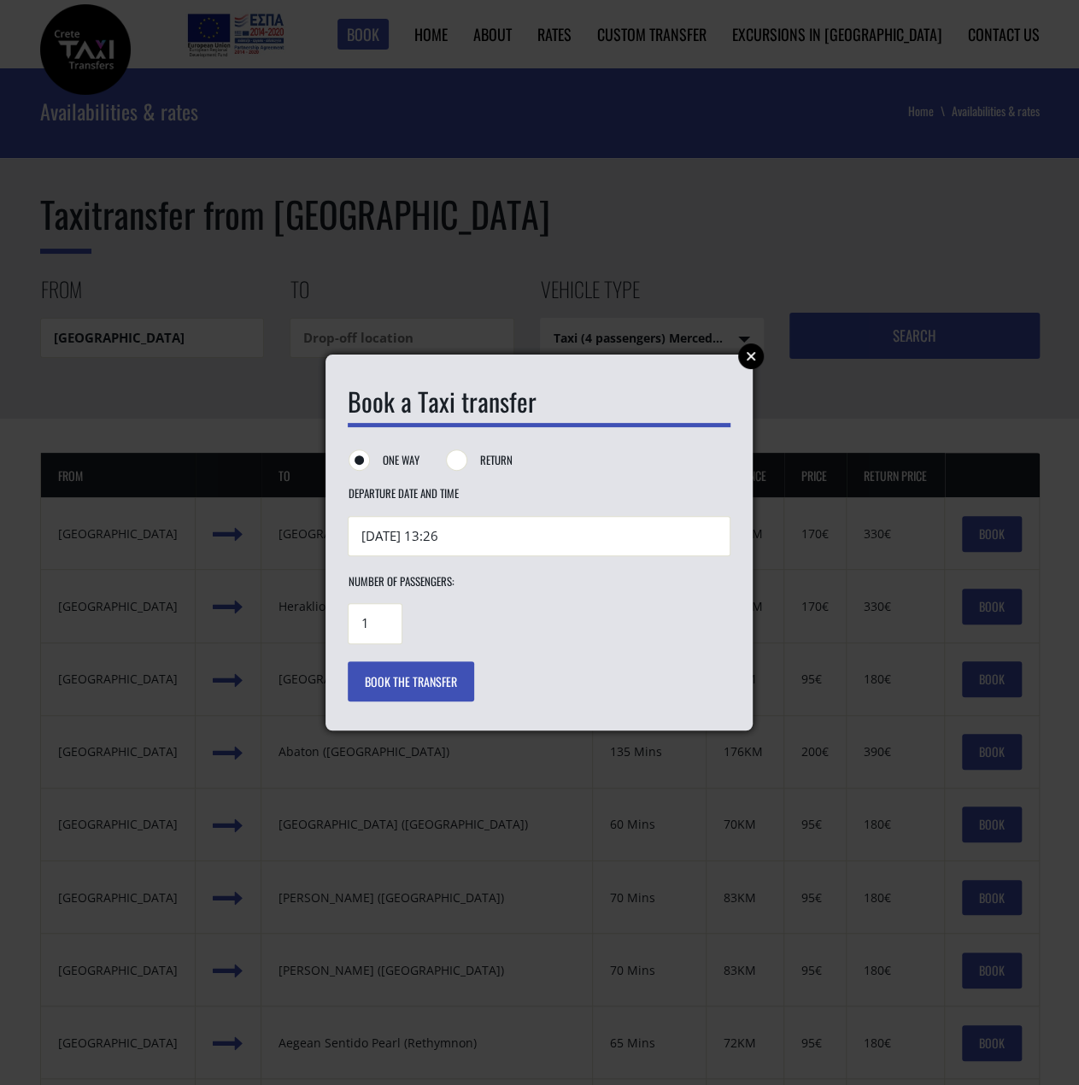
click at [757, 358] on link "Close" at bounding box center [751, 356] width 26 height 26
